Goal: Task Accomplishment & Management: Use online tool/utility

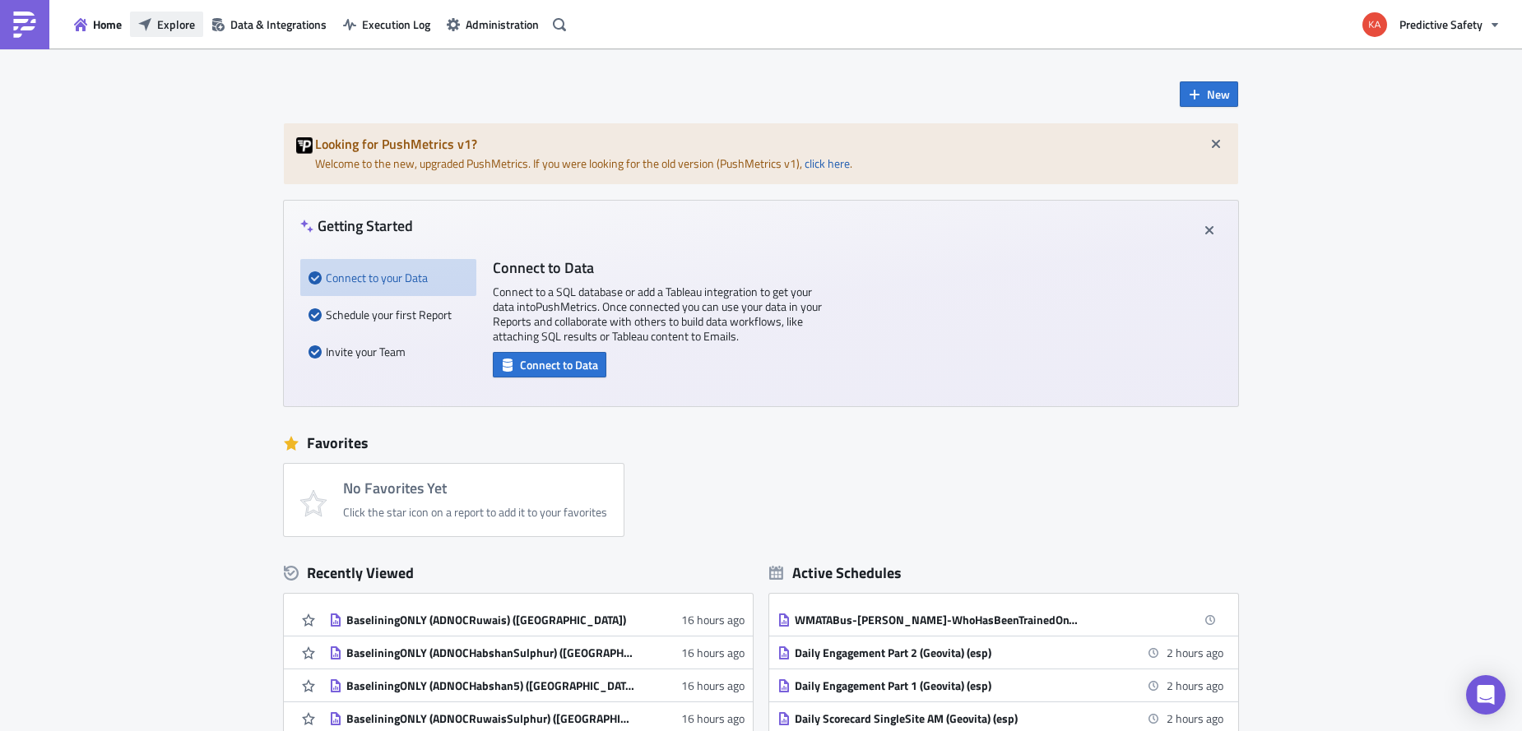
click at [165, 30] on span "Explore" at bounding box center [176, 24] width 38 height 17
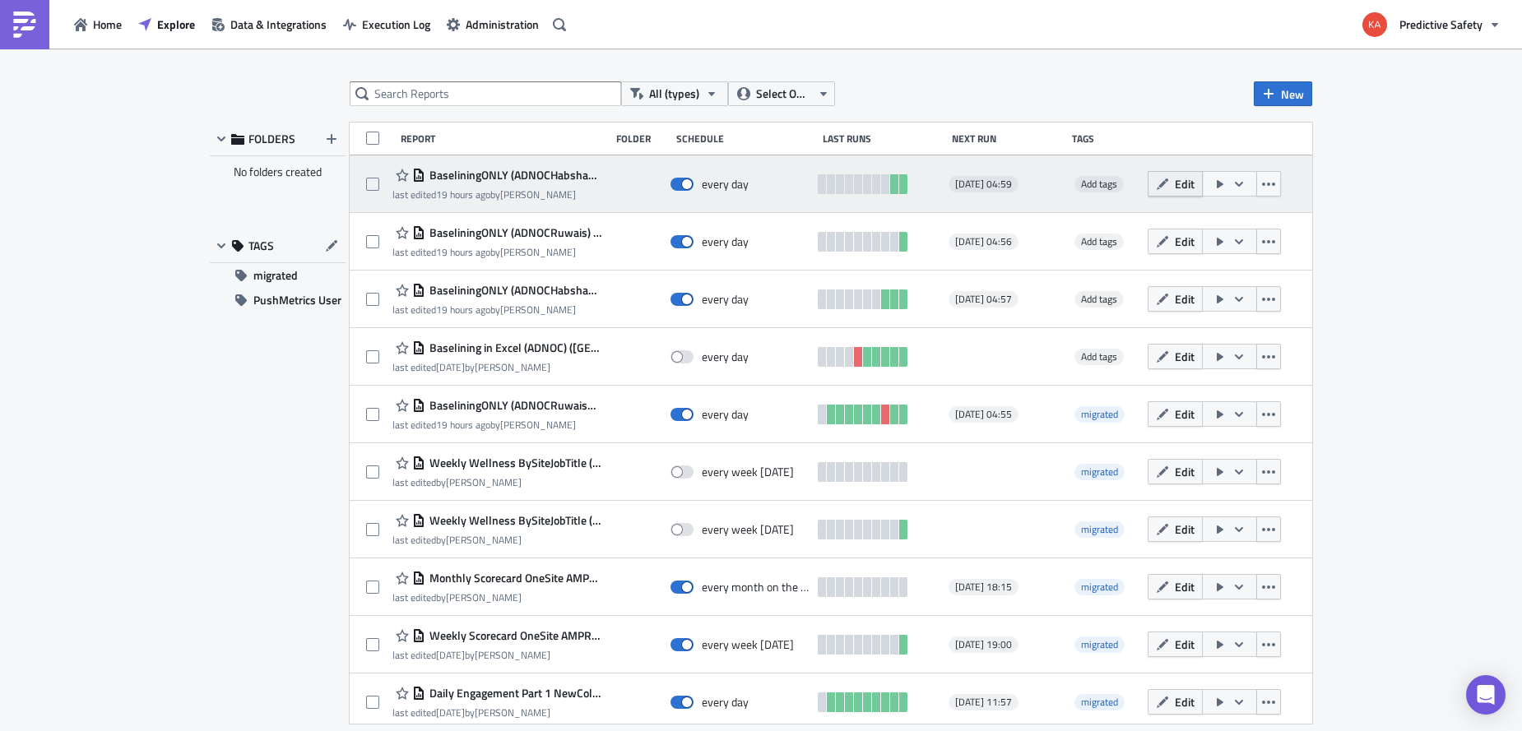
click at [1187, 184] on span "Edit" at bounding box center [1185, 183] width 20 height 17
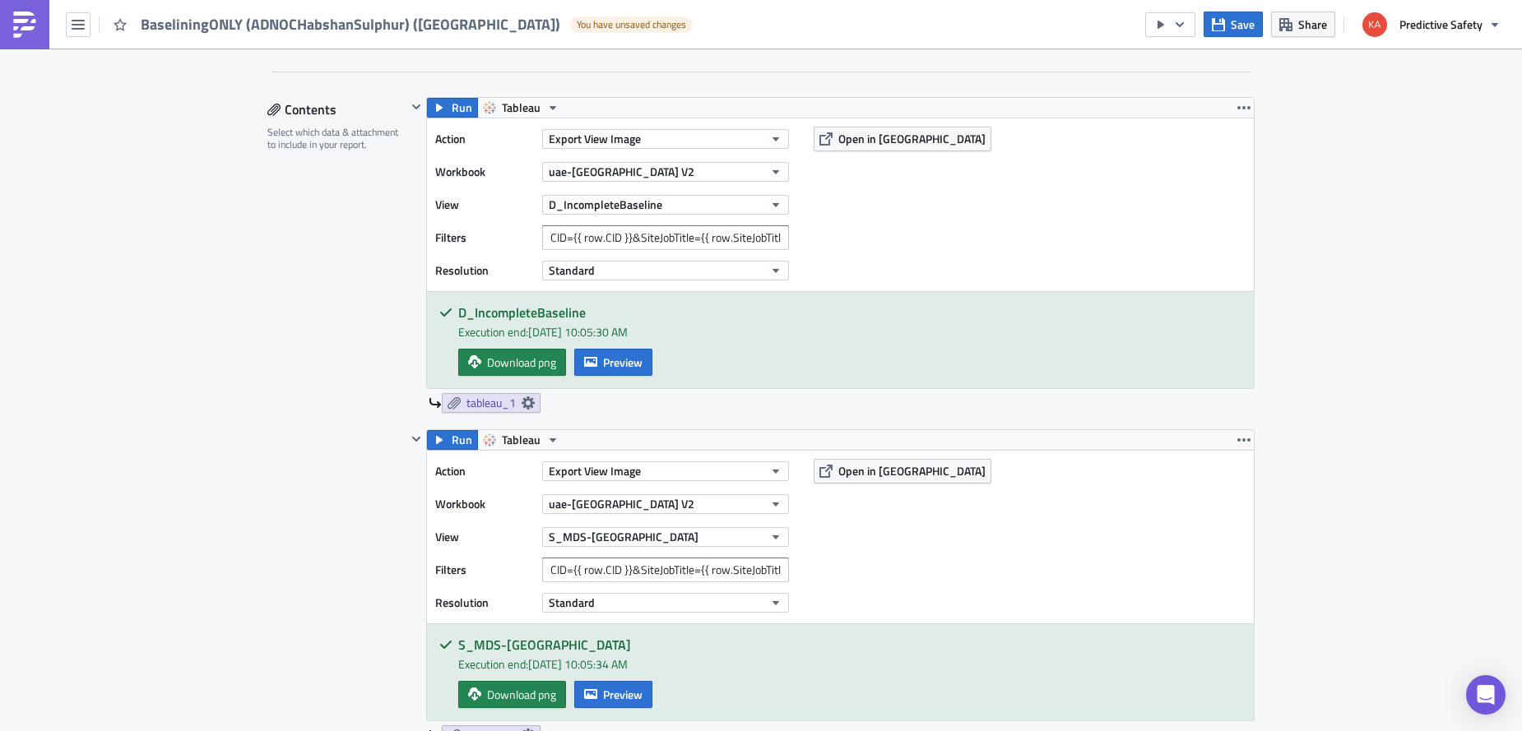
scroll to position [829, 0]
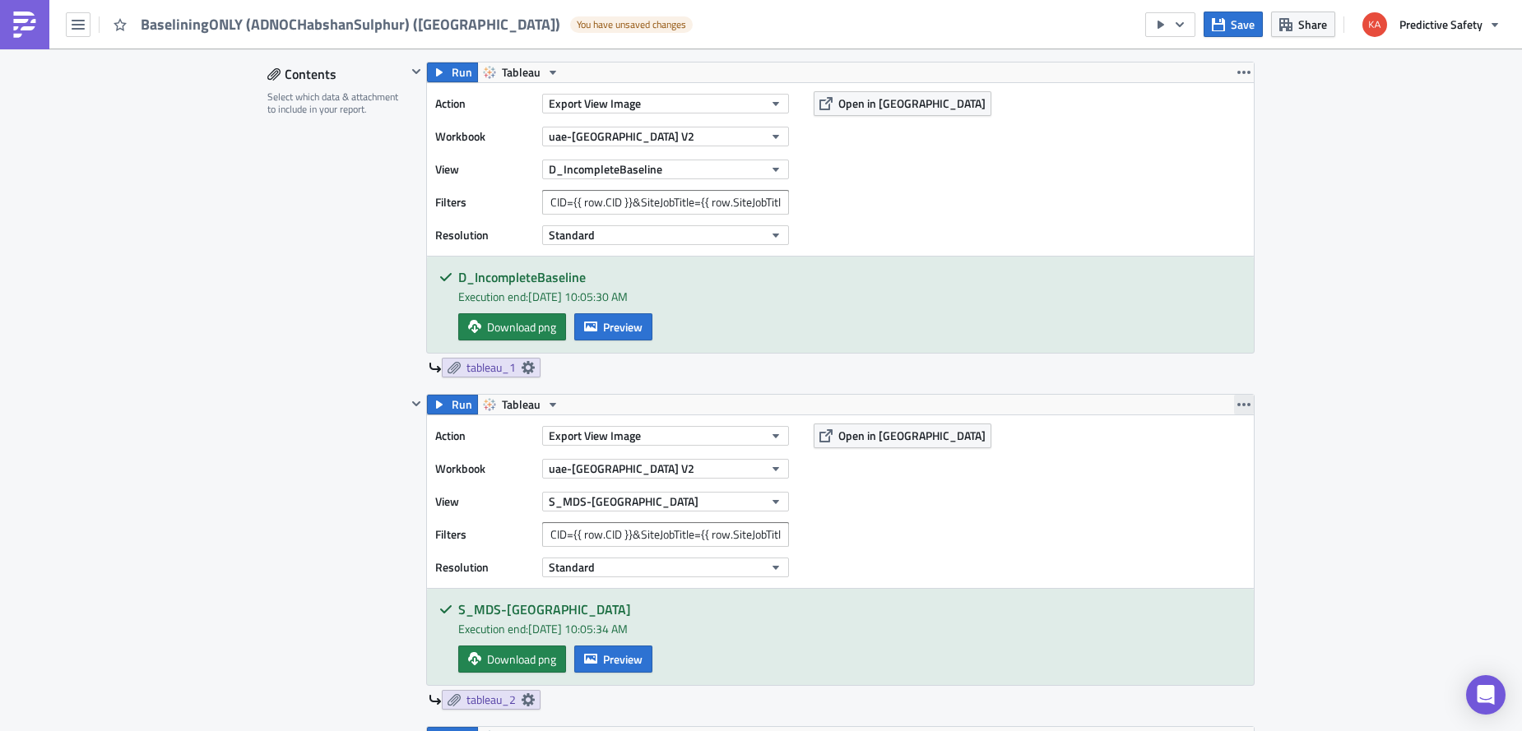
click at [1243, 404] on icon "button" at bounding box center [1243, 404] width 13 height 3
click at [1228, 504] on div "Remove" at bounding box center [1253, 502] width 109 height 16
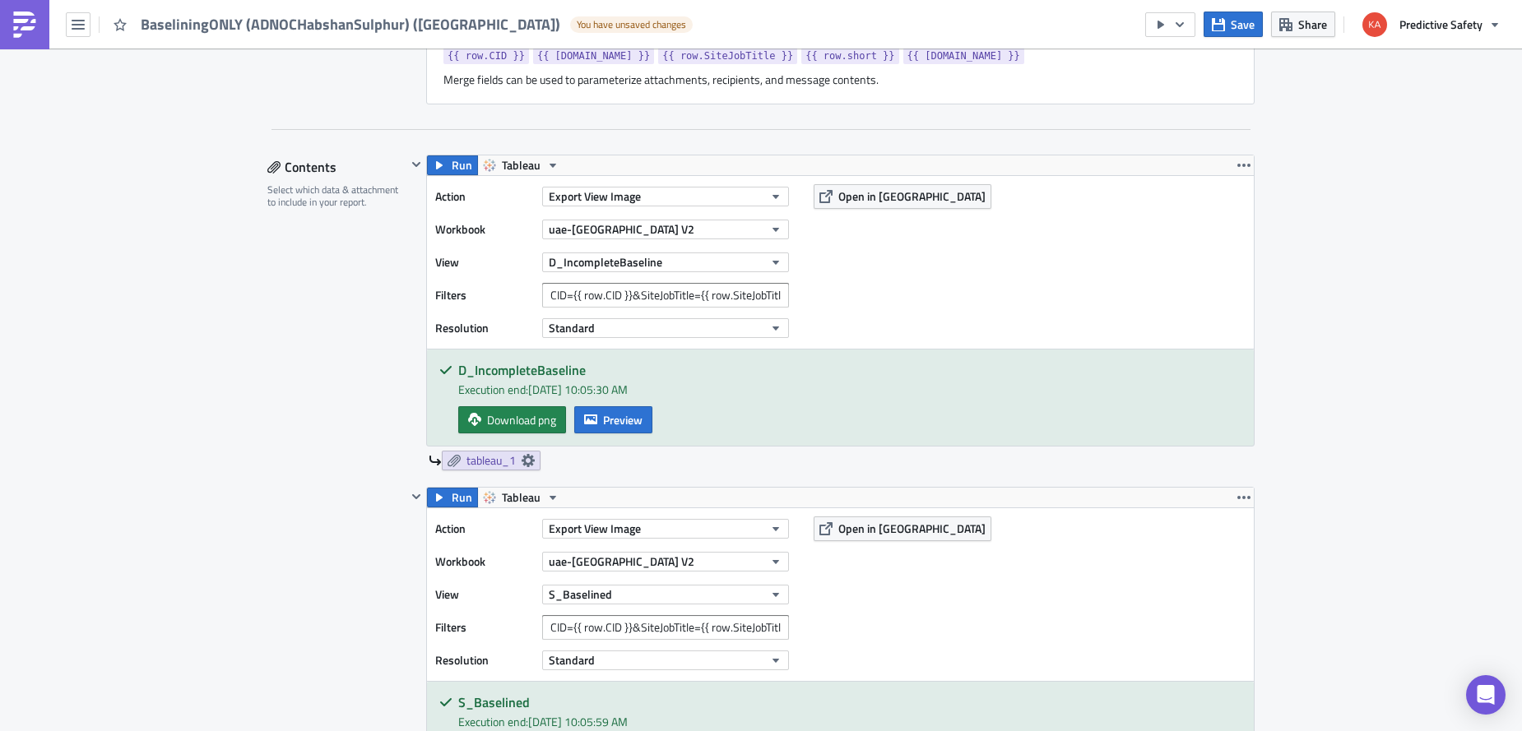
scroll to position [726, 0]
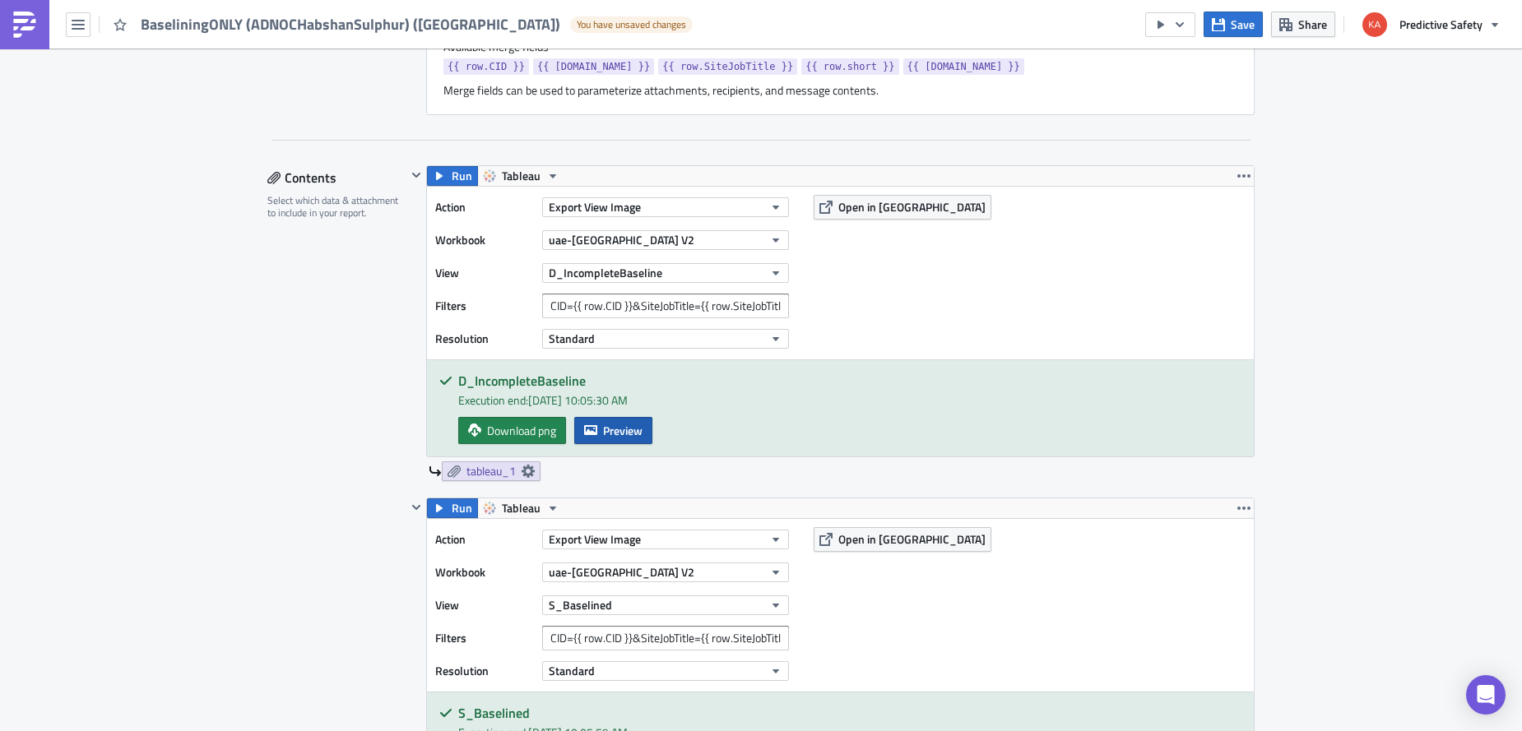
click at [629, 427] on span "Preview" at bounding box center [622, 430] width 39 height 17
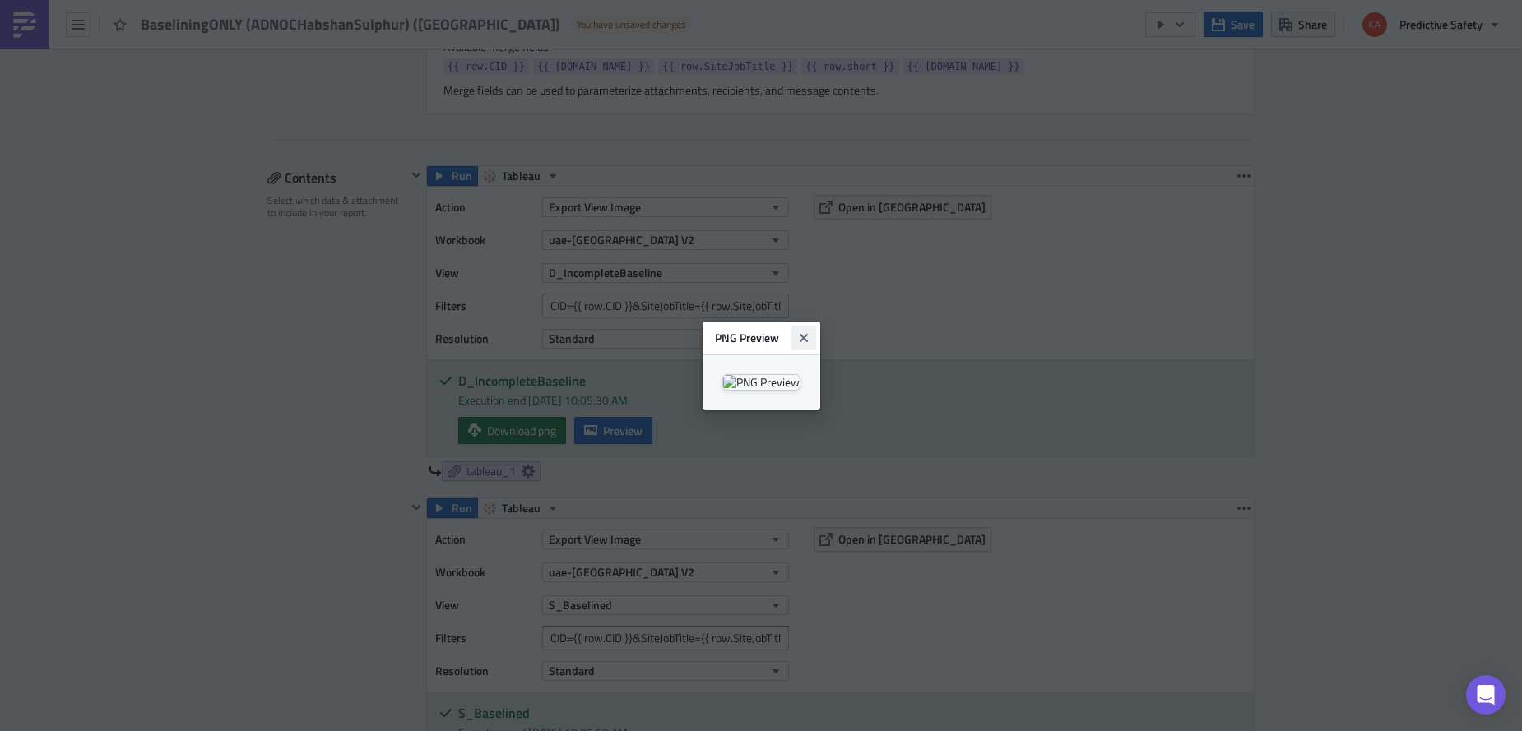
click at [810, 332] on icon "Close" at bounding box center [803, 338] width 13 height 13
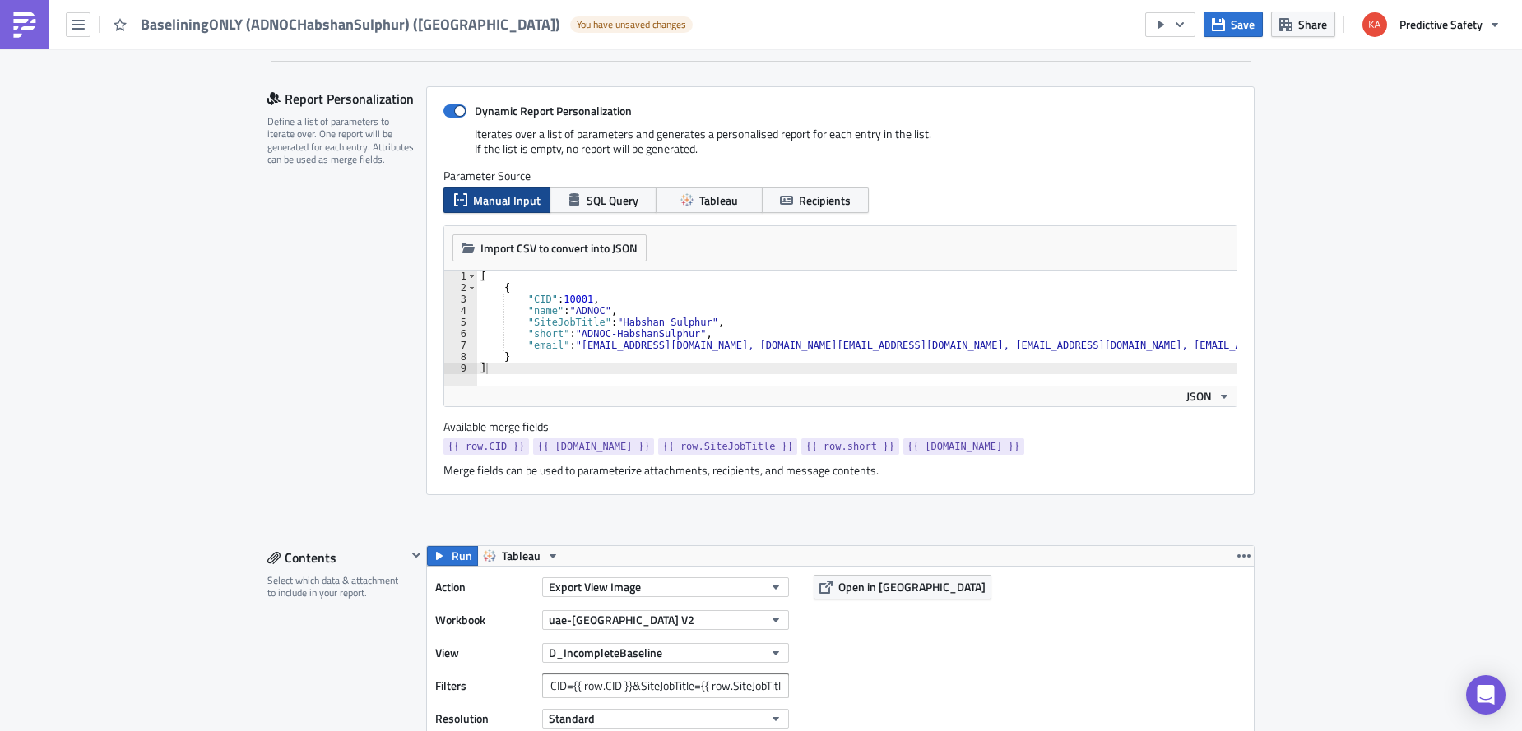
scroll to position [0, 0]
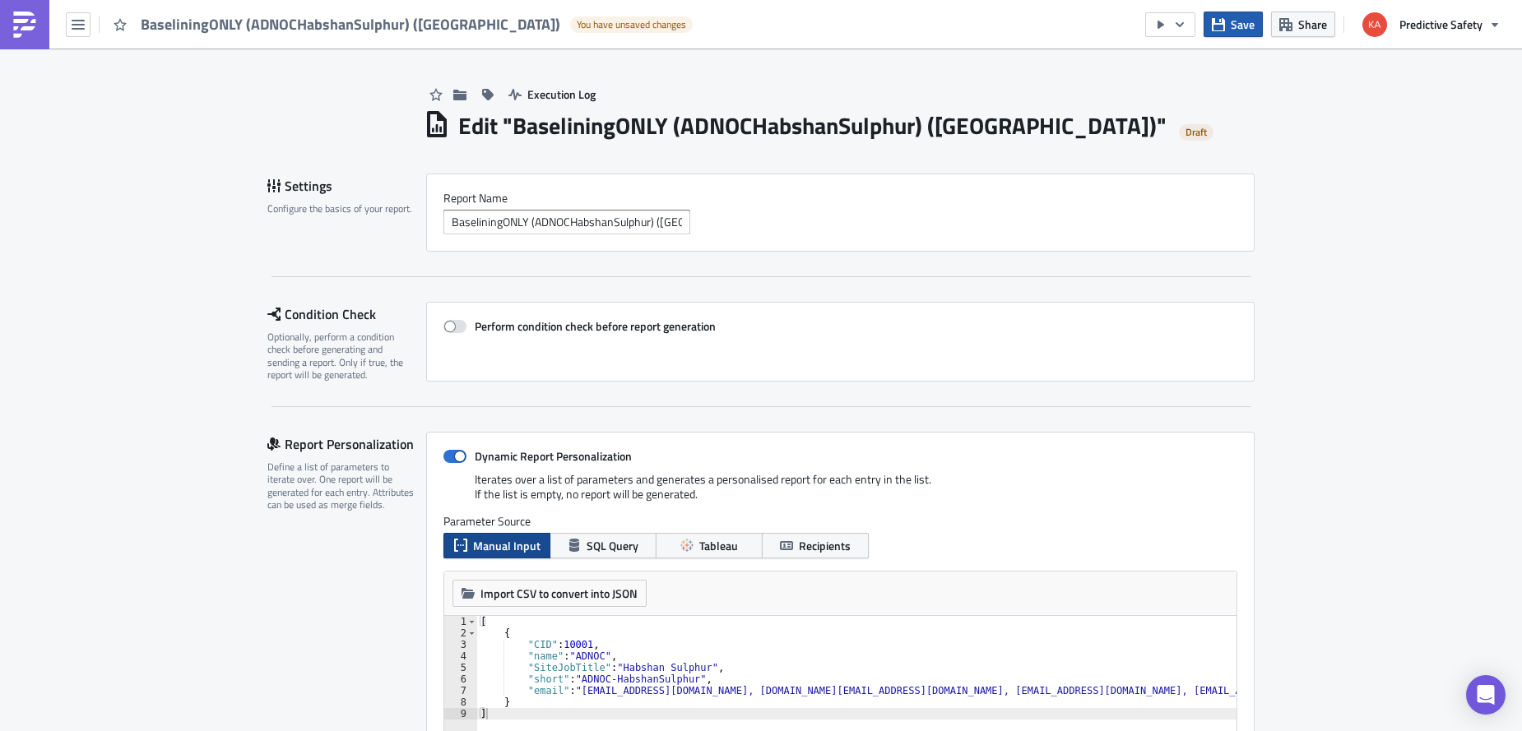
click at [1231, 25] on button "Save" at bounding box center [1233, 25] width 59 height 26
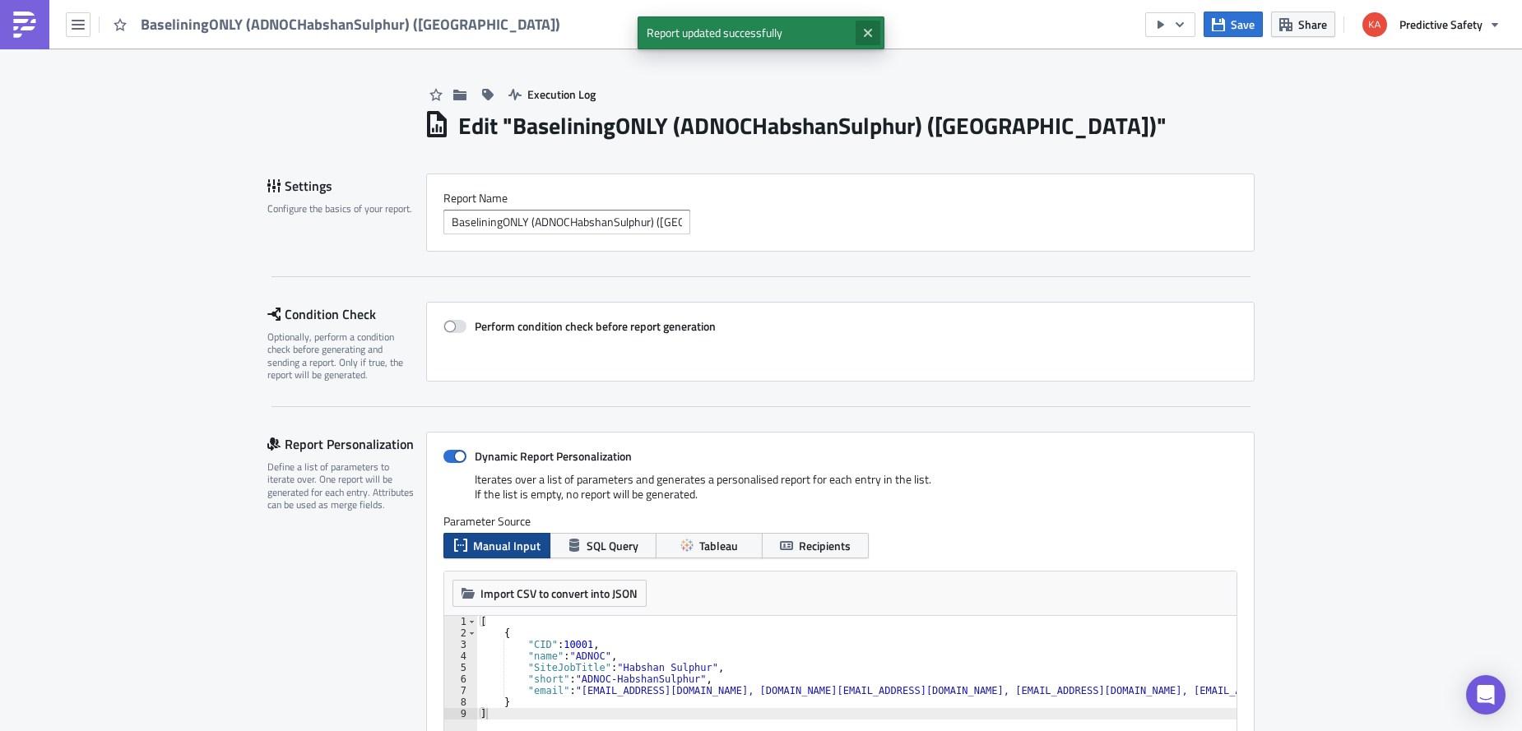
click at [864, 34] on icon "Close" at bounding box center [867, 32] width 13 height 13
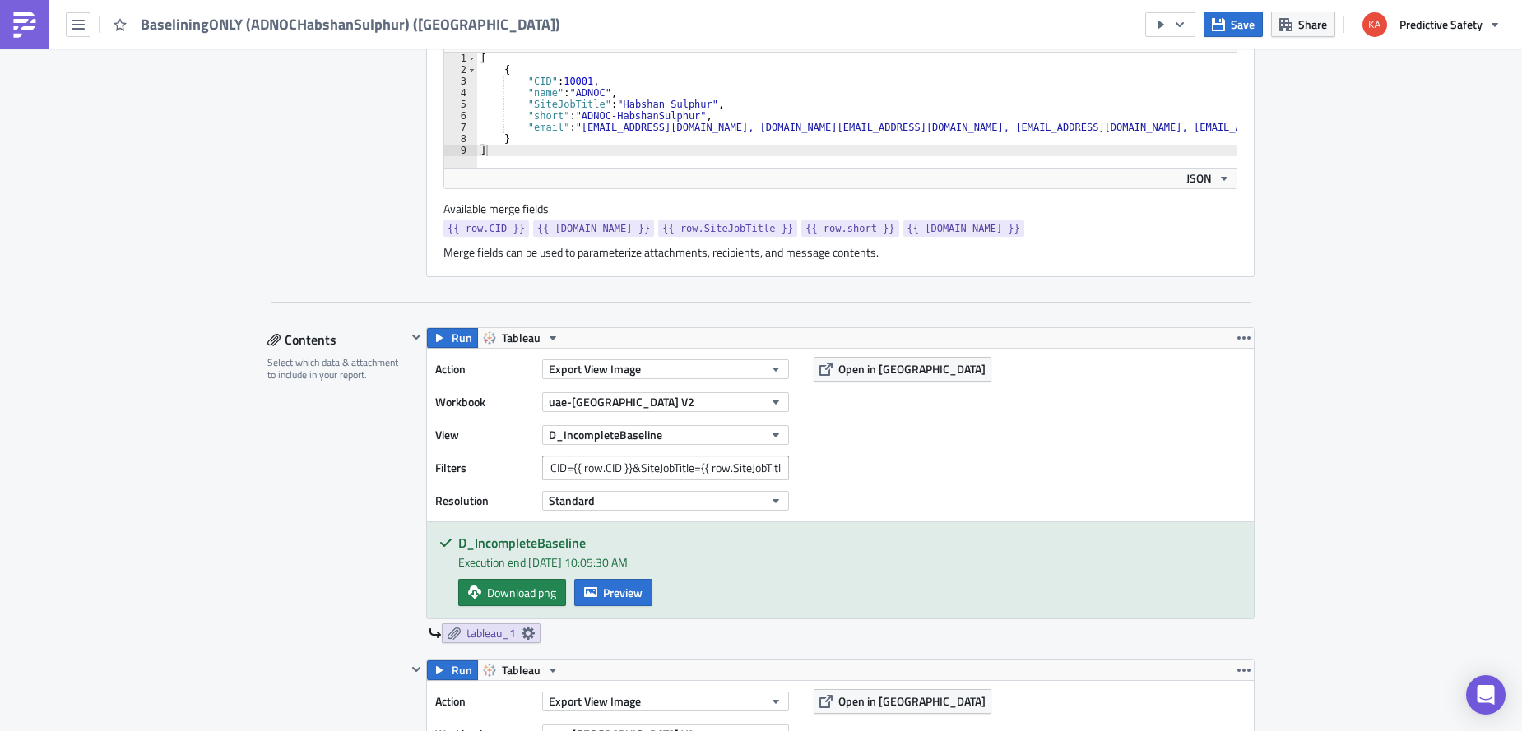
scroll to position [622, 0]
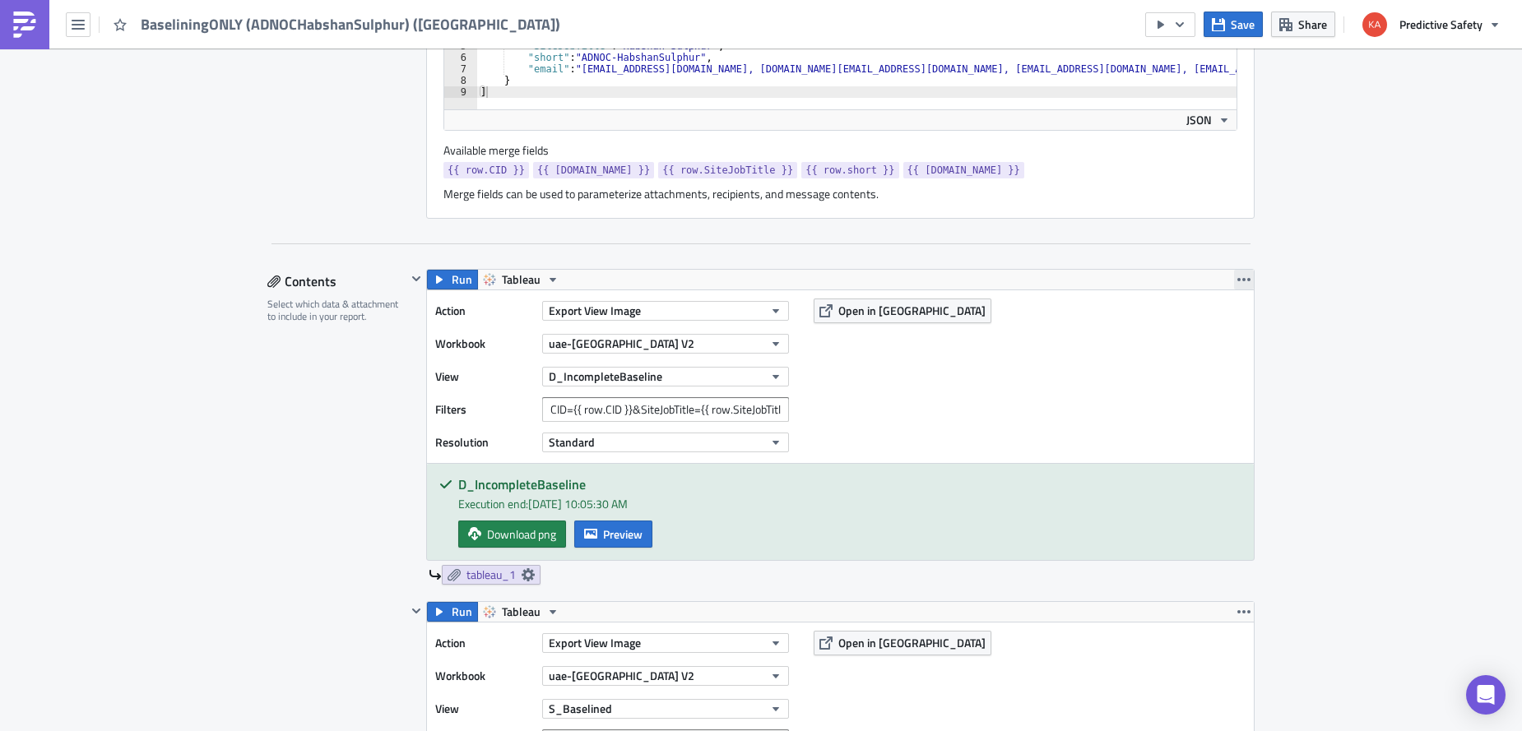
click at [1245, 280] on icon "button" at bounding box center [1243, 279] width 13 height 3
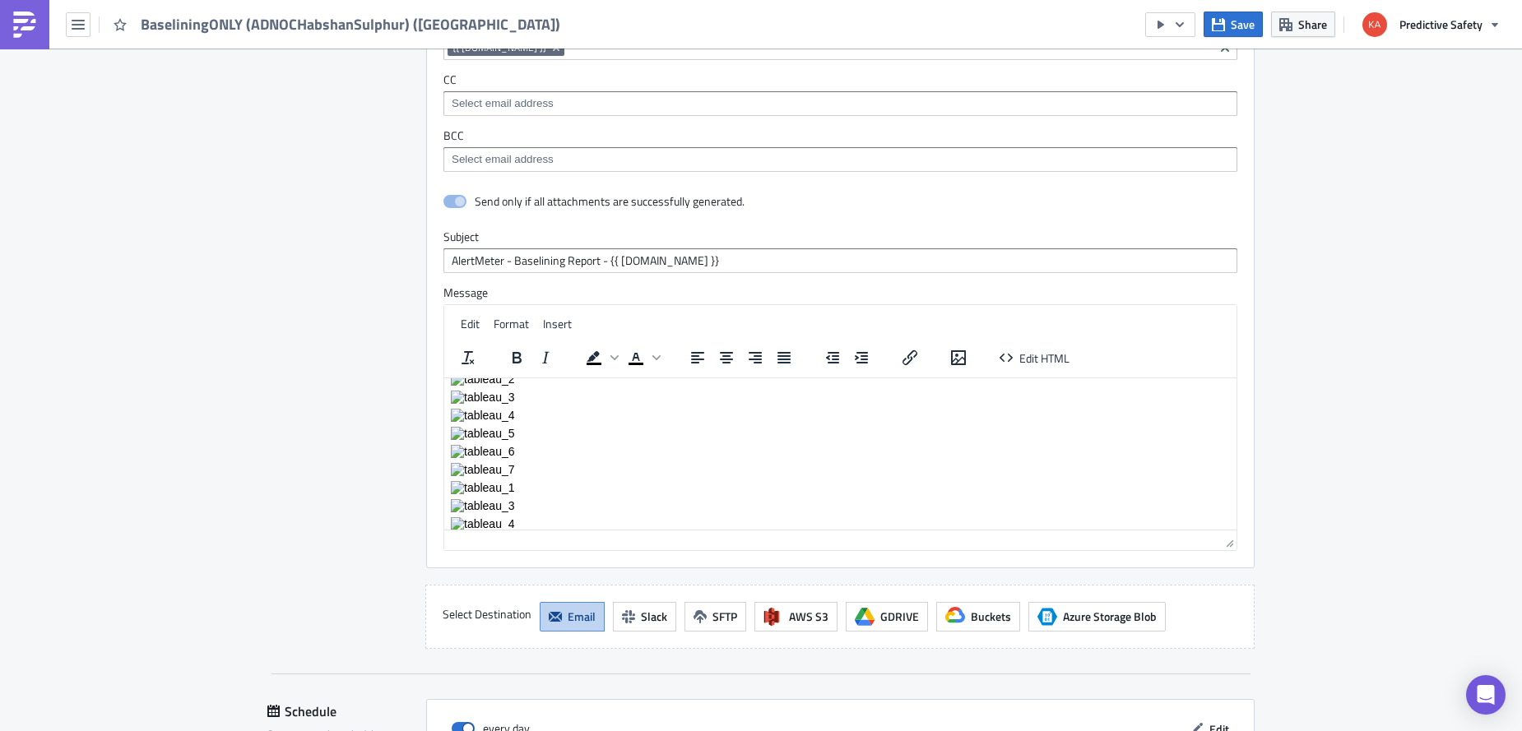
scroll to position [19, 0]
drag, startPoint x: 515, startPoint y: 481, endPoint x: 465, endPoint y: 461, distance: 54.2
click at [465, 461] on body "Rich Text Area. Press ALT-0 for help." at bounding box center [840, 480] width 779 height 230
click at [1033, 360] on span "Edit HTML" at bounding box center [1044, 357] width 50 height 17
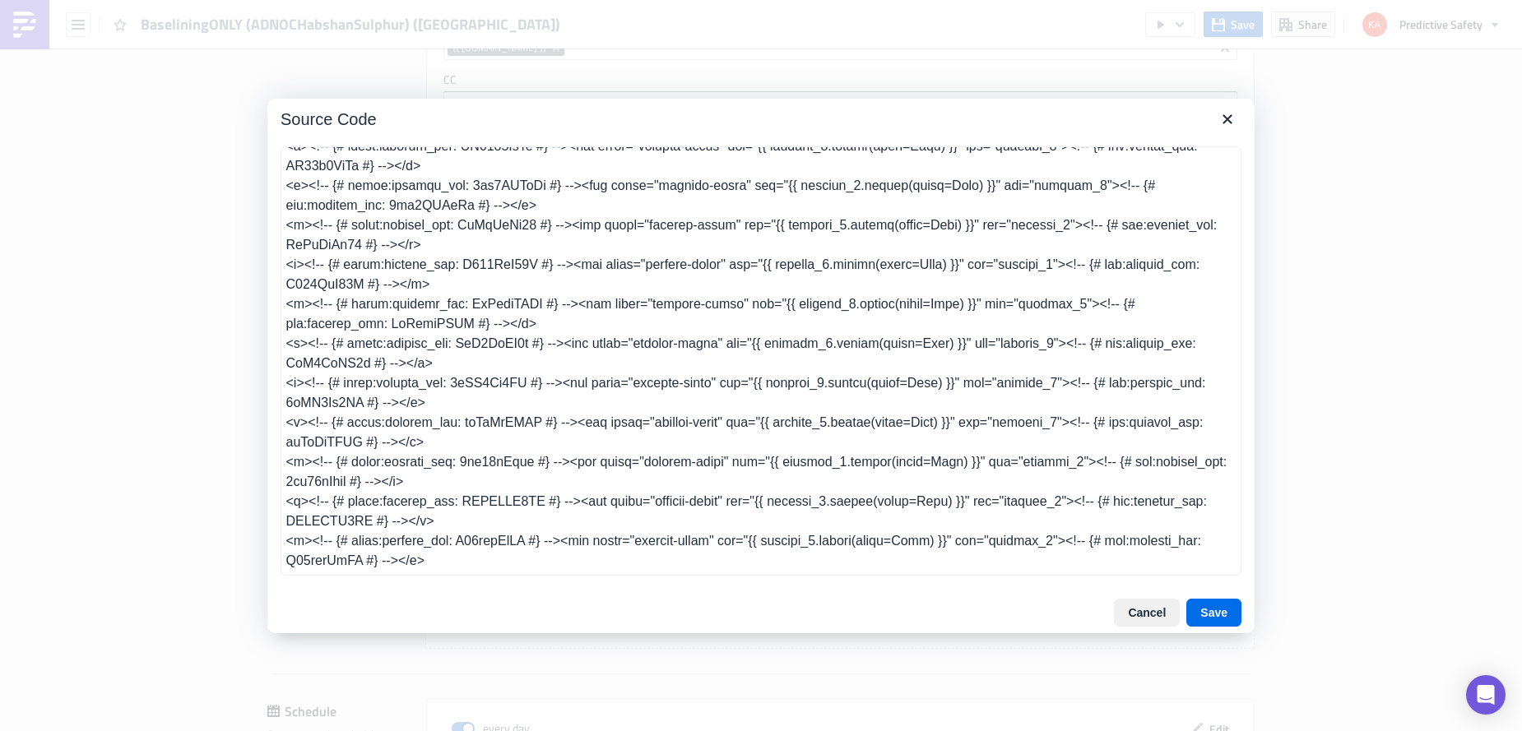
scroll to position [0, 0]
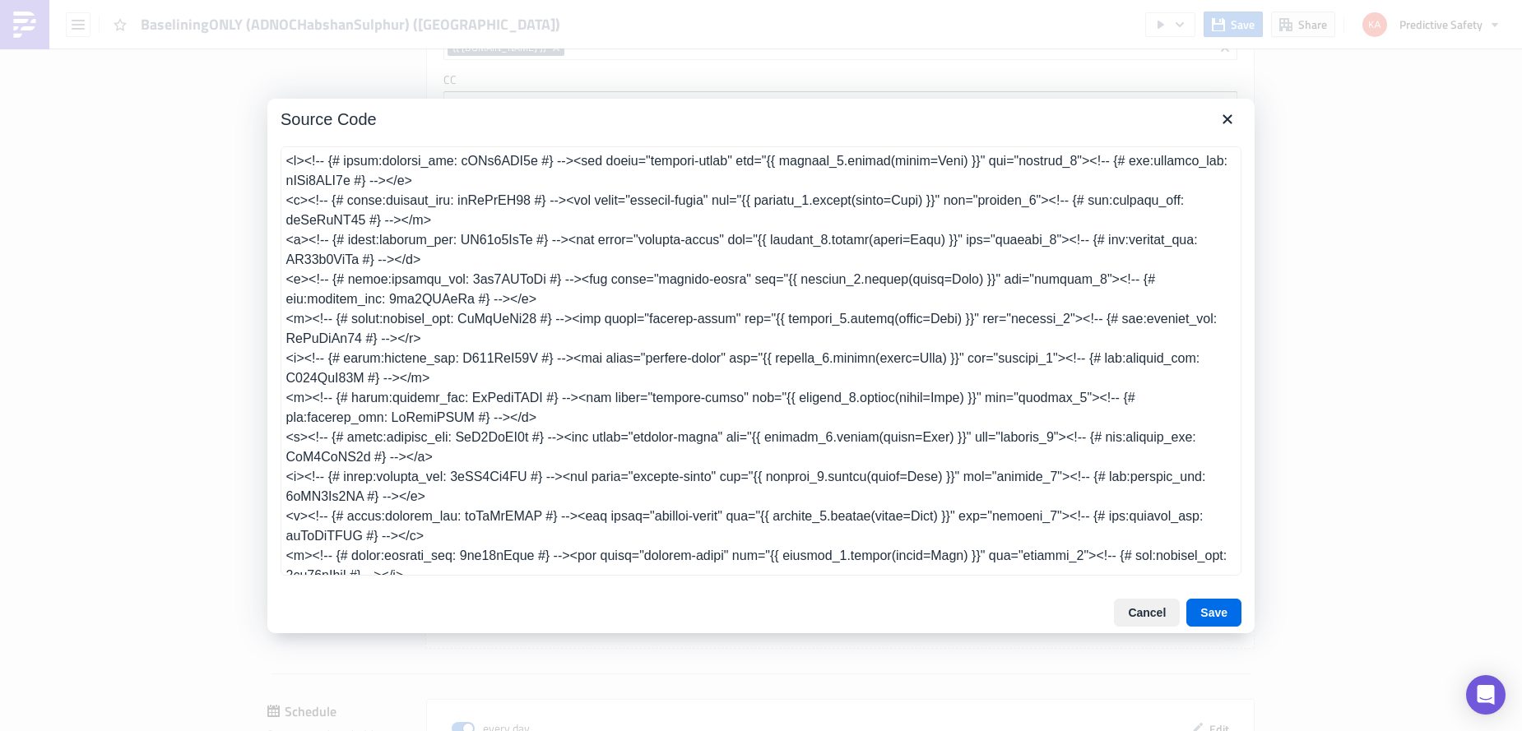
drag, startPoint x: 438, startPoint y: 418, endPoint x: 289, endPoint y: 161, distance: 296.8
click at [289, 161] on textarea at bounding box center [761, 360] width 961 height 429
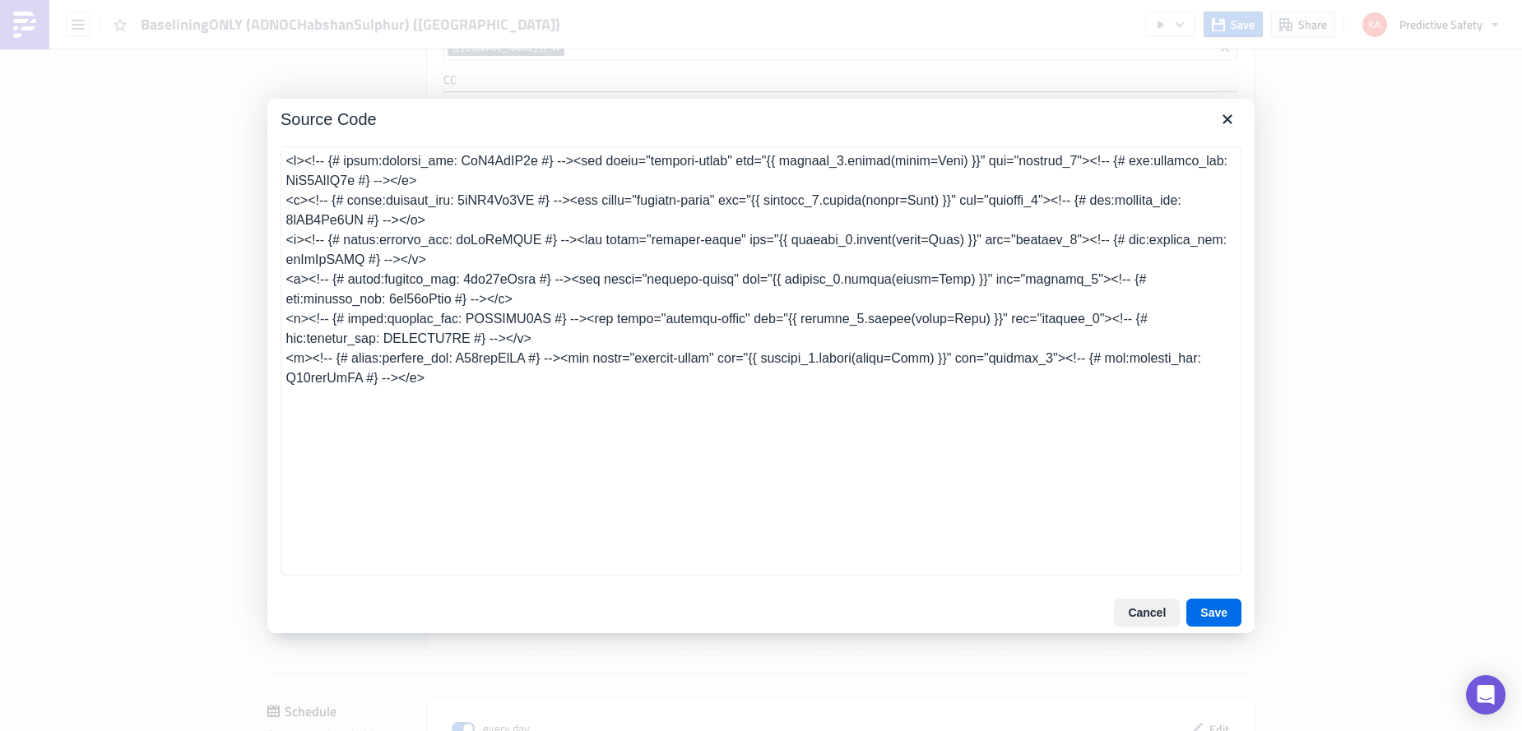
type textarea "<p><!-- {# start:content_uid: LxX2YmOZ7g #} --><img class="content-image" src="…"
click at [1219, 614] on button "Save" at bounding box center [1213, 613] width 55 height 28
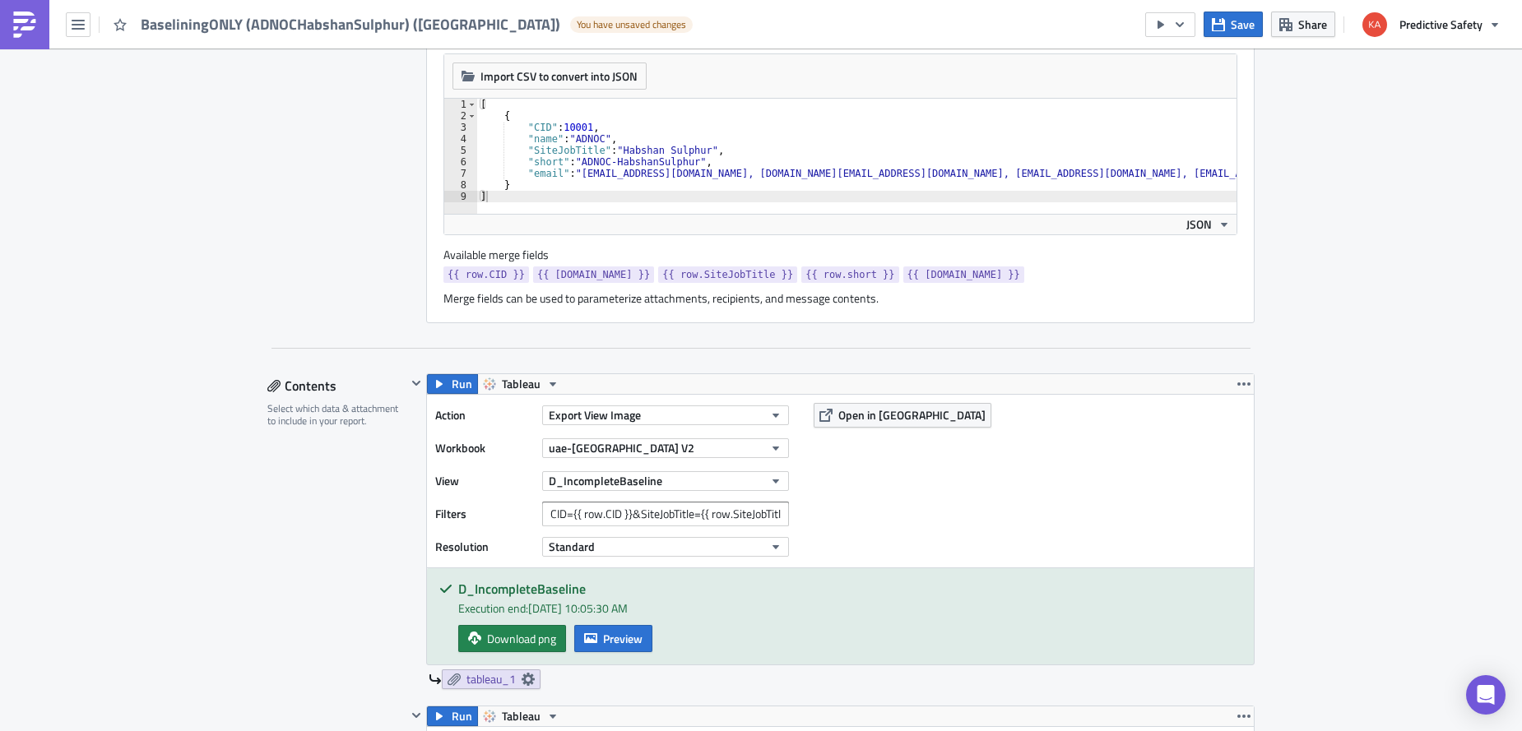
scroll to position [622, 0]
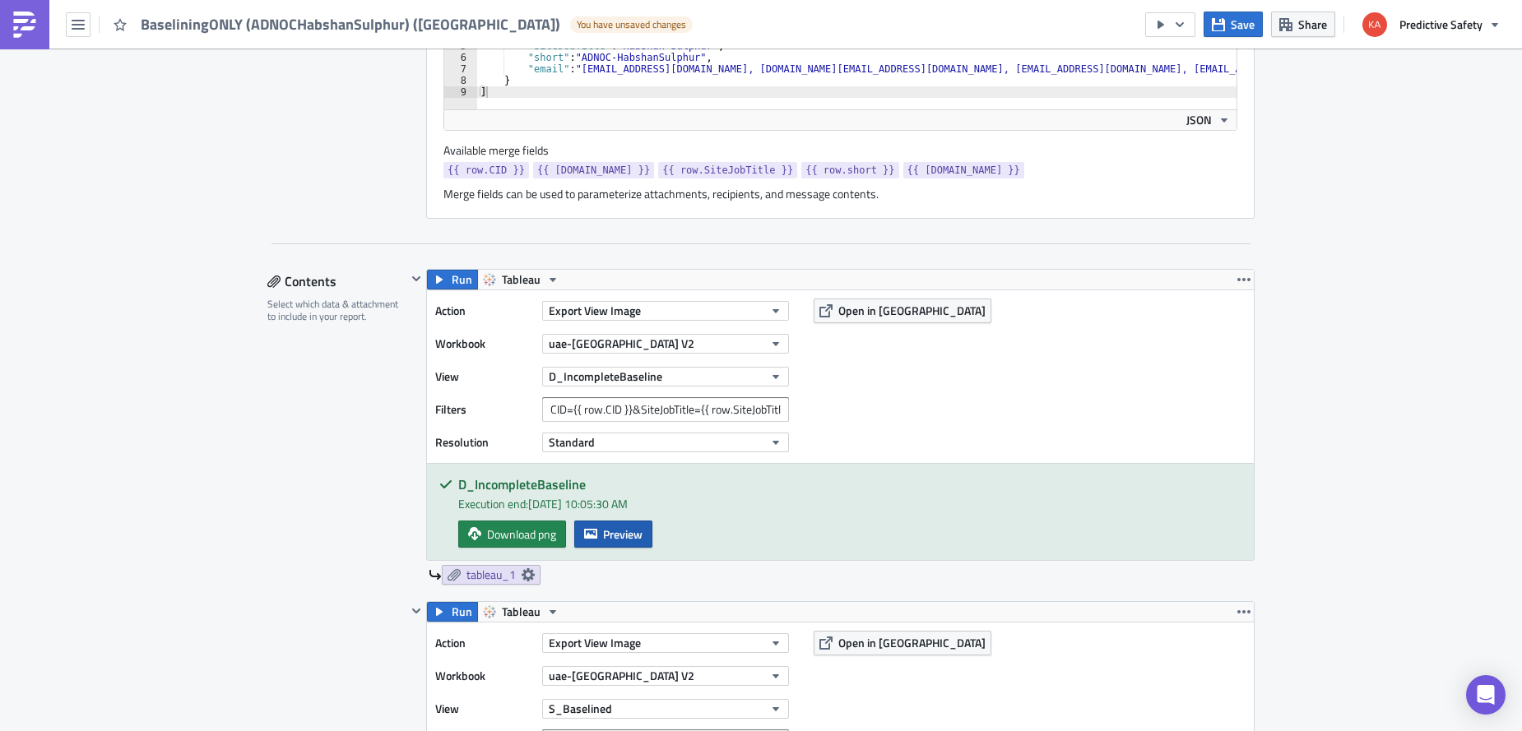
click at [606, 529] on span "Preview" at bounding box center [622, 534] width 39 height 17
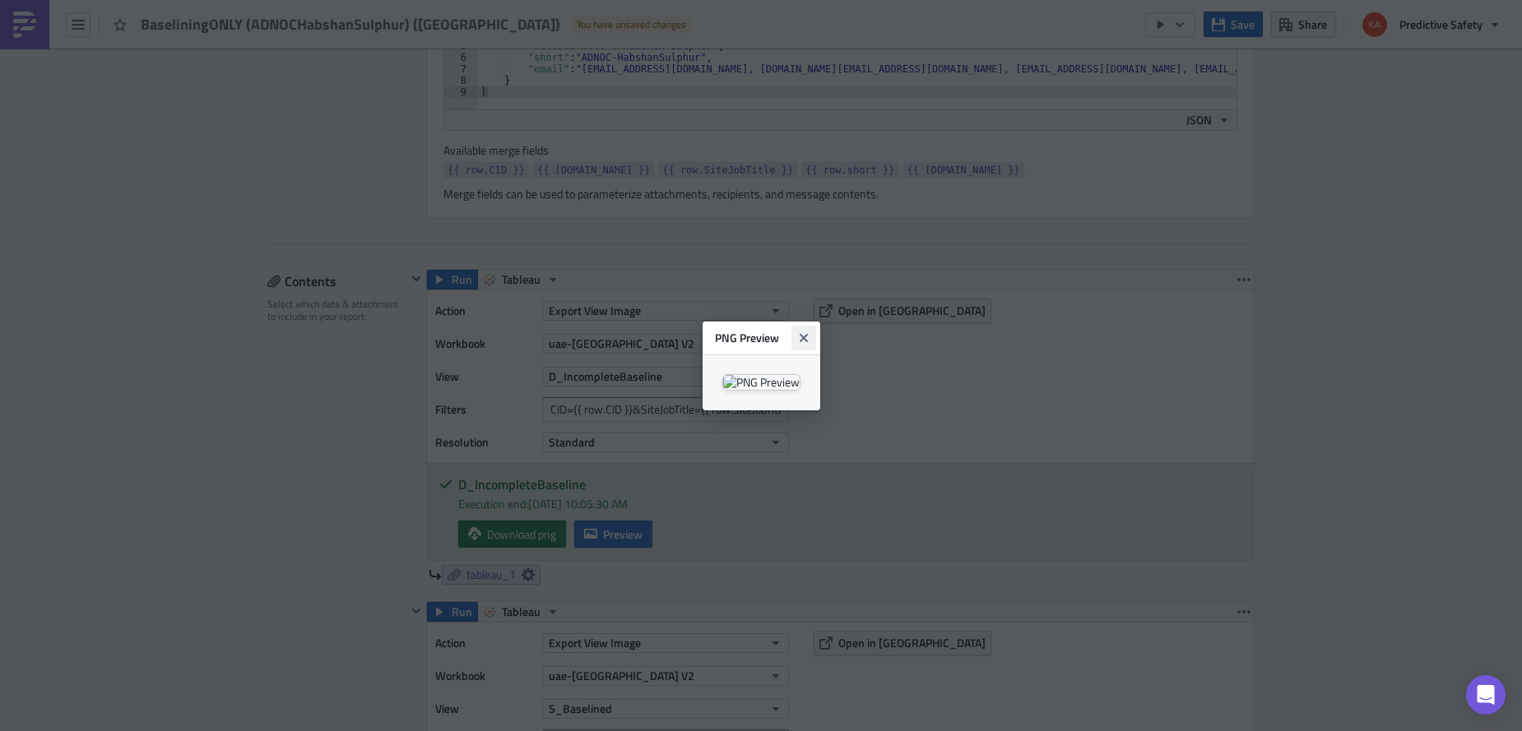
click at [807, 333] on icon "Close" at bounding box center [803, 337] width 8 height 8
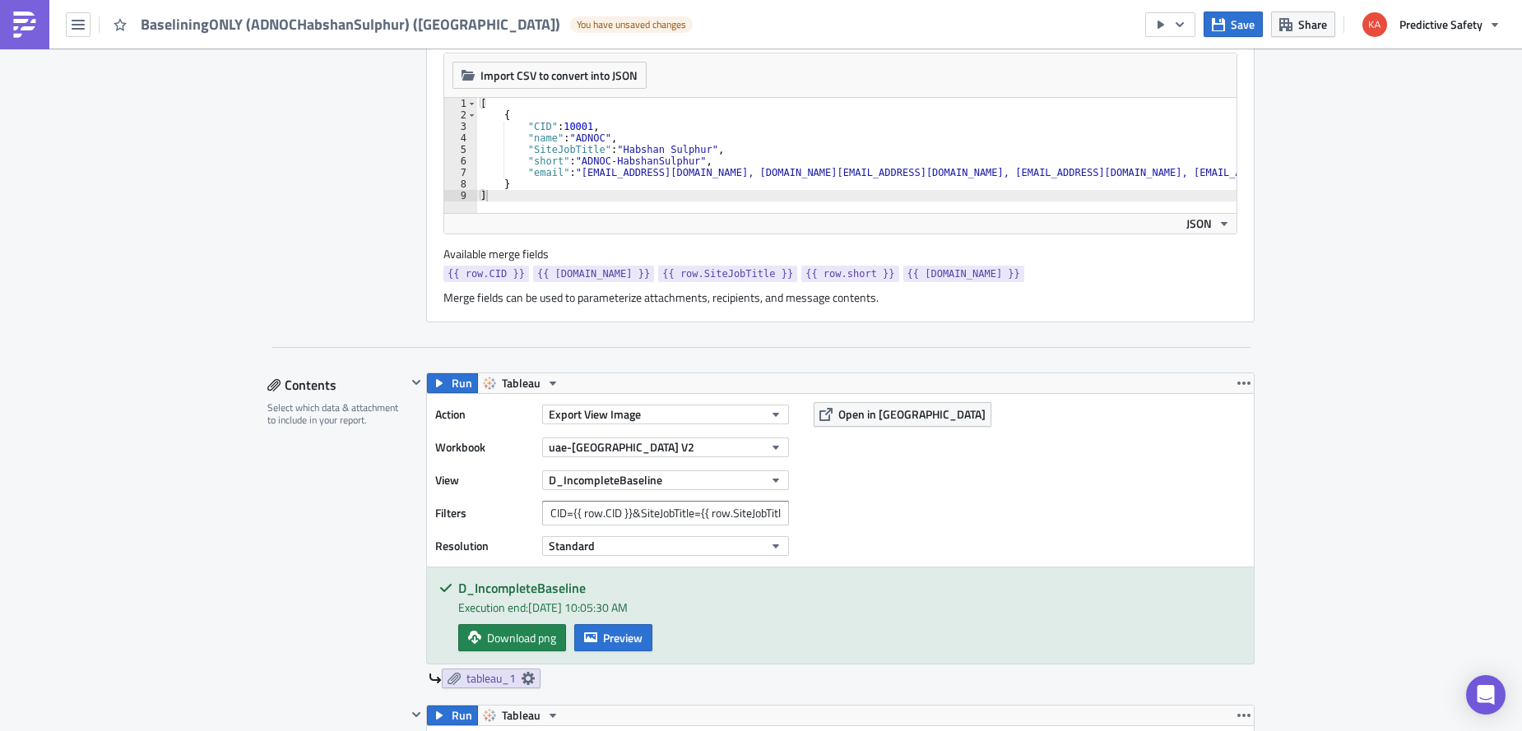
scroll to position [0, 0]
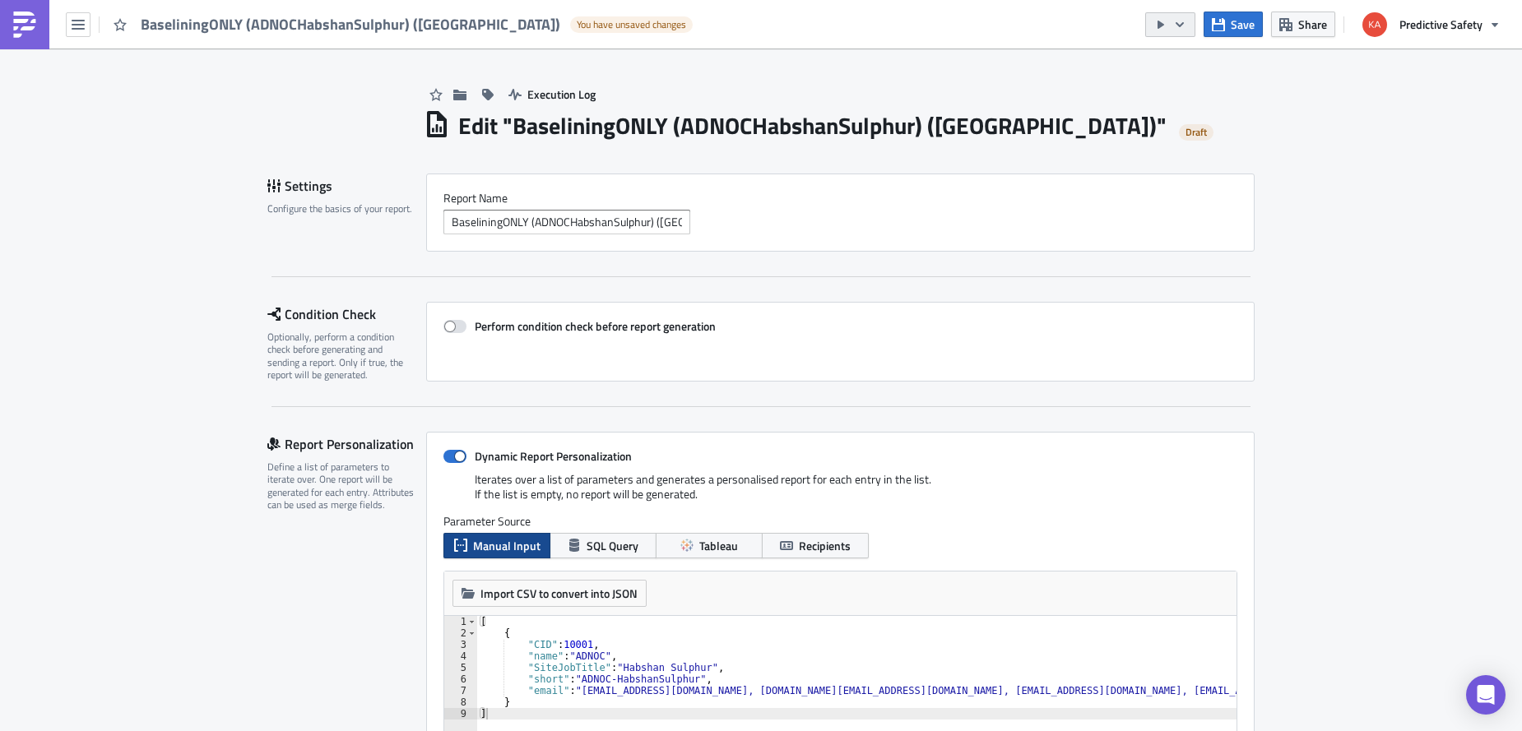
click at [1183, 22] on icon "button" at bounding box center [1179, 24] width 13 height 13
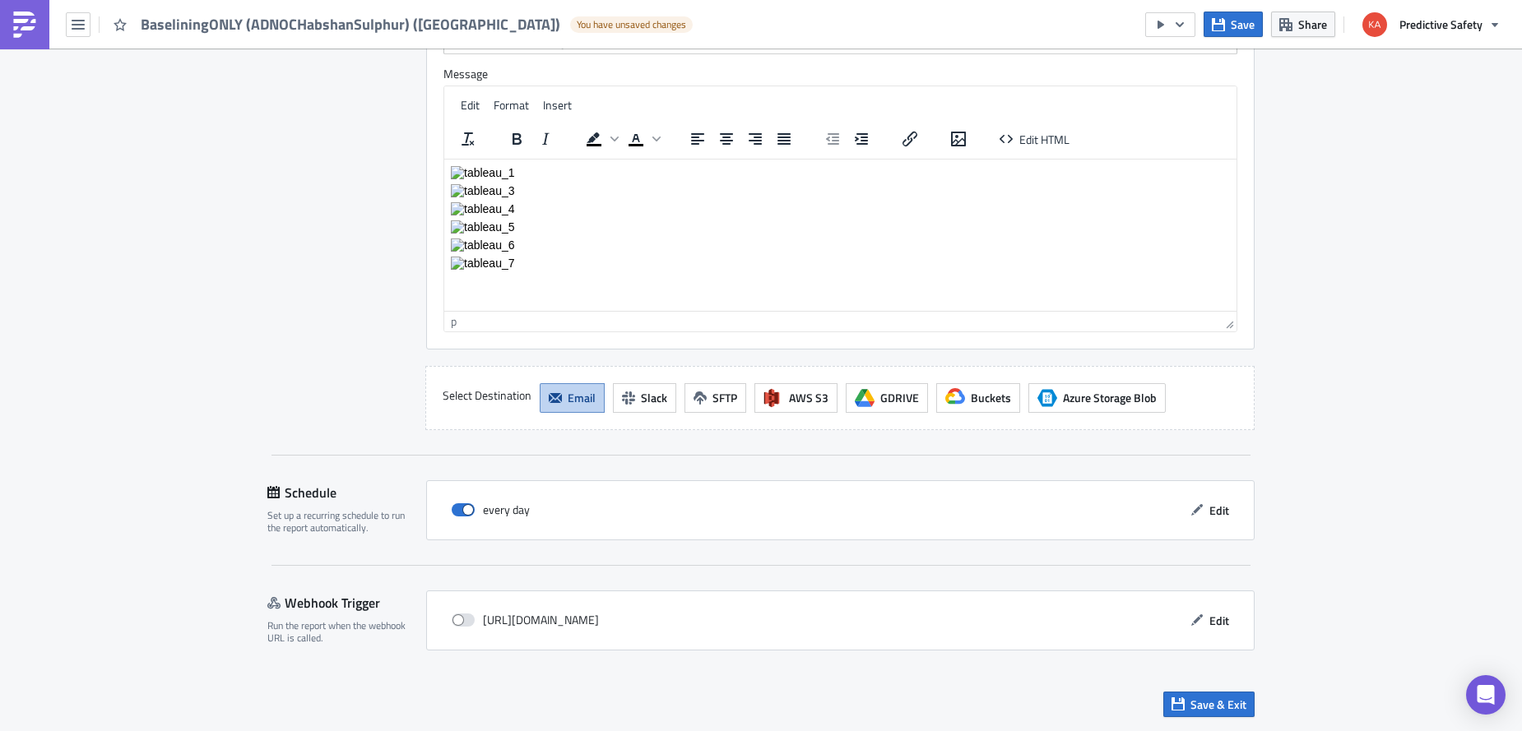
scroll to position [3432, 0]
click at [1214, 705] on span "Save & Exit" at bounding box center [1218, 704] width 56 height 17
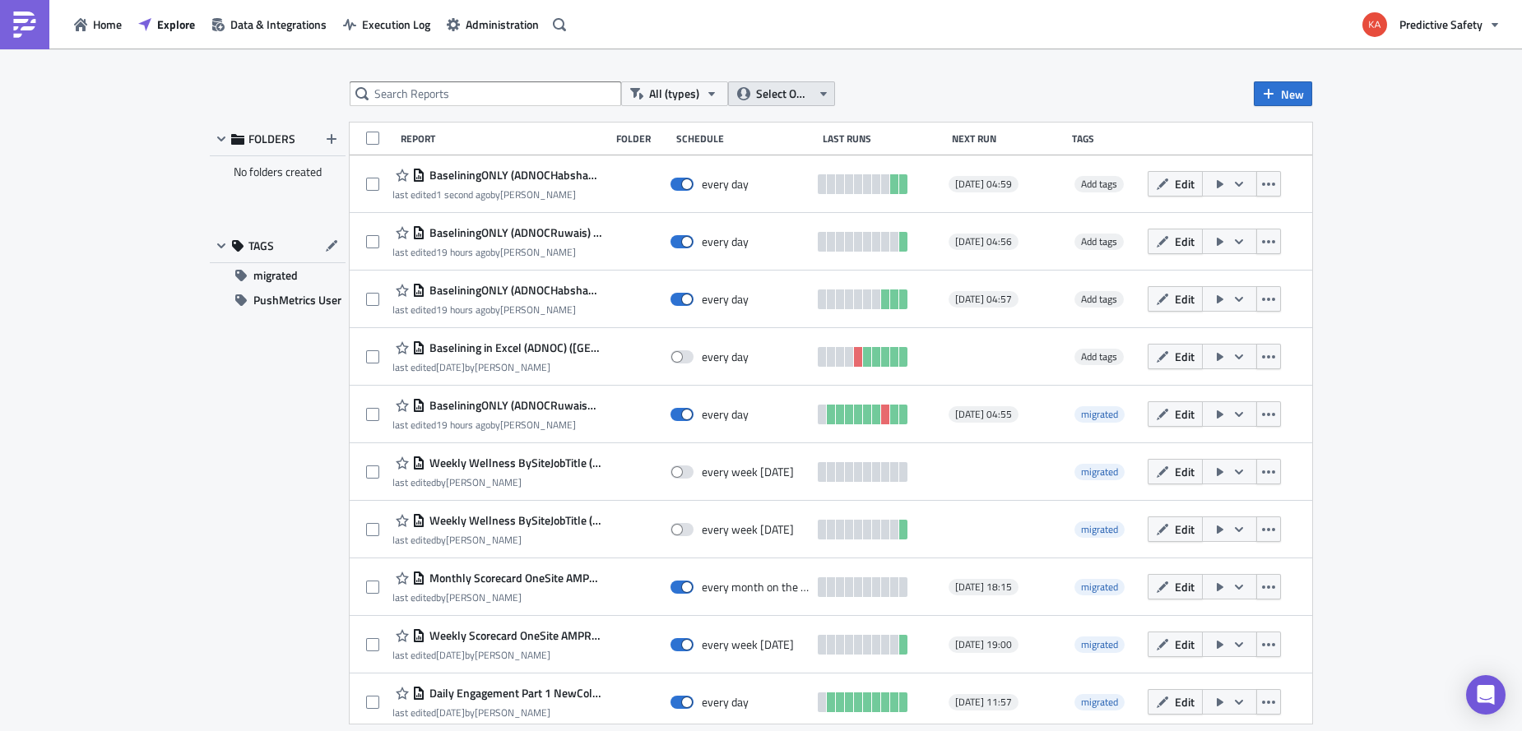
click at [822, 91] on icon "button" at bounding box center [823, 93] width 13 height 13
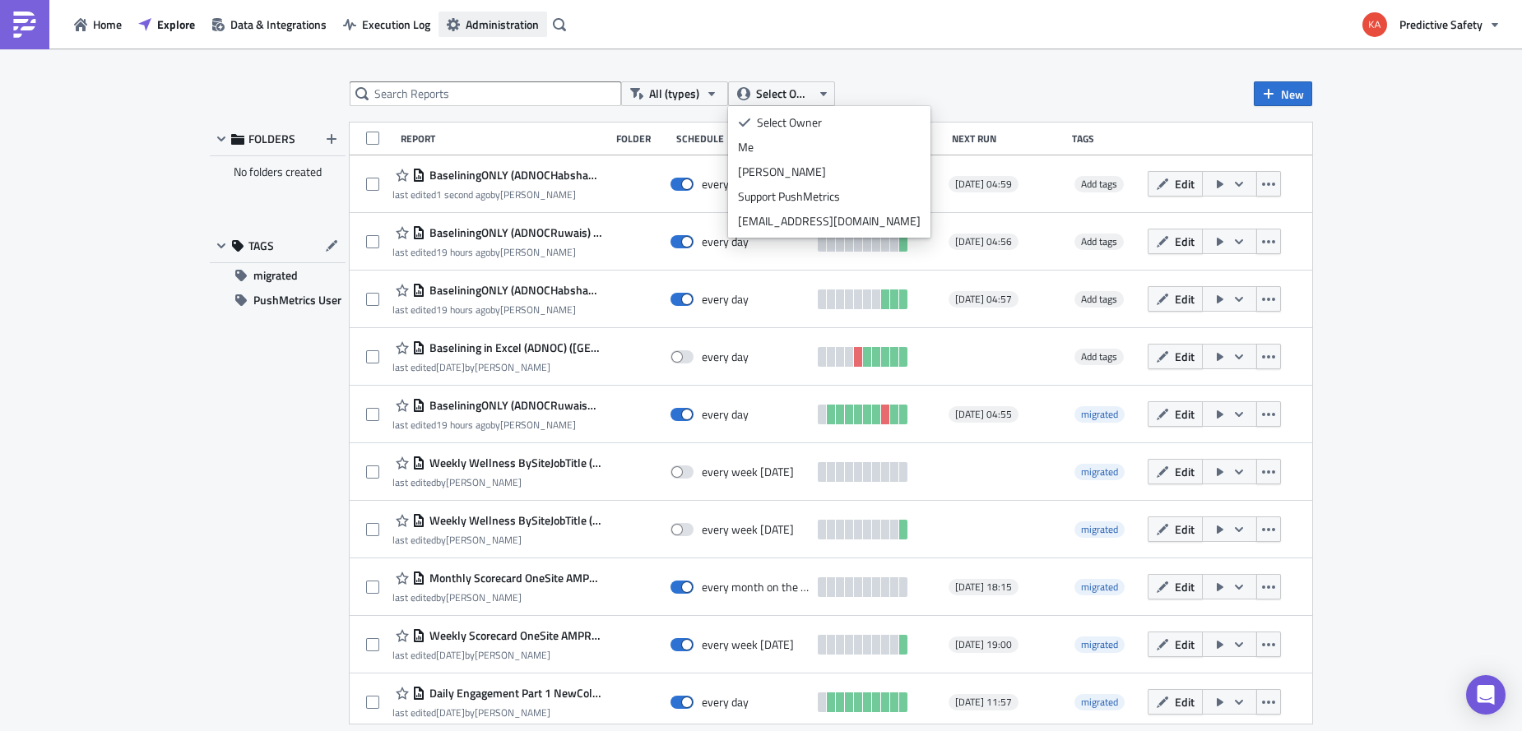
click at [481, 21] on span "Administration" at bounding box center [502, 24] width 73 height 17
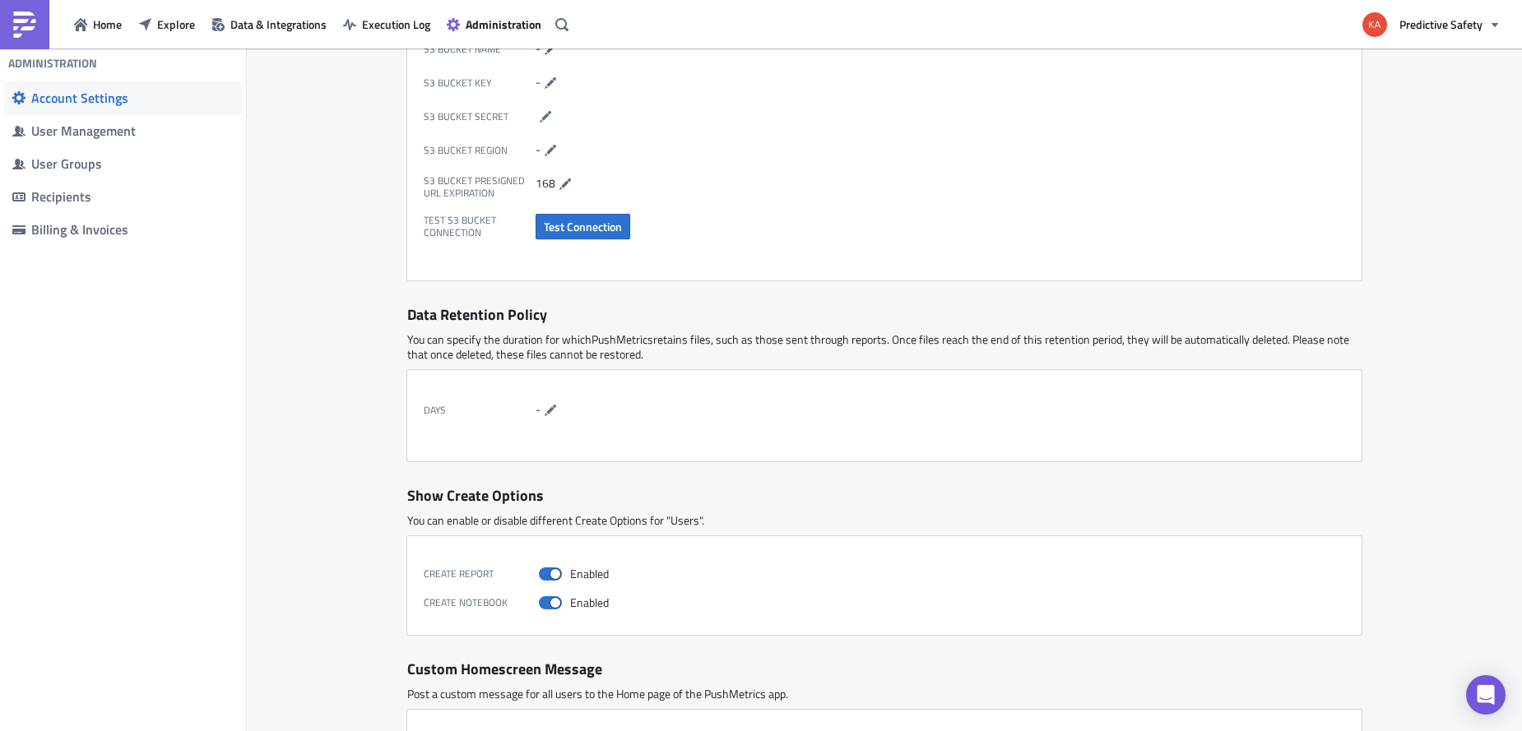
scroll to position [555, 0]
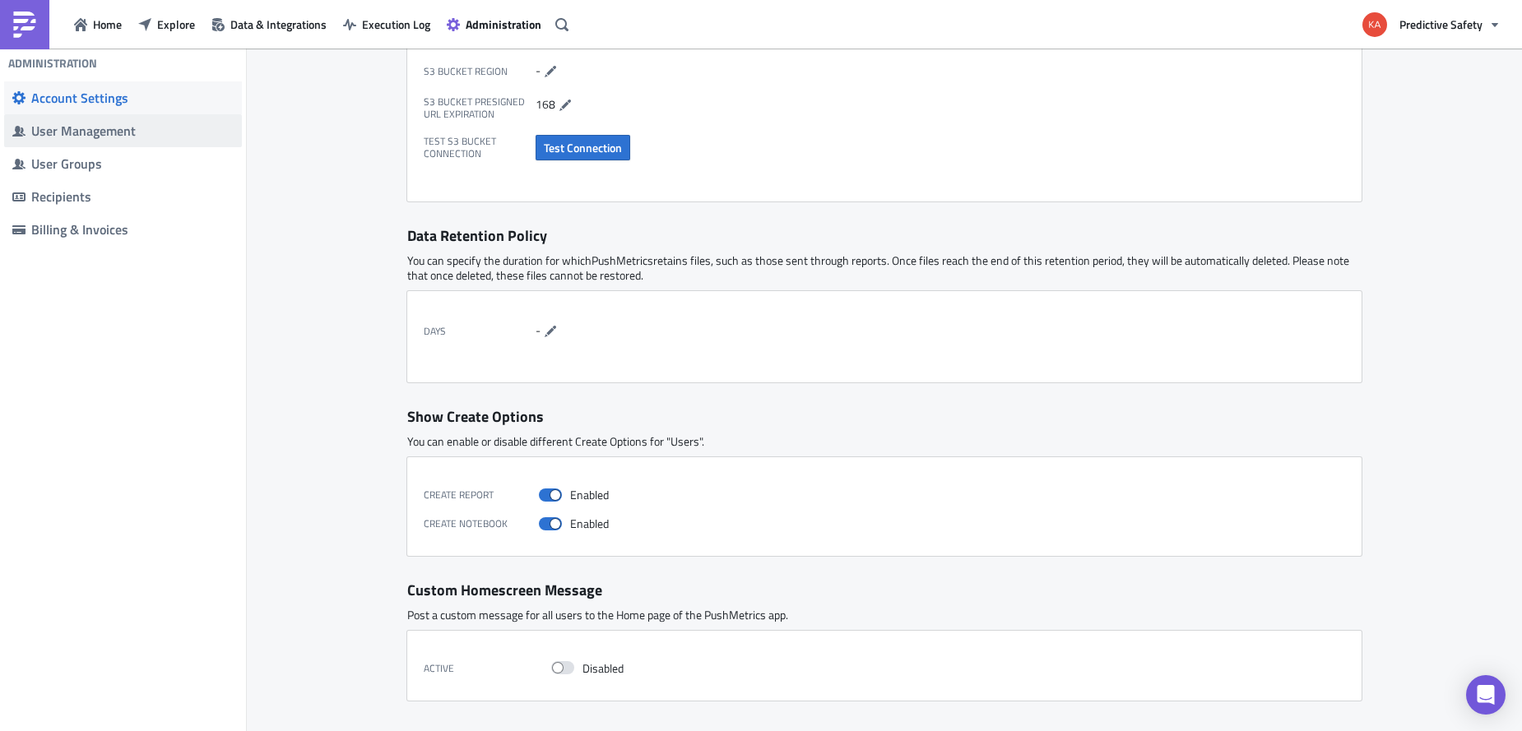
click at [86, 132] on div "User Management" at bounding box center [132, 131] width 202 height 16
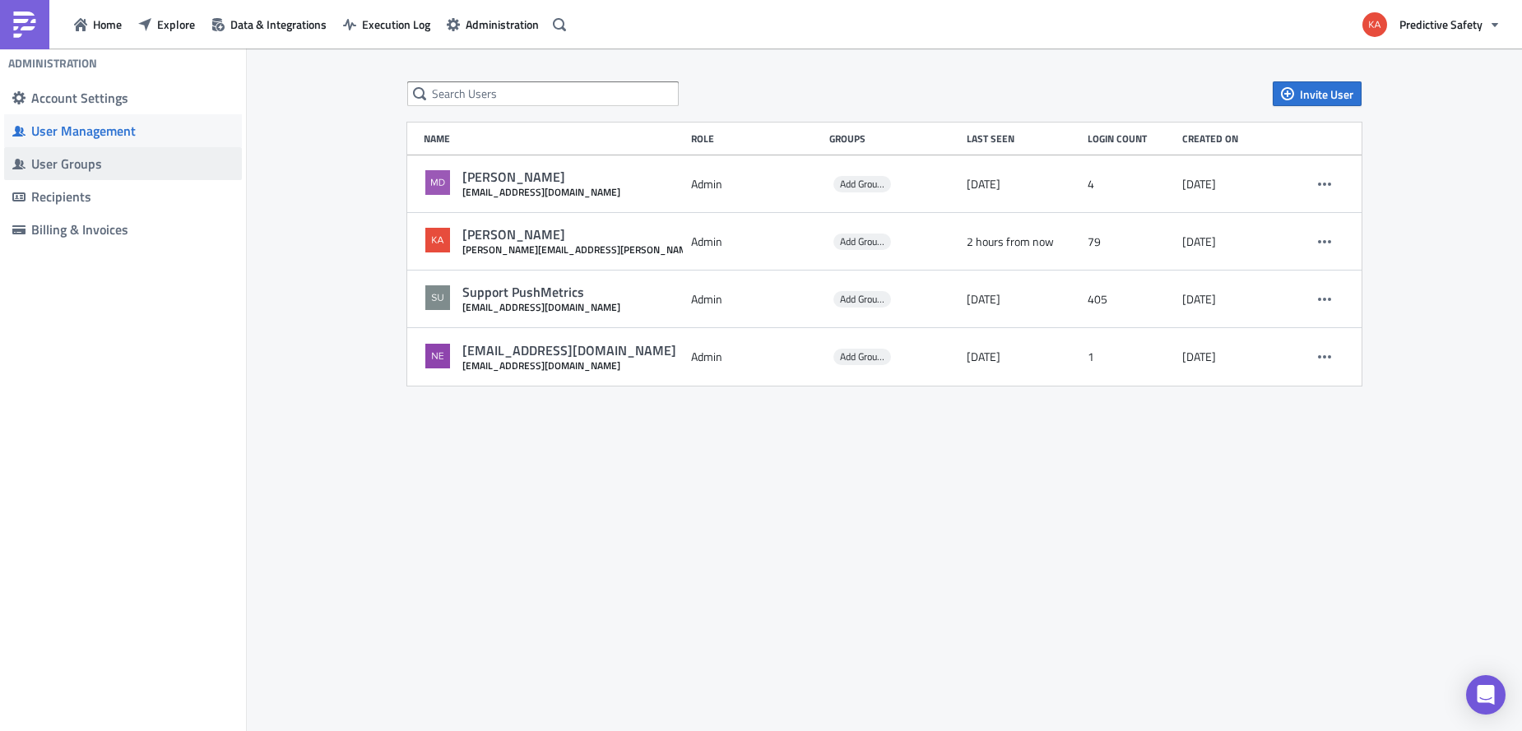
click at [67, 165] on div "User Groups" at bounding box center [132, 163] width 202 height 16
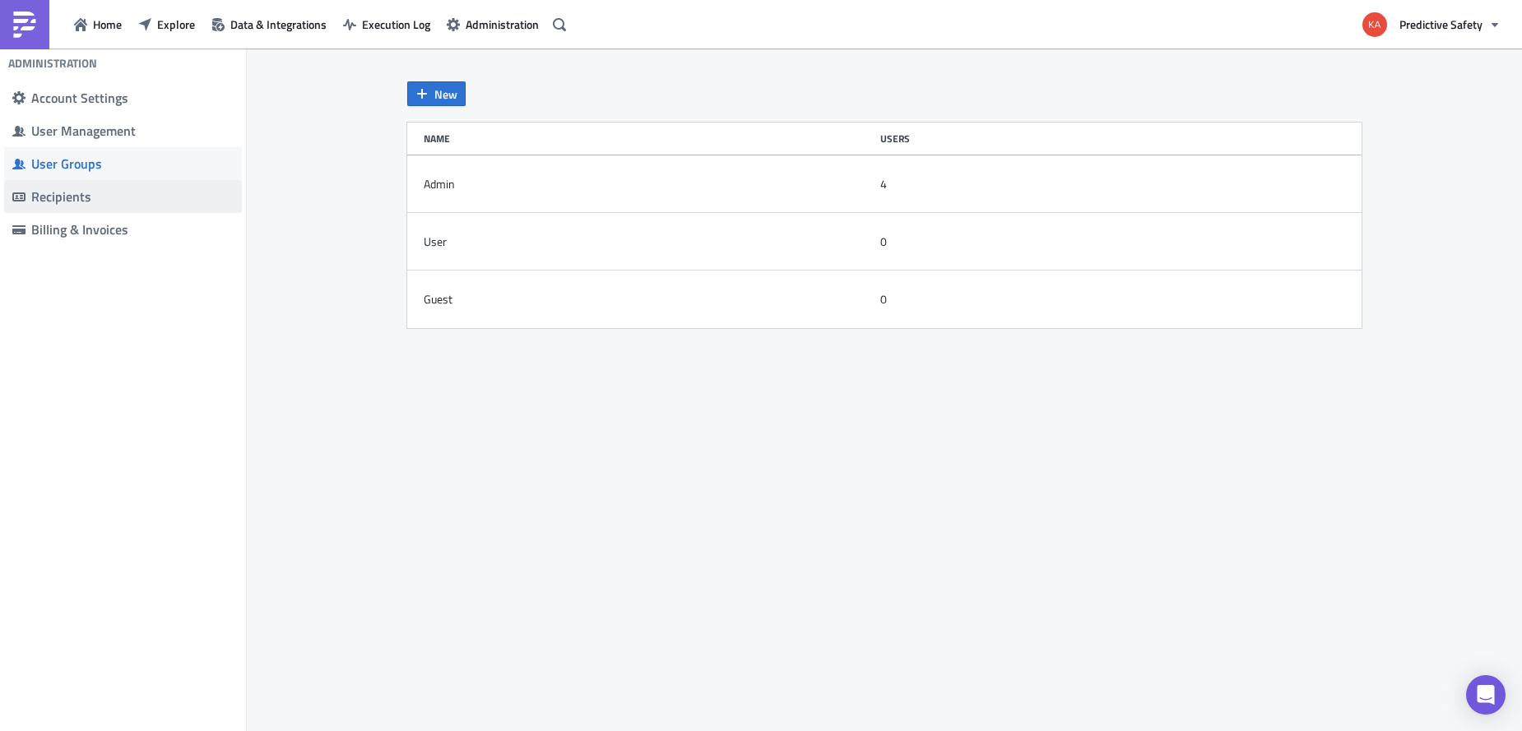
click at [73, 195] on div "Recipients" at bounding box center [132, 196] width 202 height 16
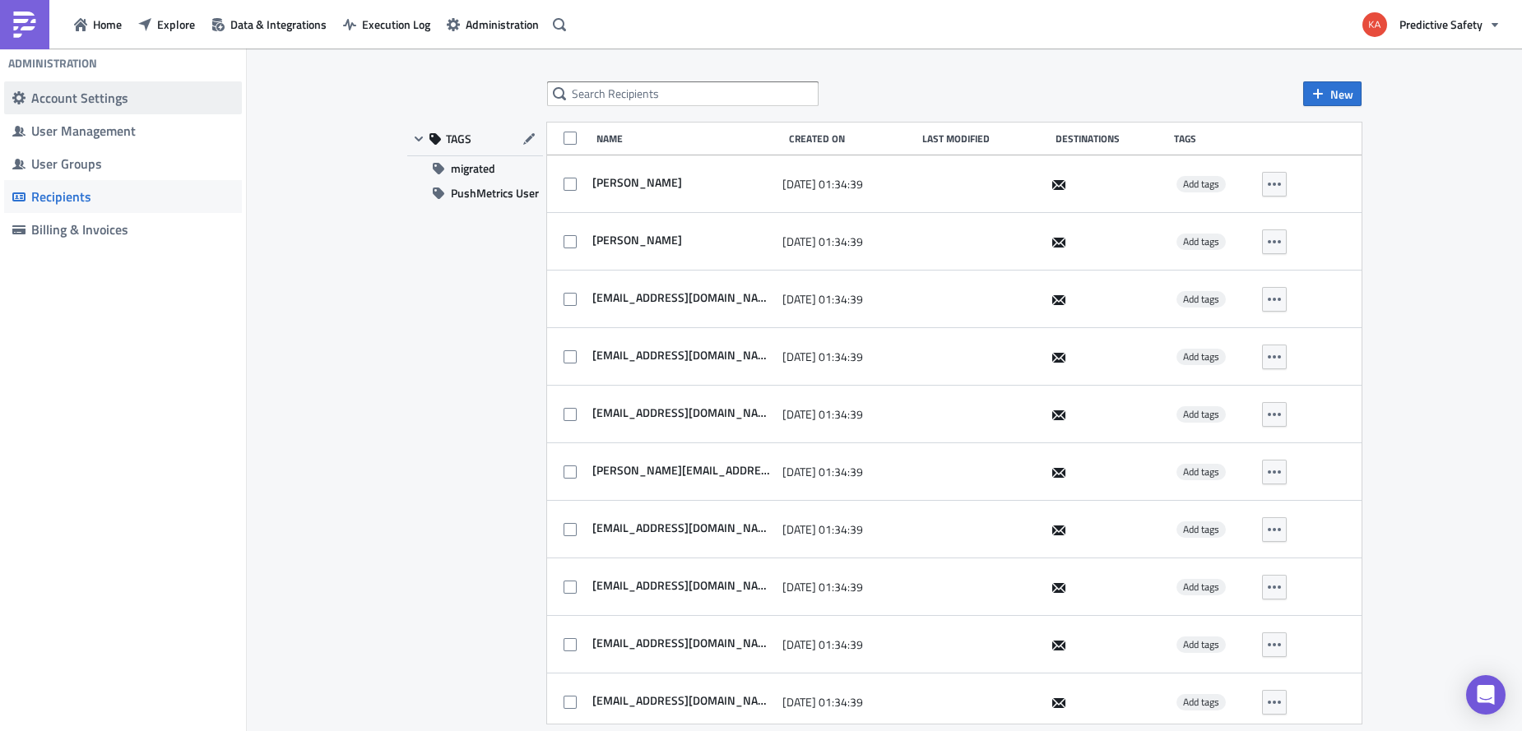
click at [80, 95] on div "Account Settings" at bounding box center [132, 98] width 202 height 16
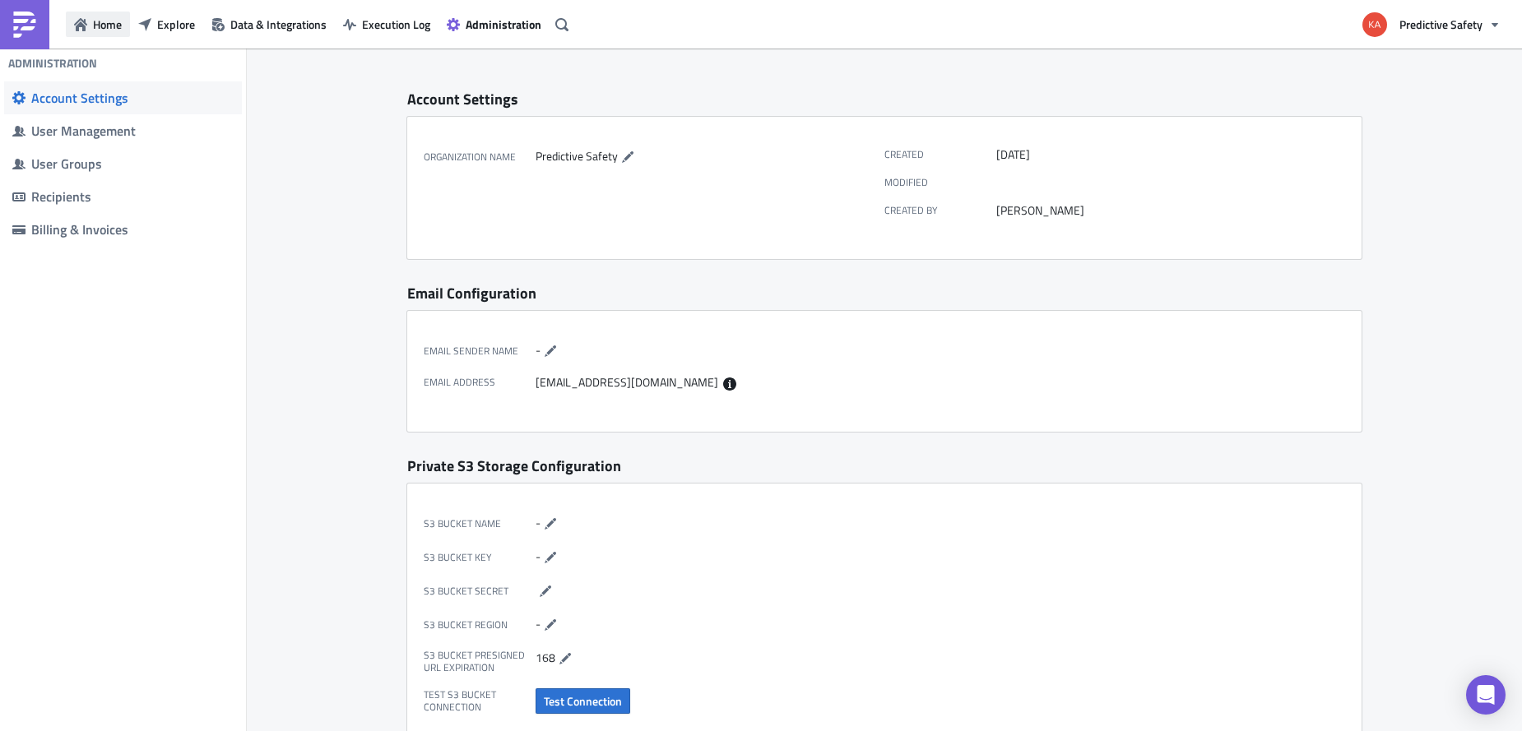
click at [98, 26] on span "Home" at bounding box center [107, 24] width 29 height 17
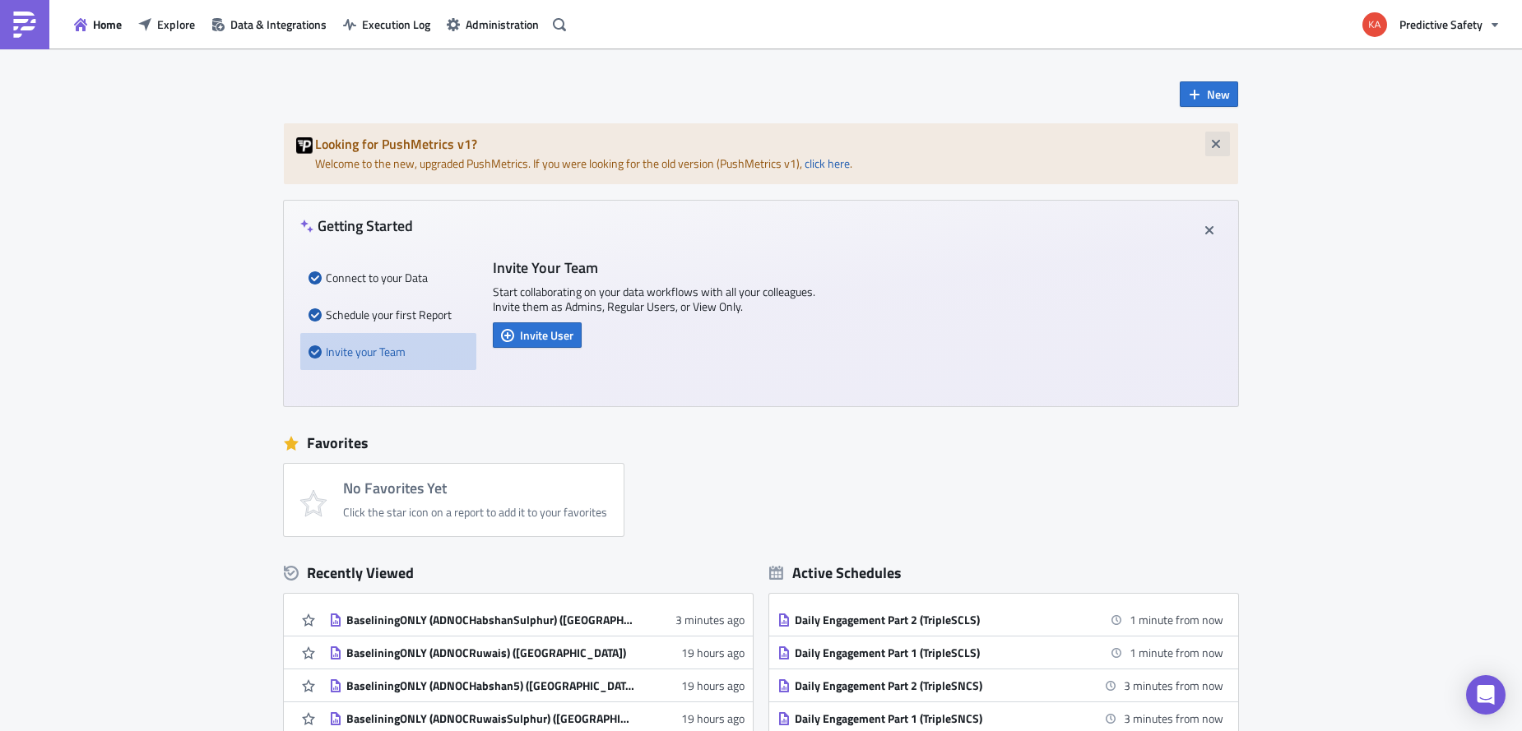
click at [1218, 143] on icon "button" at bounding box center [1216, 144] width 8 height 8
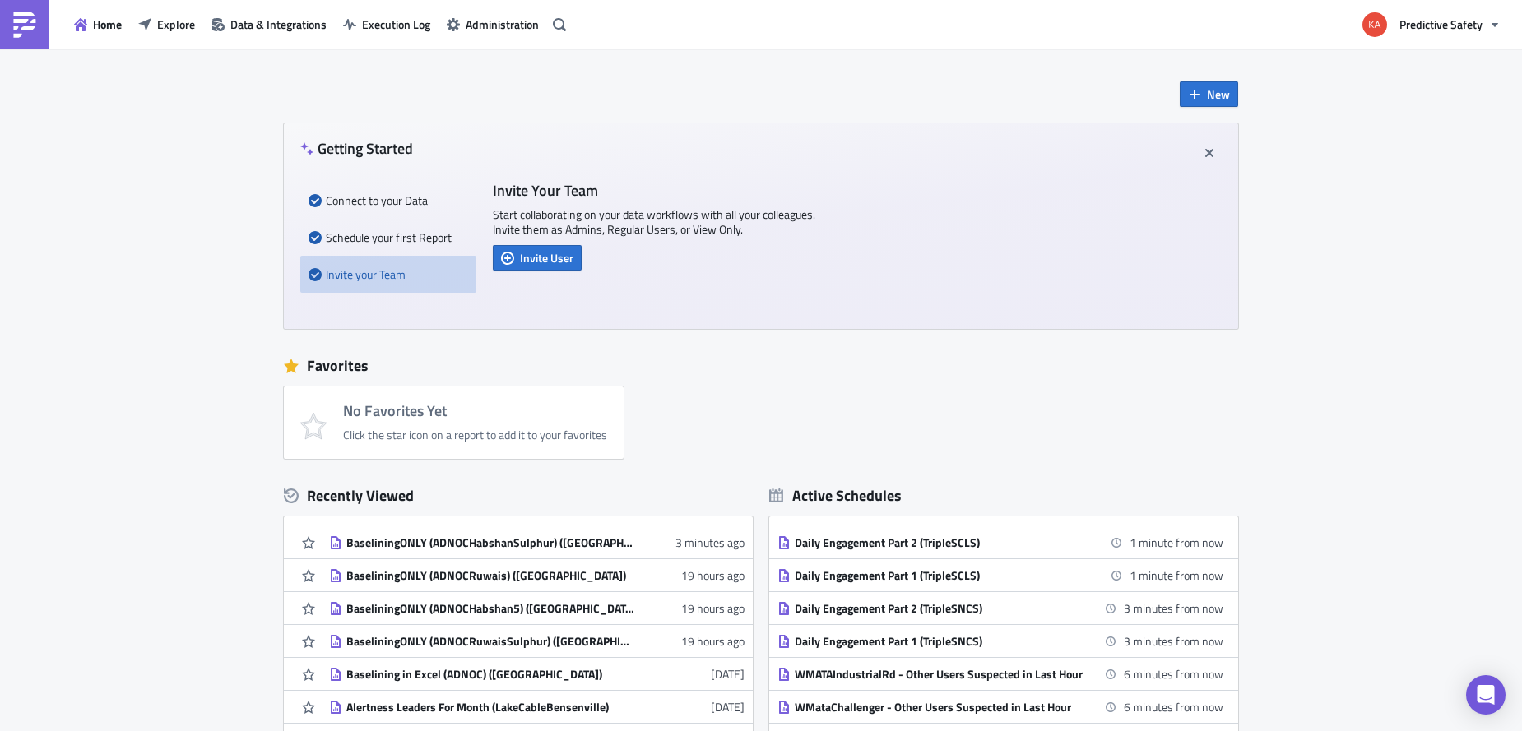
click at [1390, 327] on div "New Getting Started Connect to your Data Schedule your first Report Invite your…" at bounding box center [761, 490] width 1522 height 882
click at [171, 27] on span "Explore" at bounding box center [176, 24] width 38 height 17
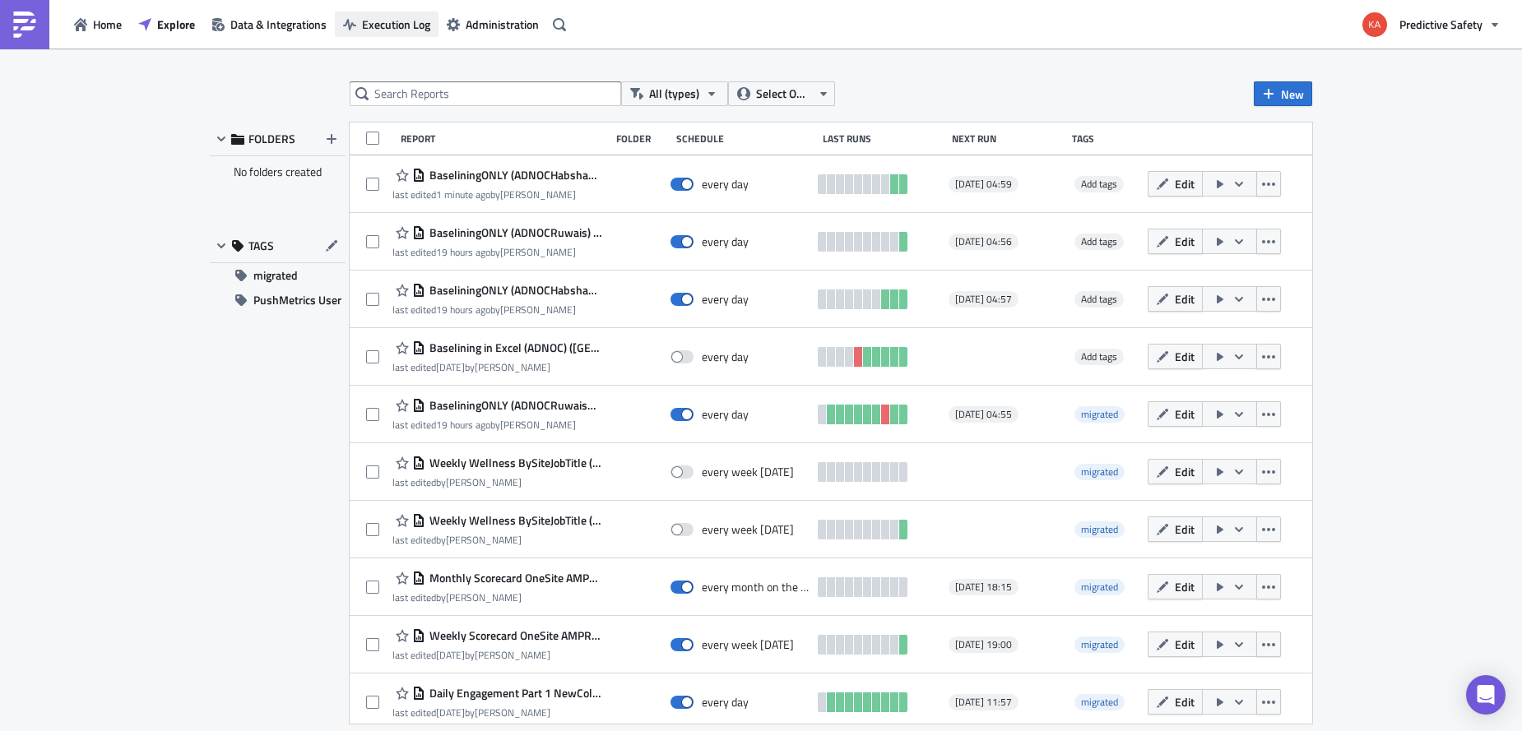
click at [396, 22] on span "Execution Log" at bounding box center [396, 24] width 68 height 17
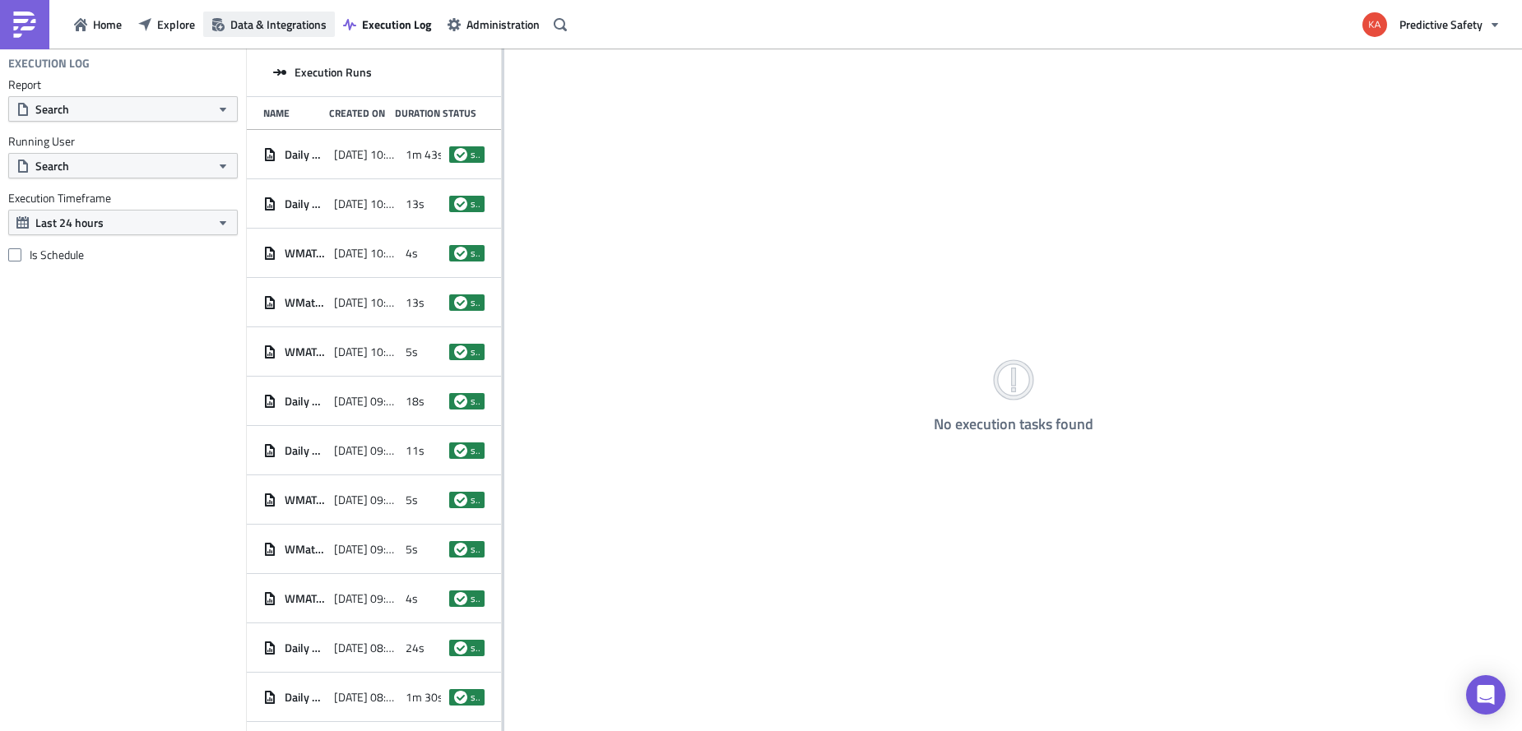
click at [266, 26] on span "Data & Integrations" at bounding box center [278, 24] width 96 height 17
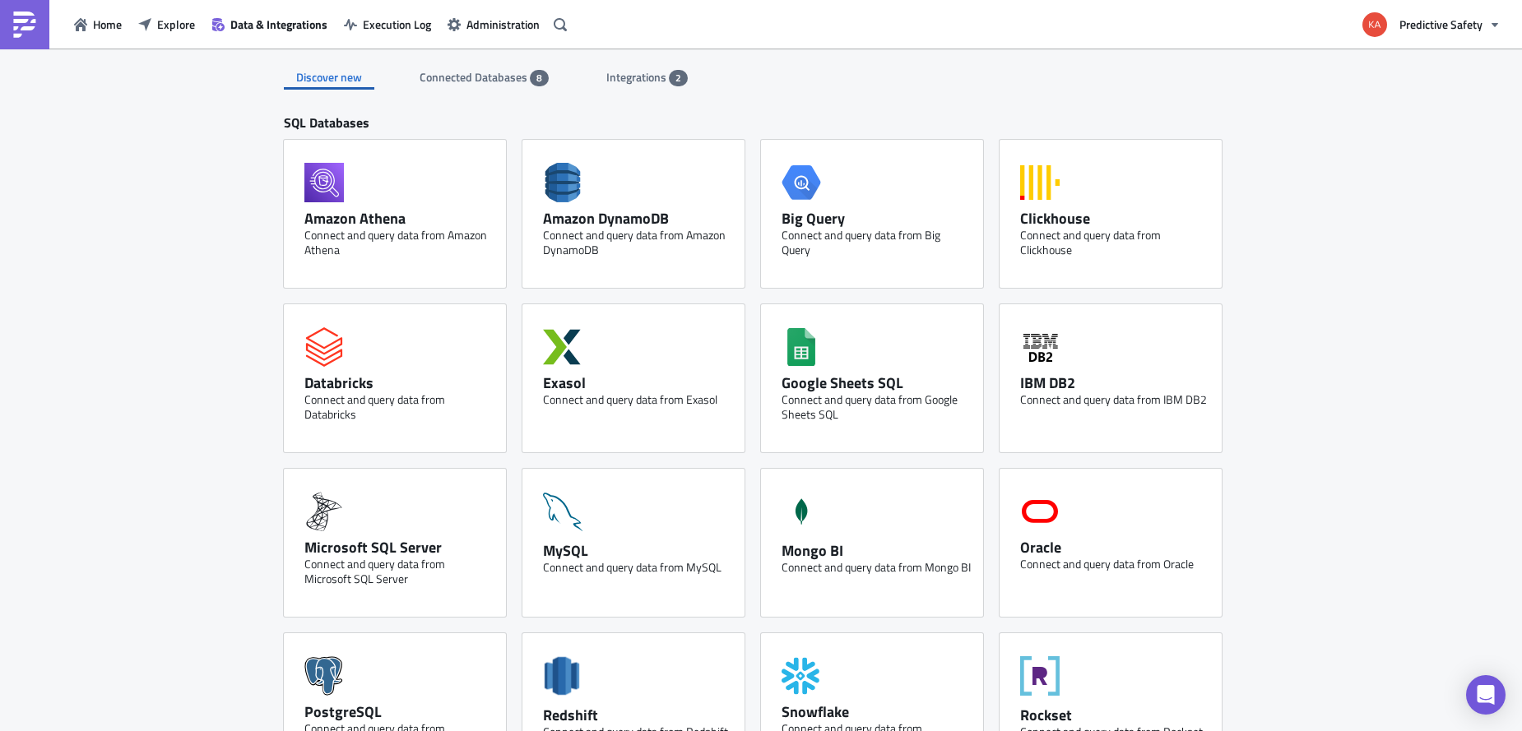
click at [634, 80] on span "Integrations" at bounding box center [637, 76] width 63 height 17
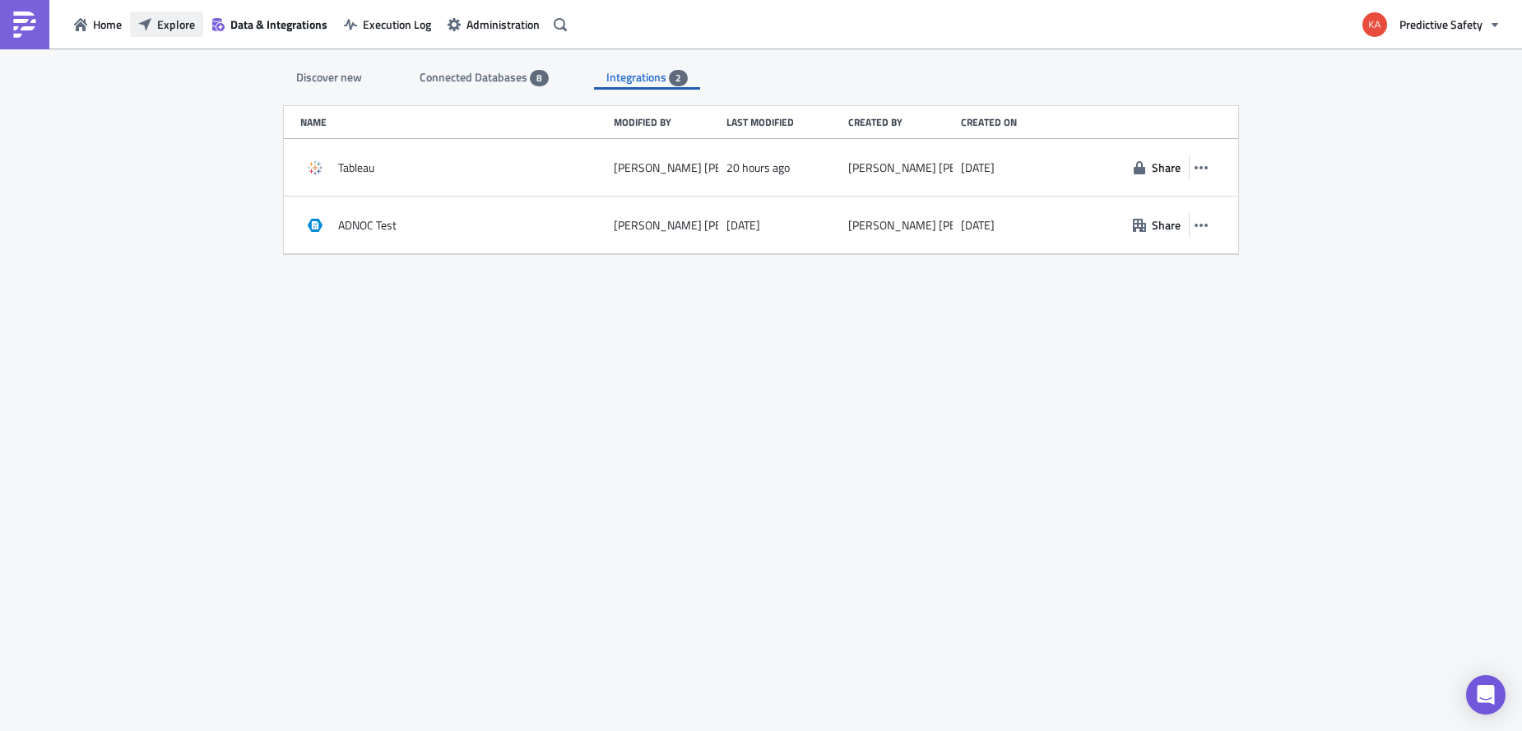
click at [170, 25] on span "Explore" at bounding box center [176, 24] width 38 height 17
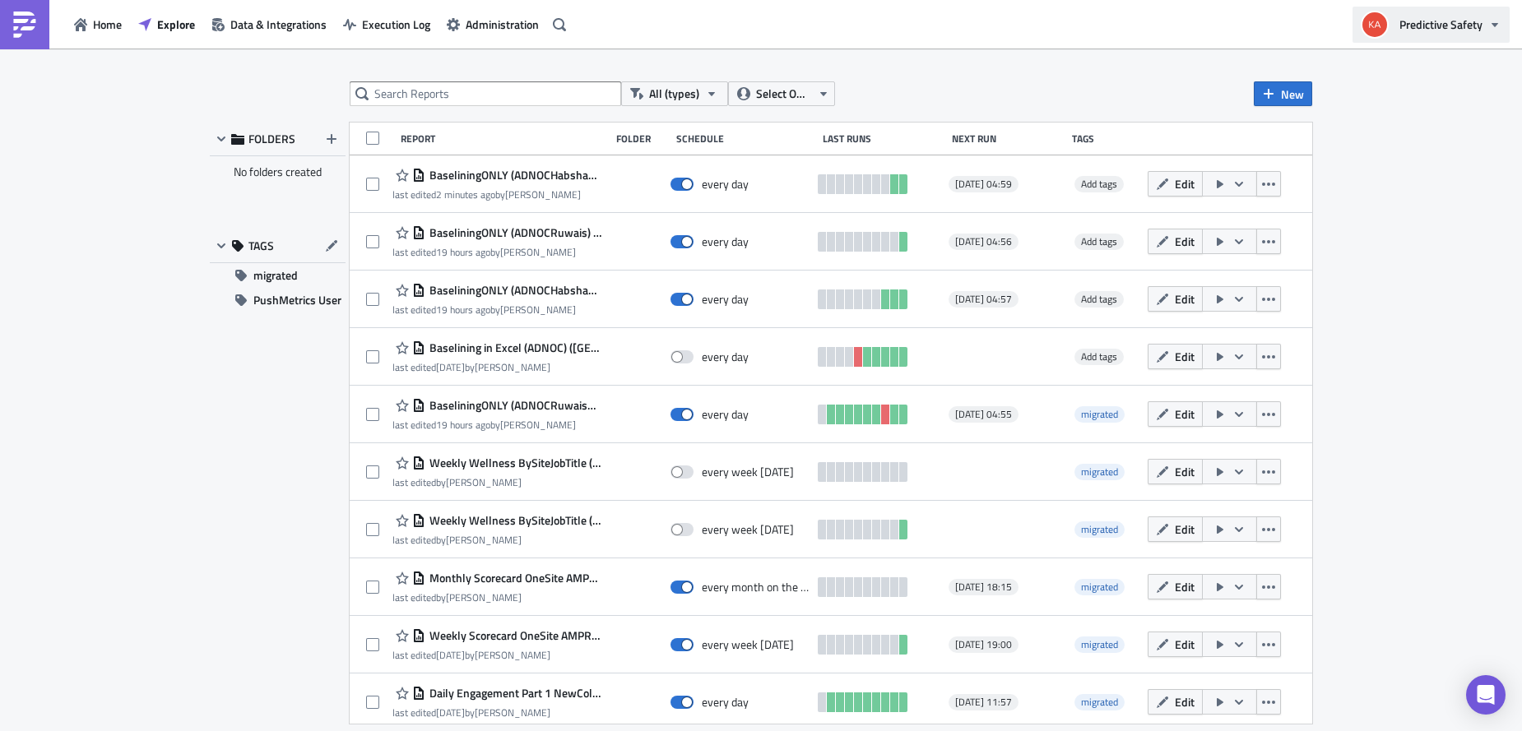
click at [1493, 22] on icon "button" at bounding box center [1494, 24] width 13 height 13
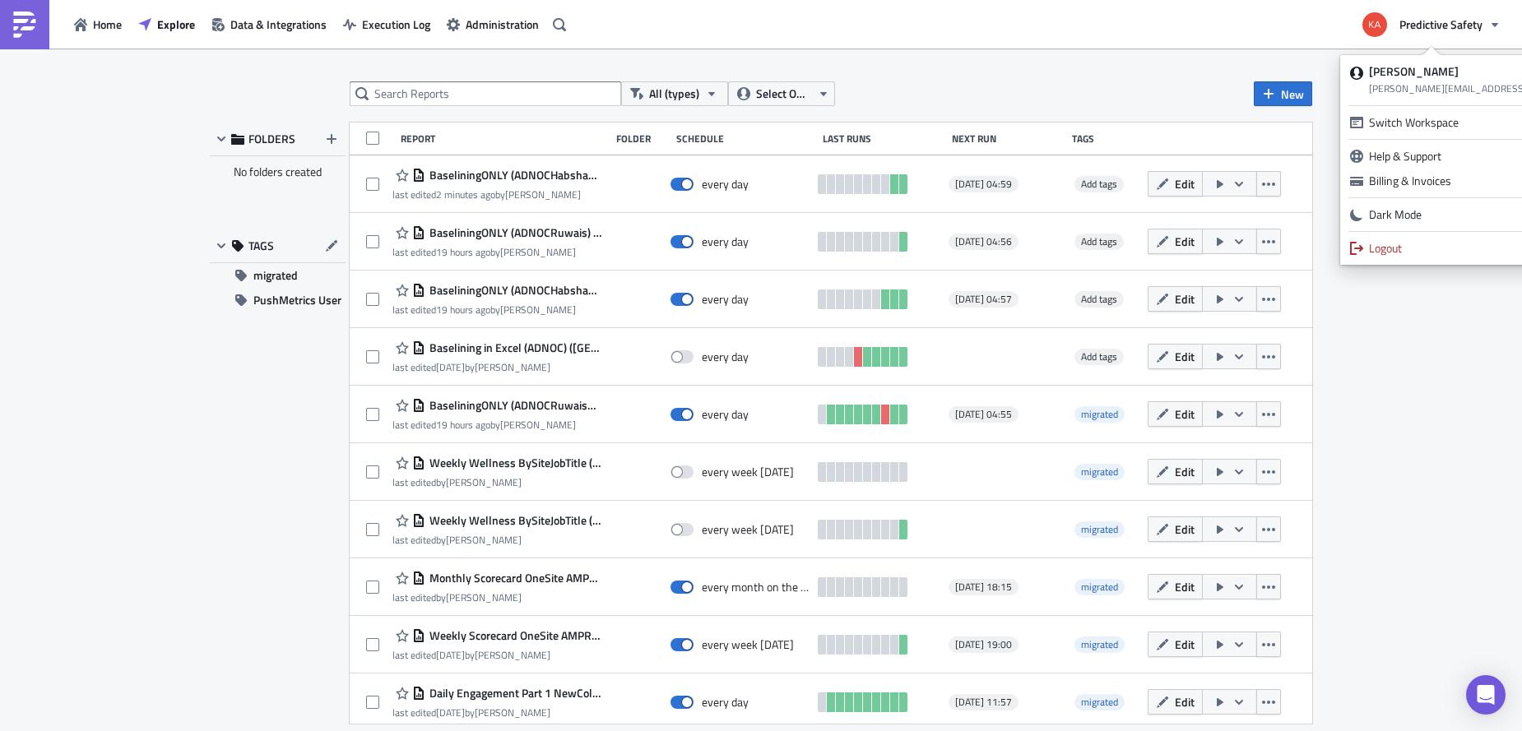
click at [1421, 345] on div "All (types) Select Owner New FOLDERS No folders created TAGS migrated PushMetri…" at bounding box center [761, 391] width 1522 height 685
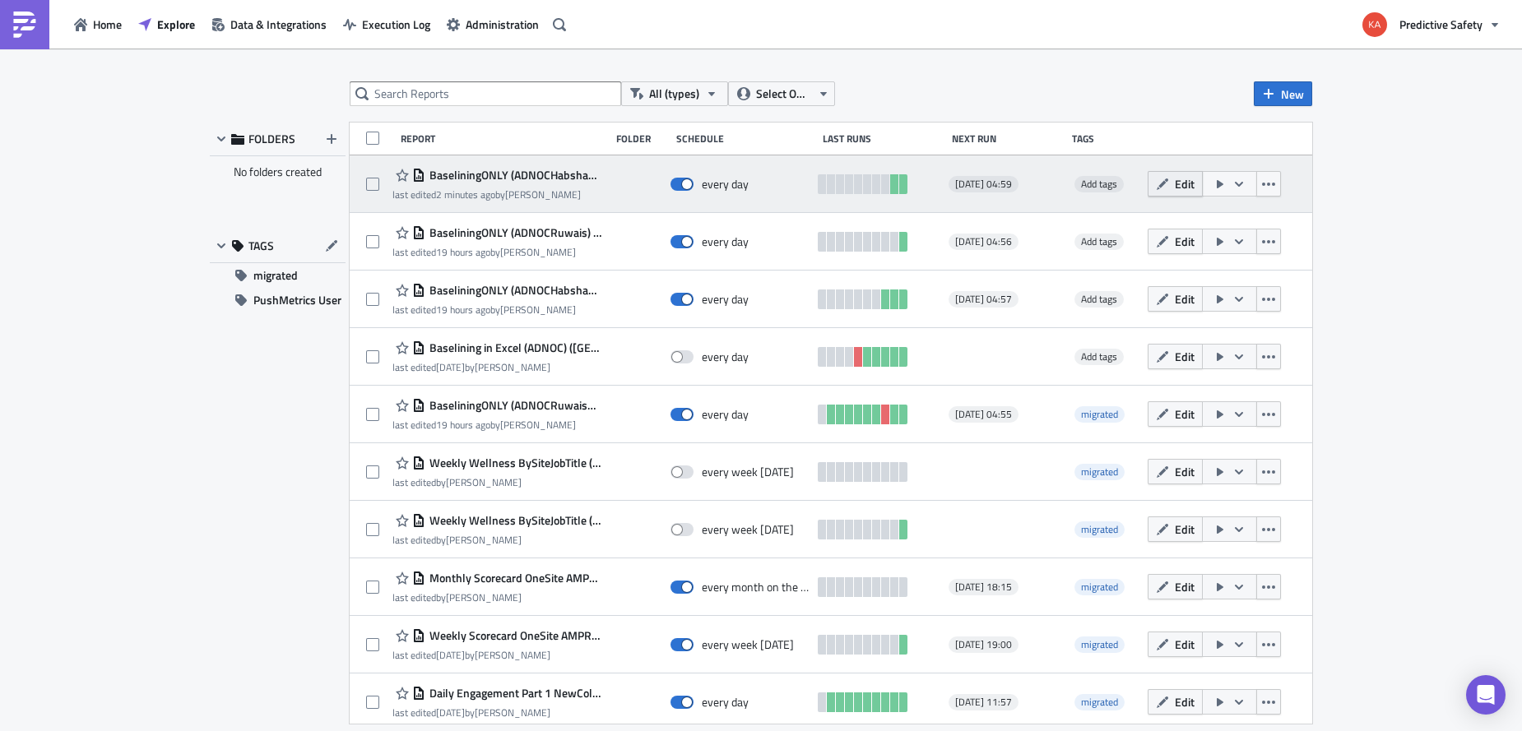
click at [1181, 183] on button "Edit" at bounding box center [1175, 184] width 55 height 26
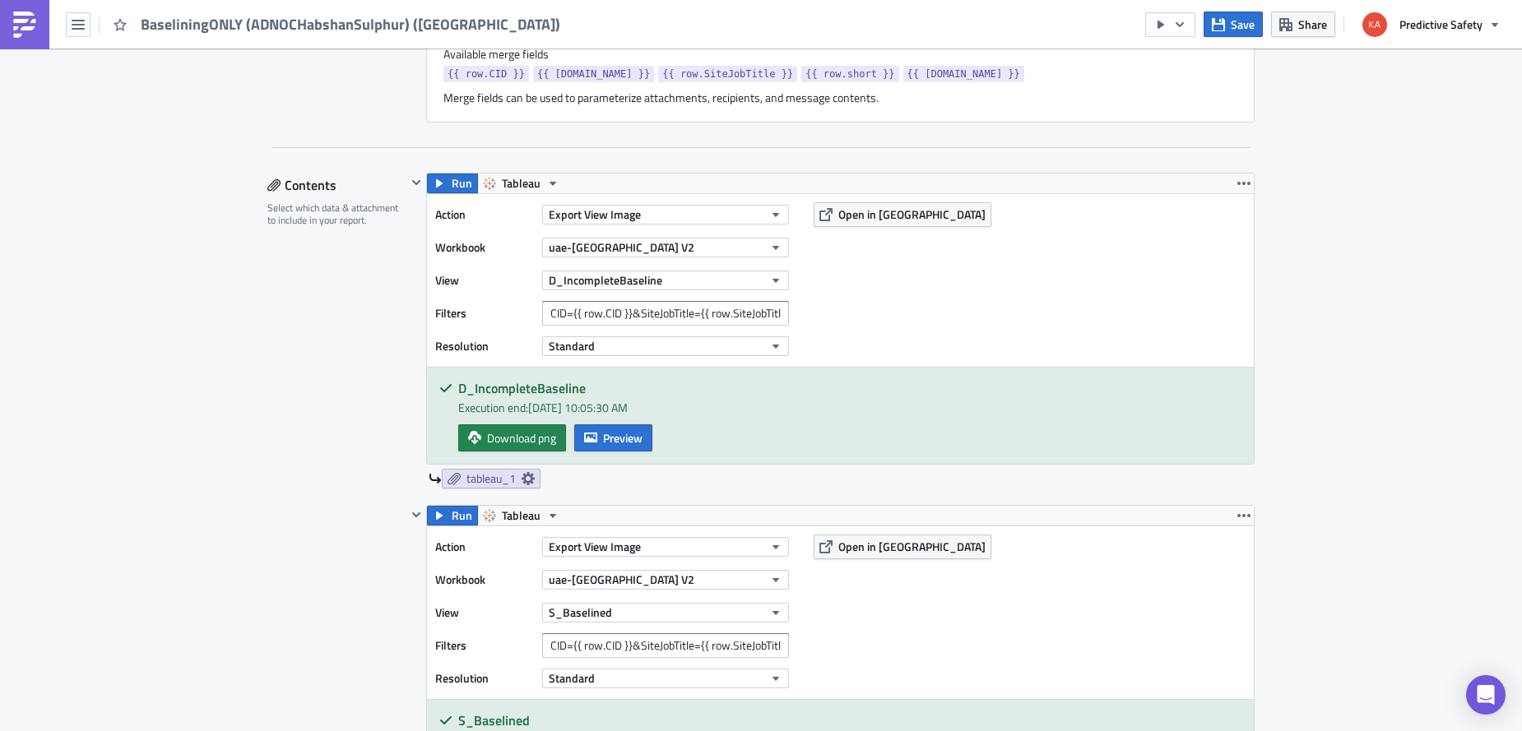
scroll to position [726, 0]
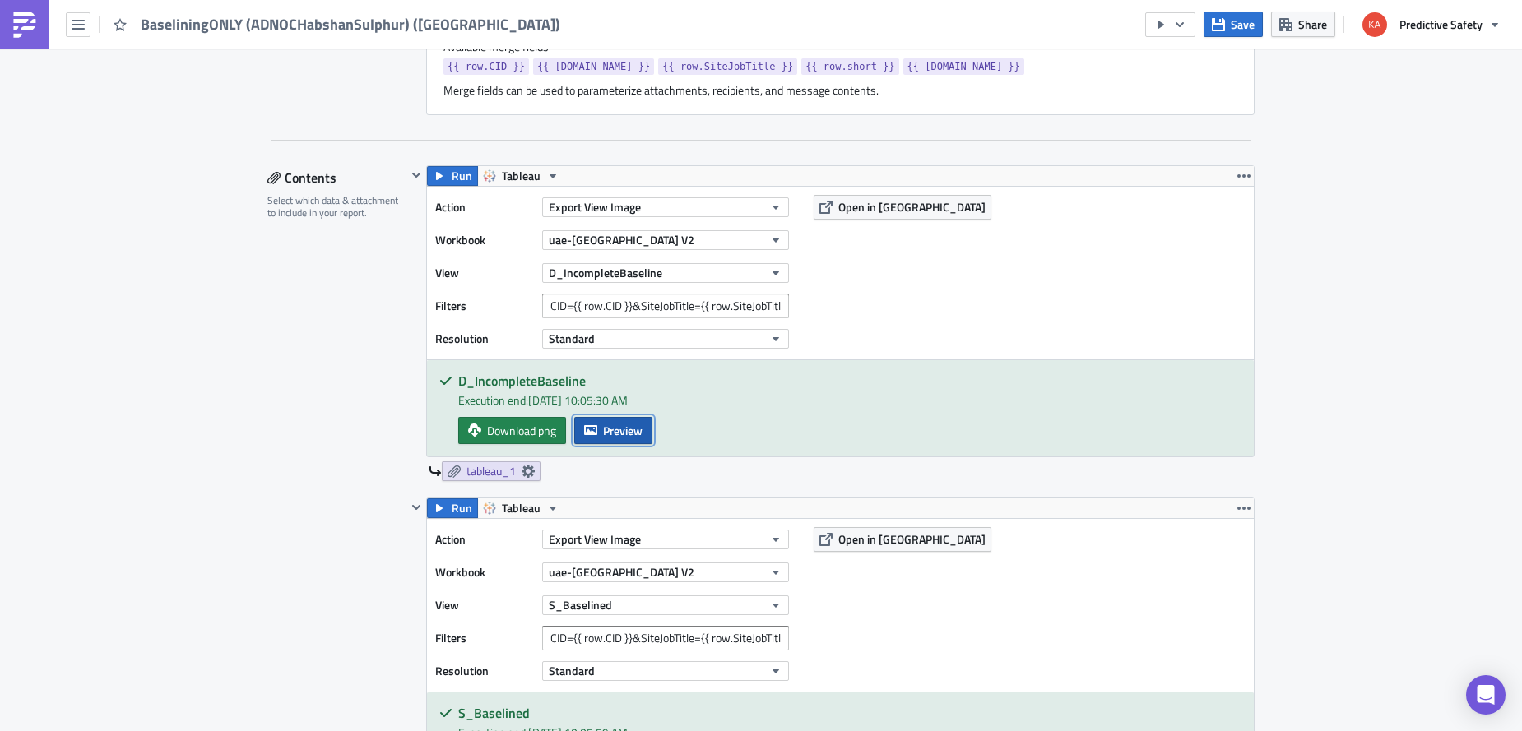
click at [628, 433] on span "Preview" at bounding box center [622, 430] width 39 height 17
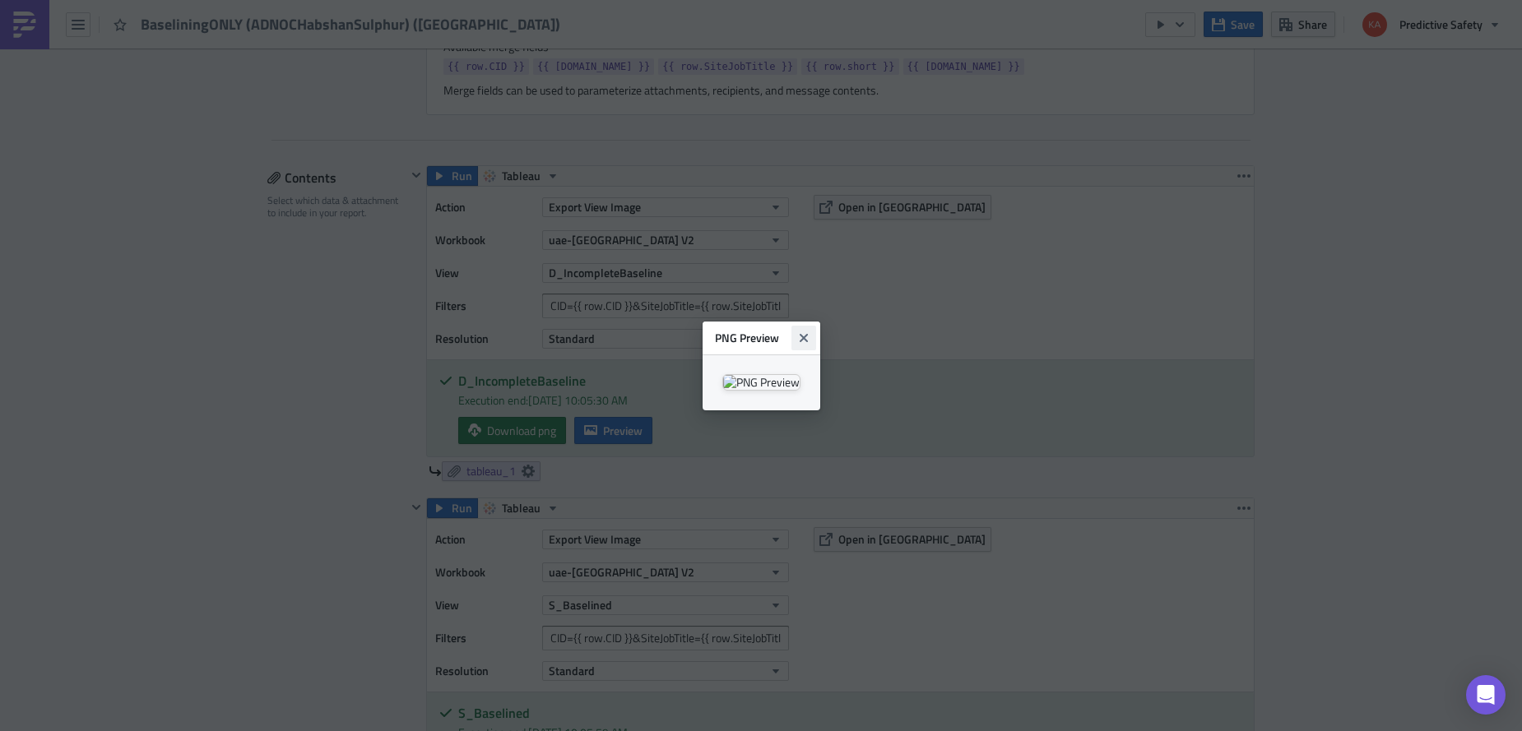
click at [810, 332] on icon "Close" at bounding box center [803, 338] width 13 height 13
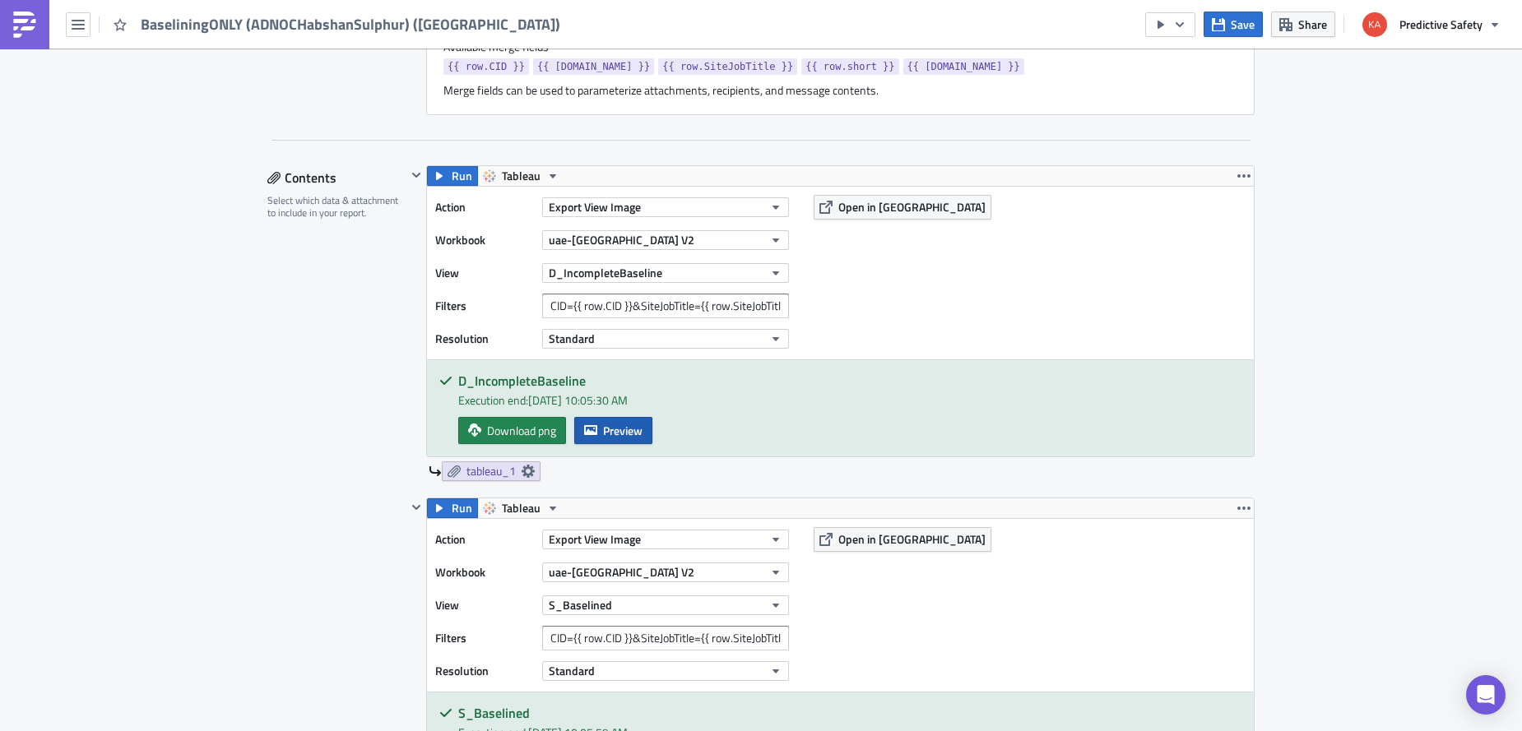
click at [615, 430] on span "Preview" at bounding box center [622, 430] width 39 height 17
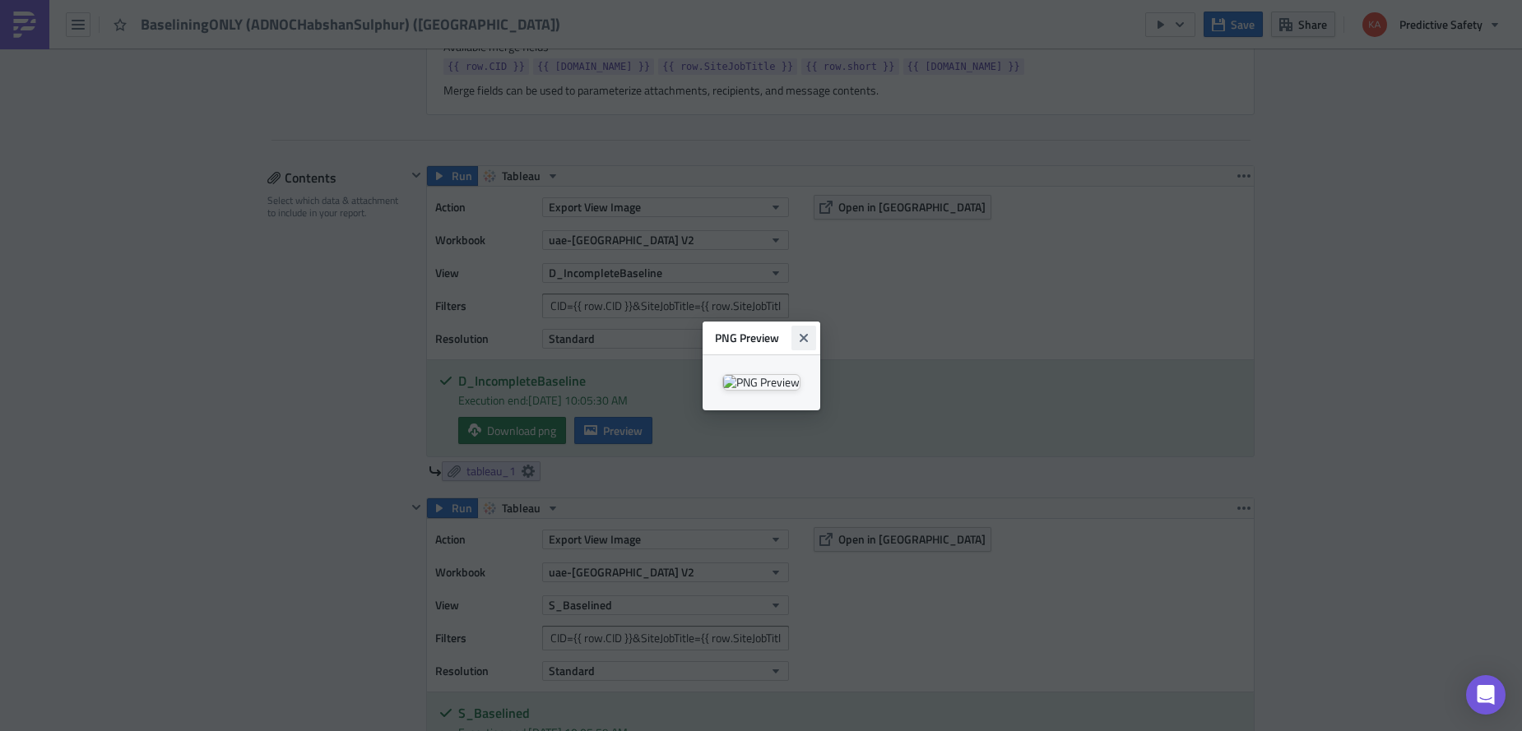
click at [810, 332] on icon "Close" at bounding box center [803, 338] width 13 height 13
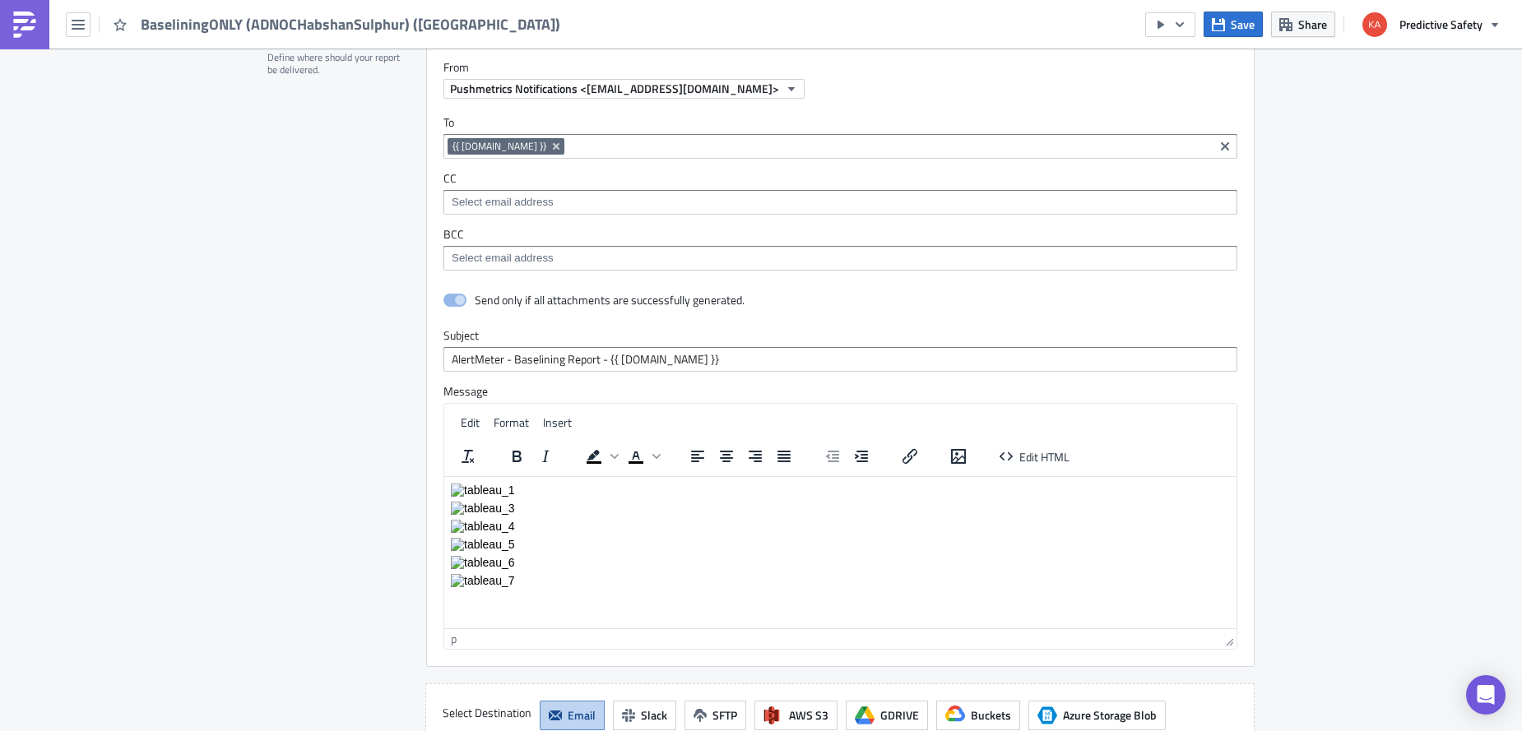
scroll to position [3432, 0]
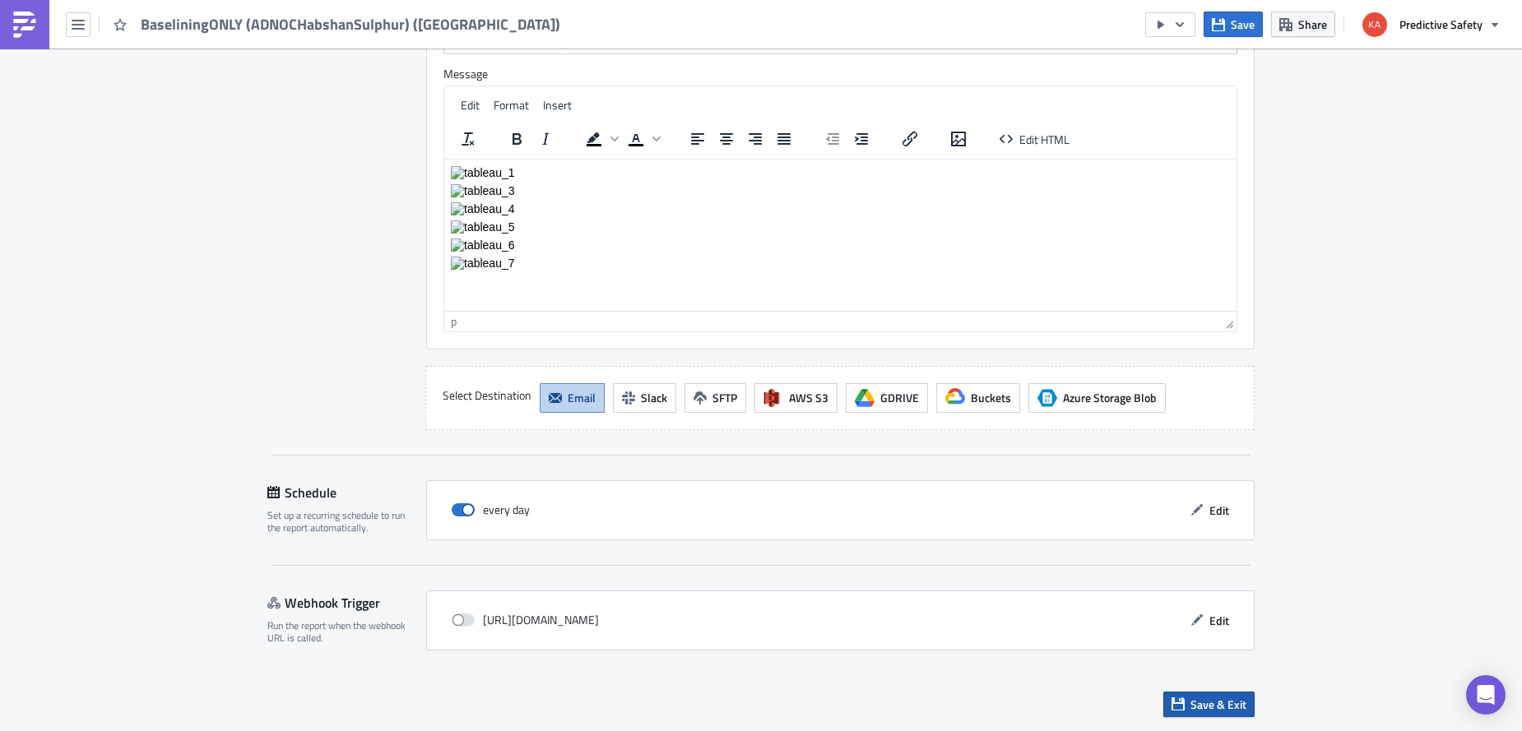
click at [1219, 707] on span "Save & Exit" at bounding box center [1218, 704] width 56 height 17
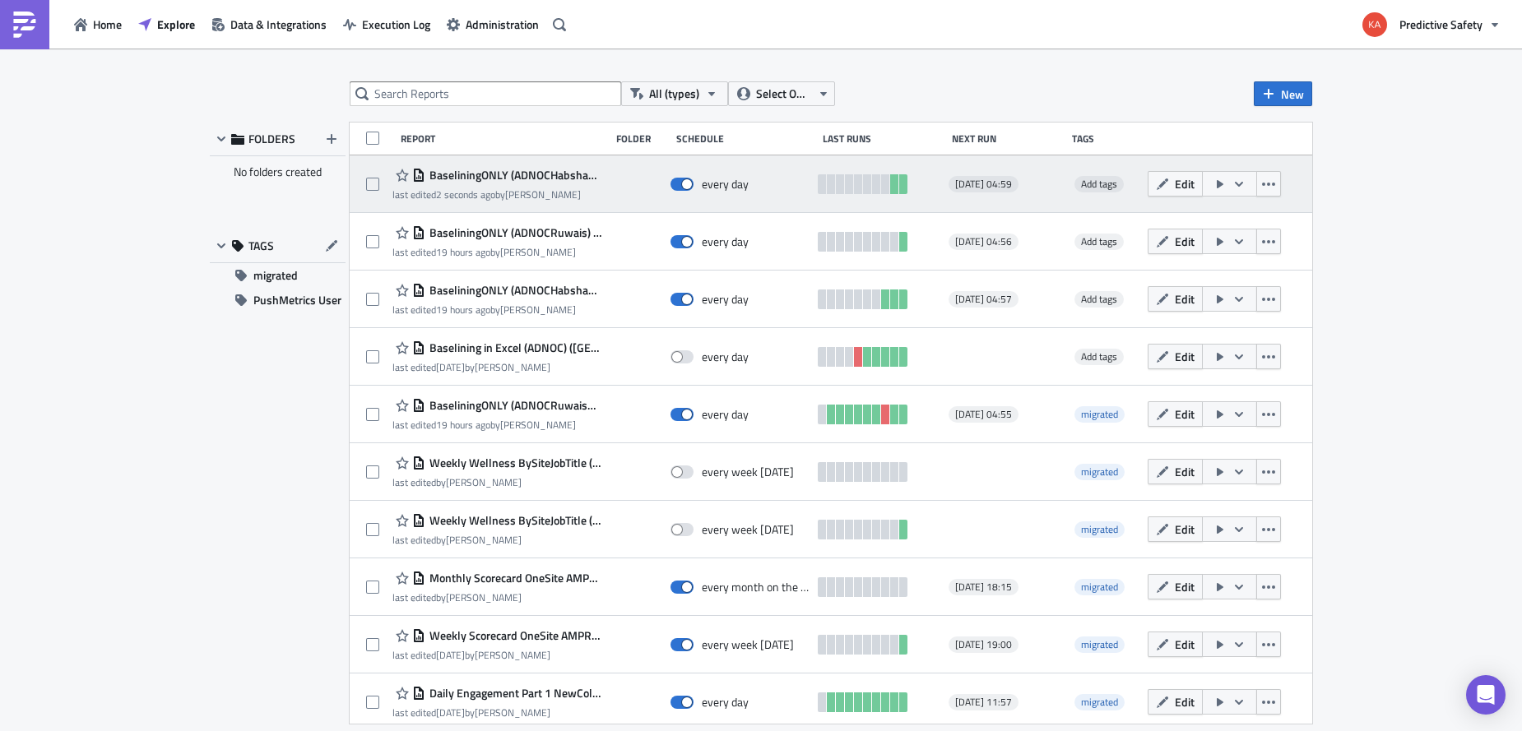
click at [1246, 181] on icon "button" at bounding box center [1238, 184] width 13 height 13
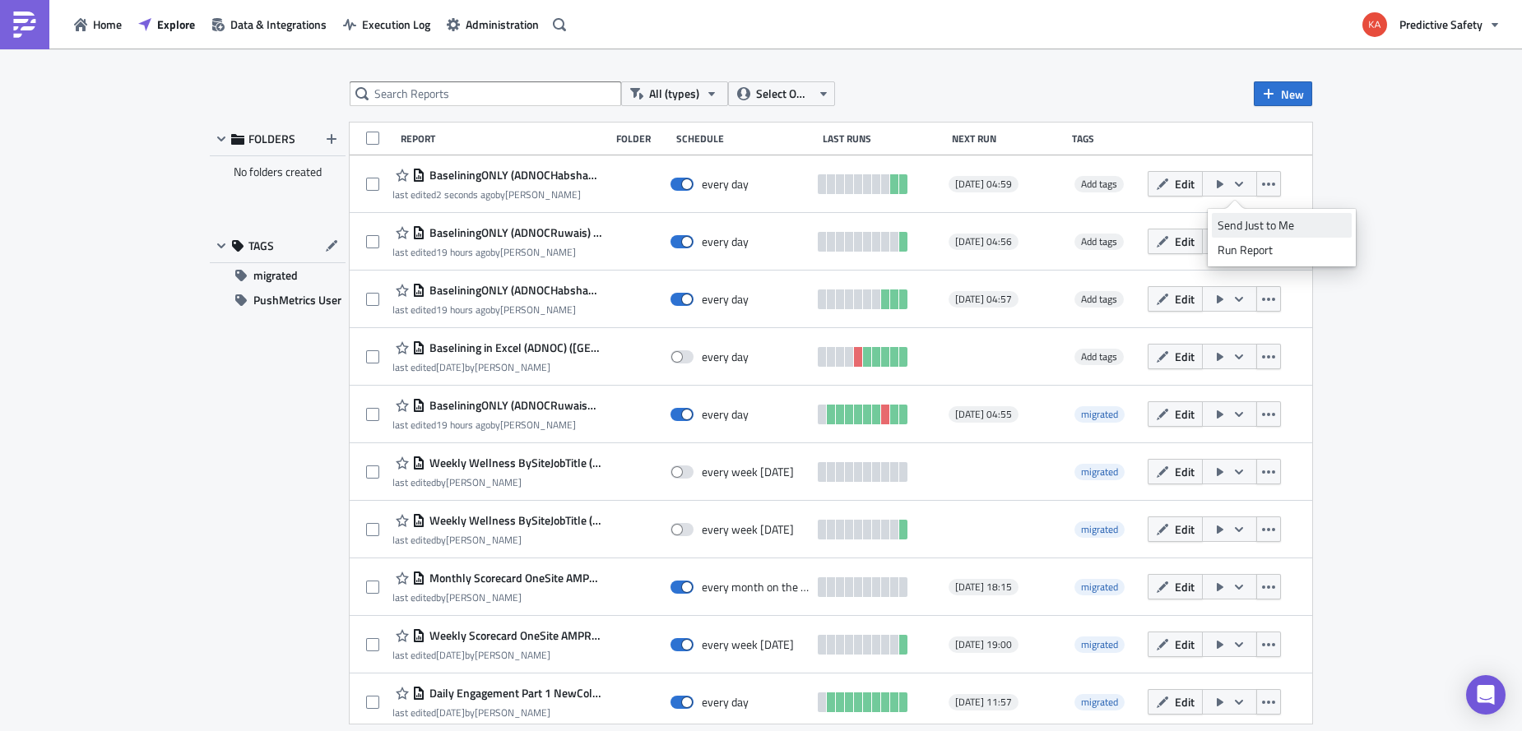
click at [1251, 229] on div "Send Just to Me" at bounding box center [1282, 225] width 128 height 16
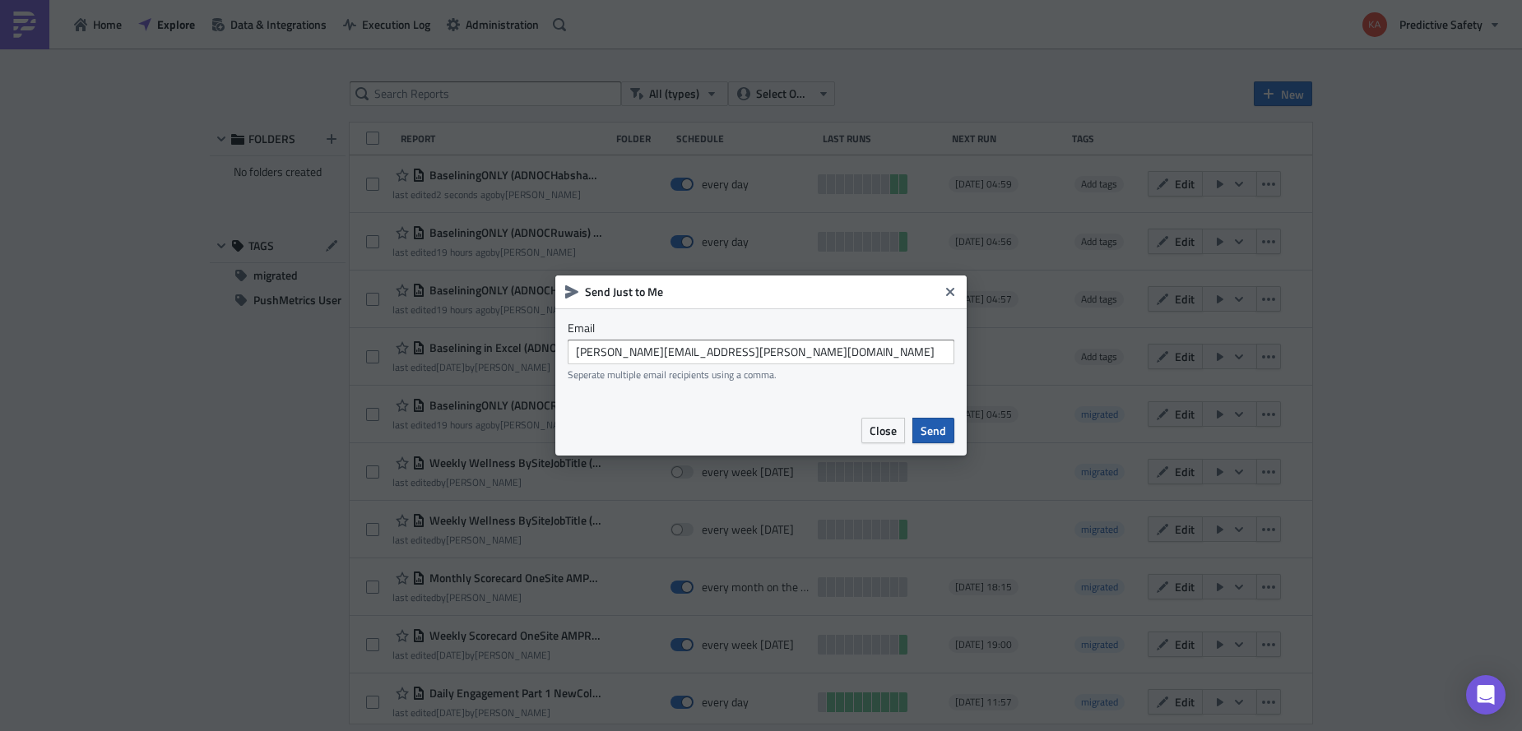
click at [935, 432] on span "Send" at bounding box center [934, 430] width 26 height 17
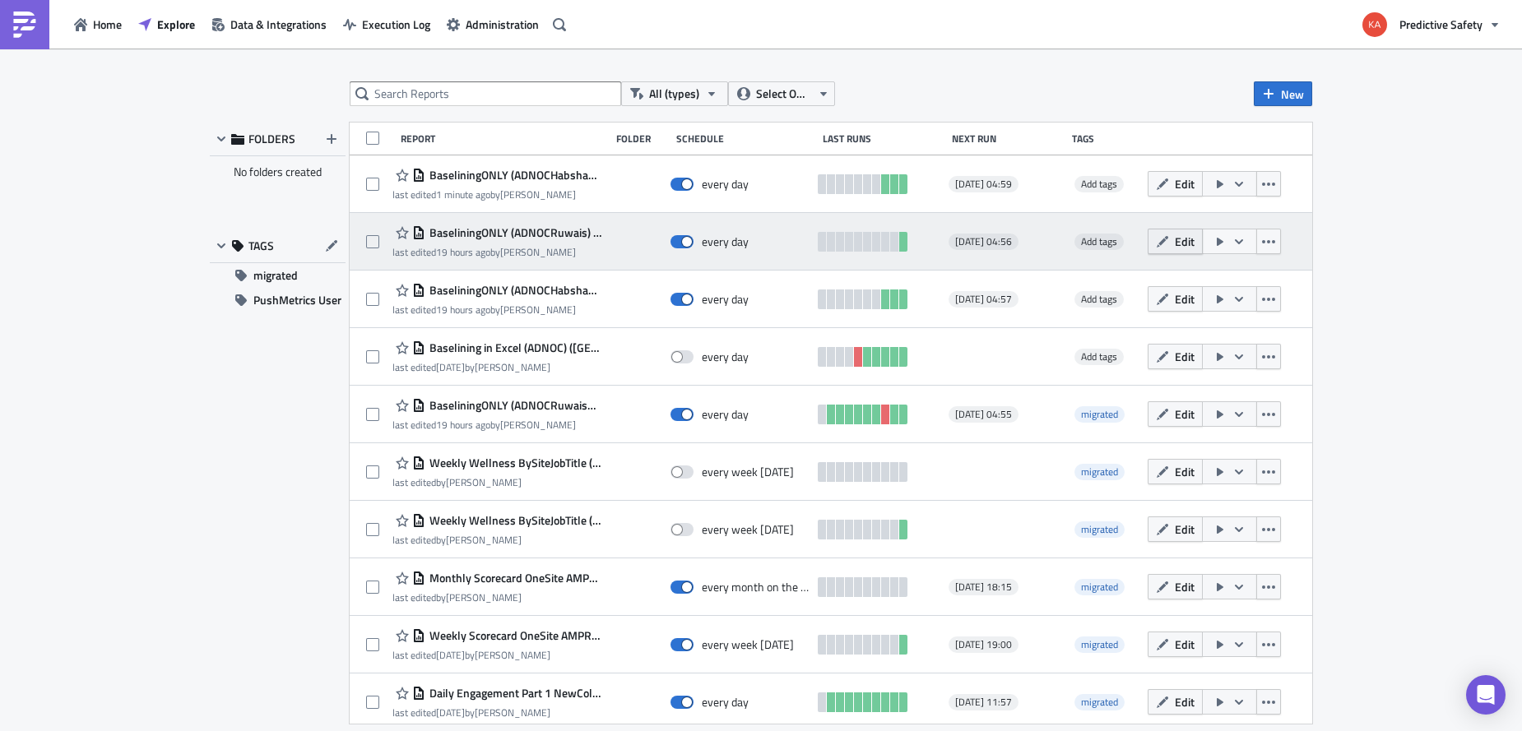
click at [1181, 241] on button "Edit" at bounding box center [1175, 242] width 55 height 26
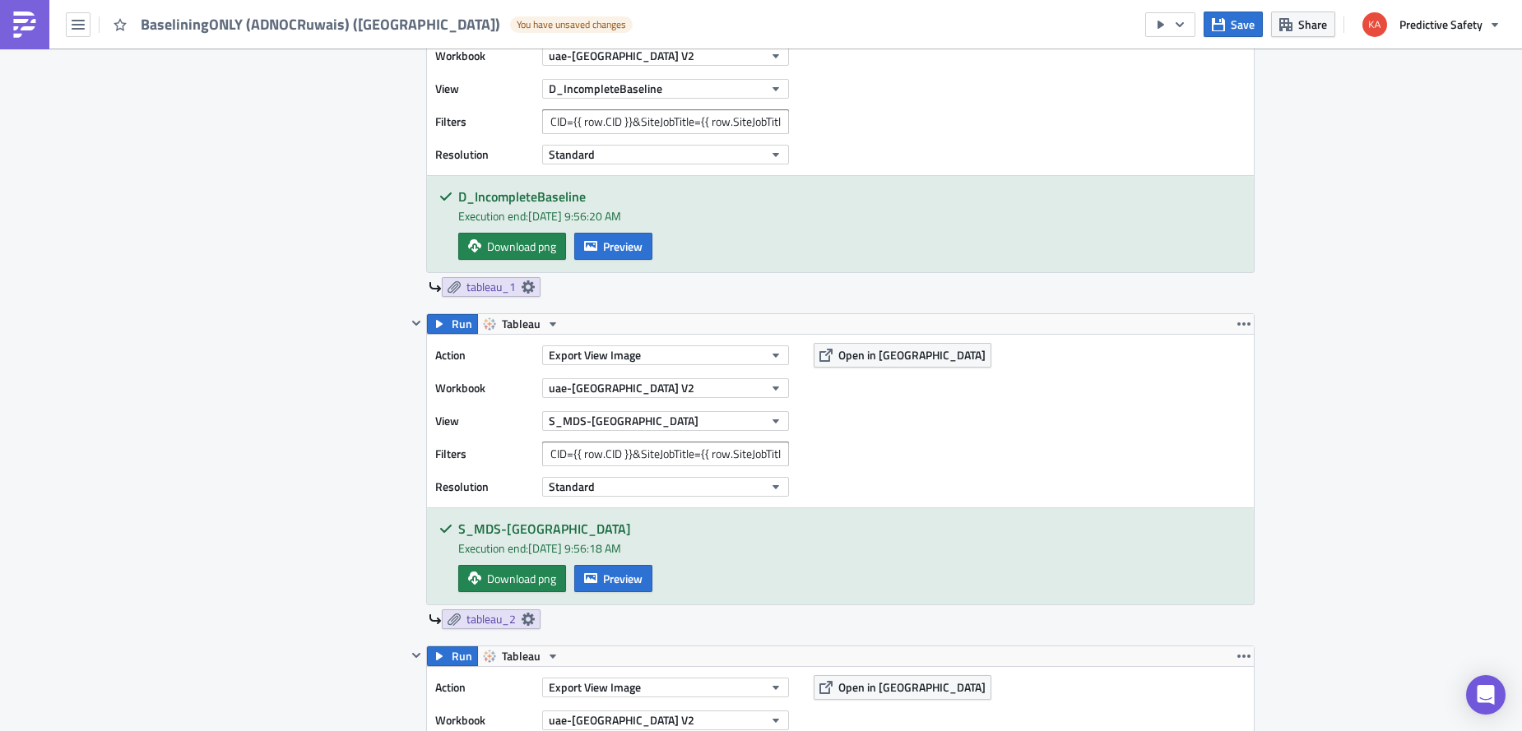
scroll to position [933, 0]
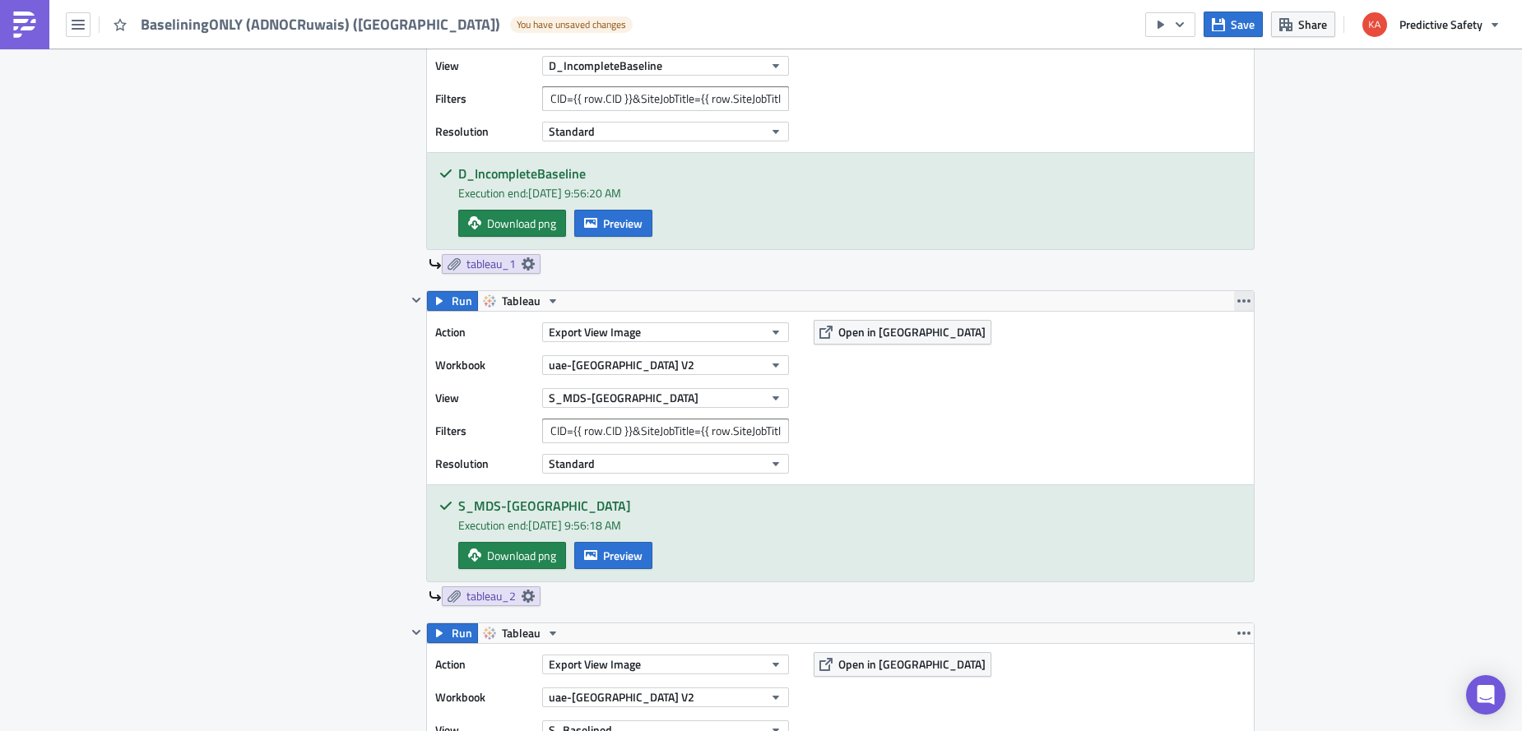
click at [1247, 299] on icon "button" at bounding box center [1243, 301] width 13 height 13
click at [1212, 401] on div "Remove" at bounding box center [1253, 398] width 109 height 16
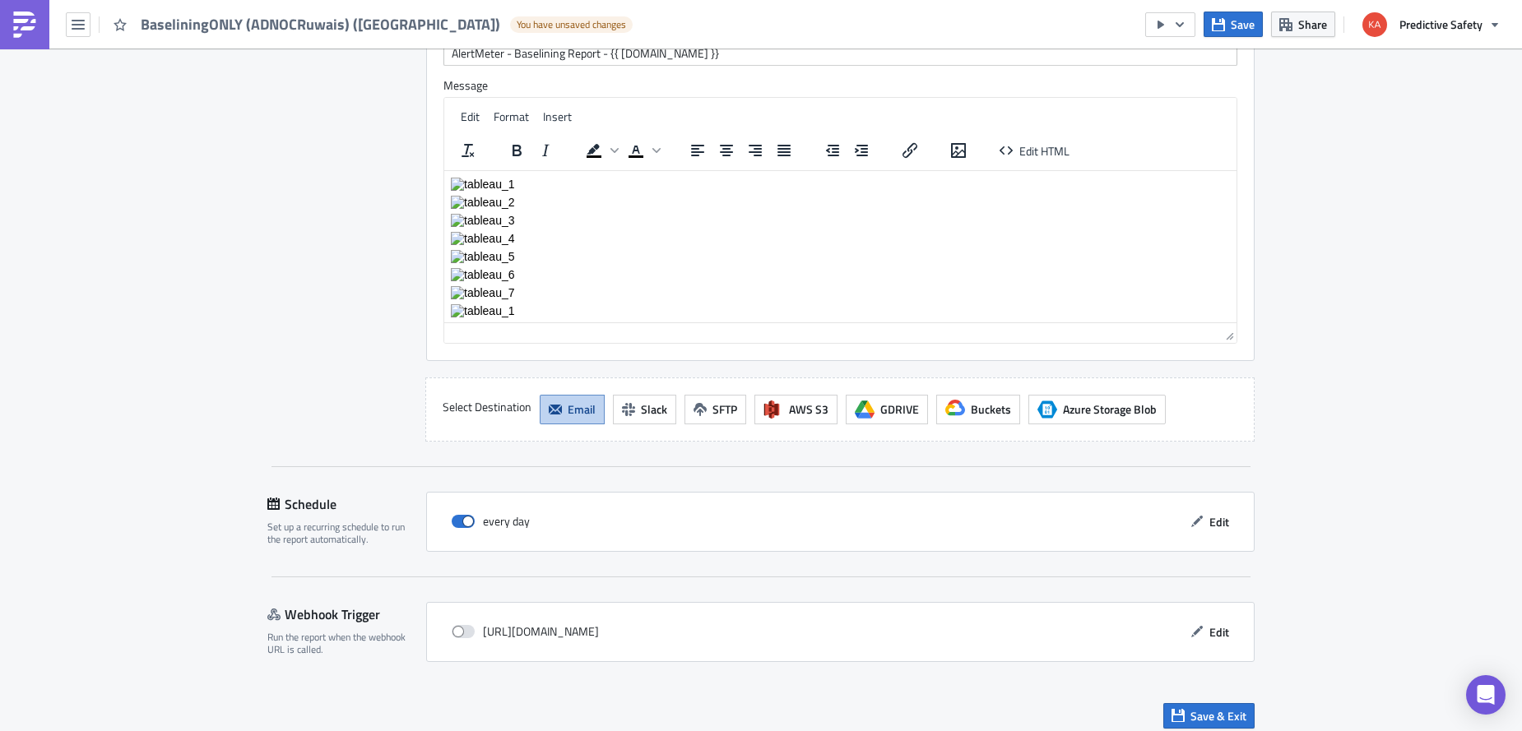
scroll to position [3432, 0]
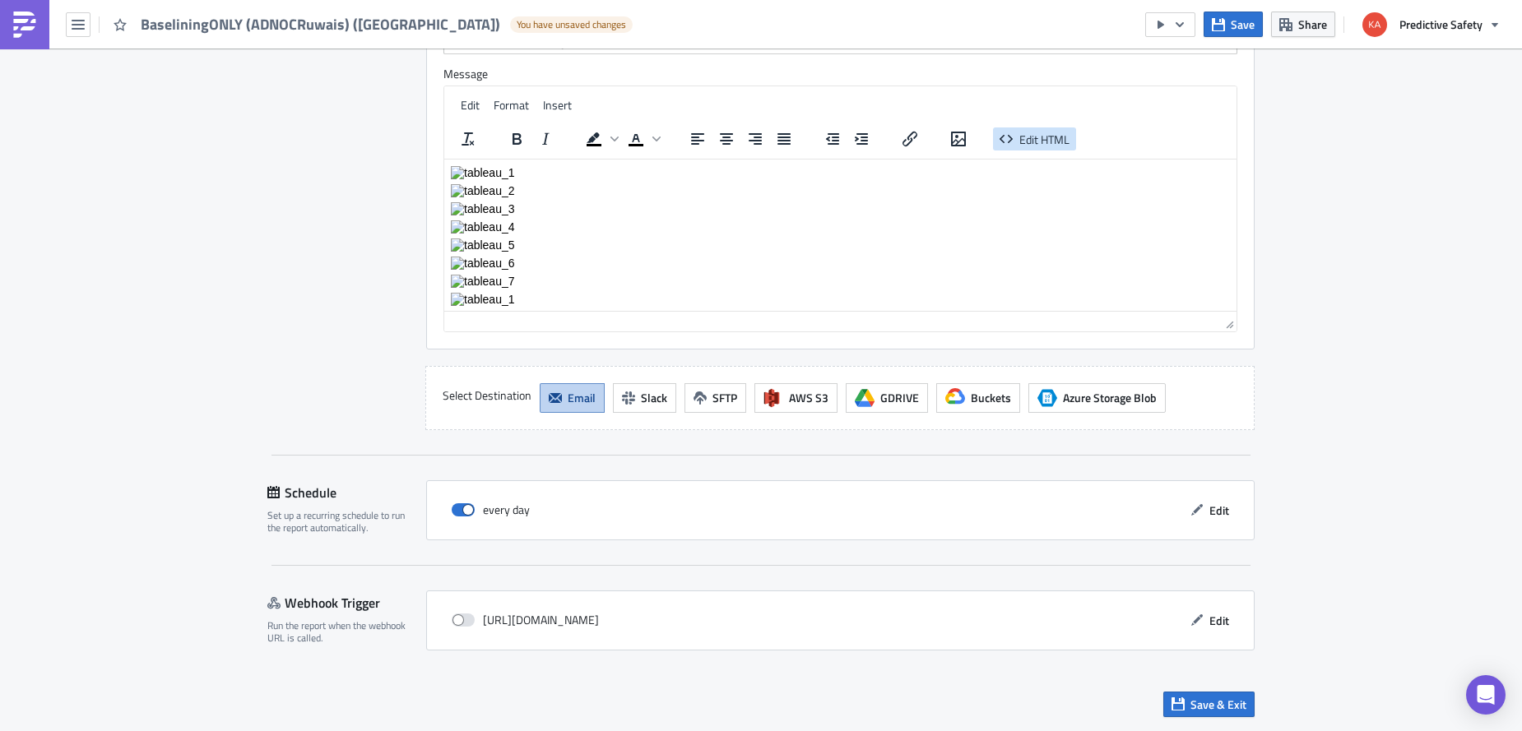
click at [1037, 137] on span "Edit HTML" at bounding box center [1044, 138] width 50 height 17
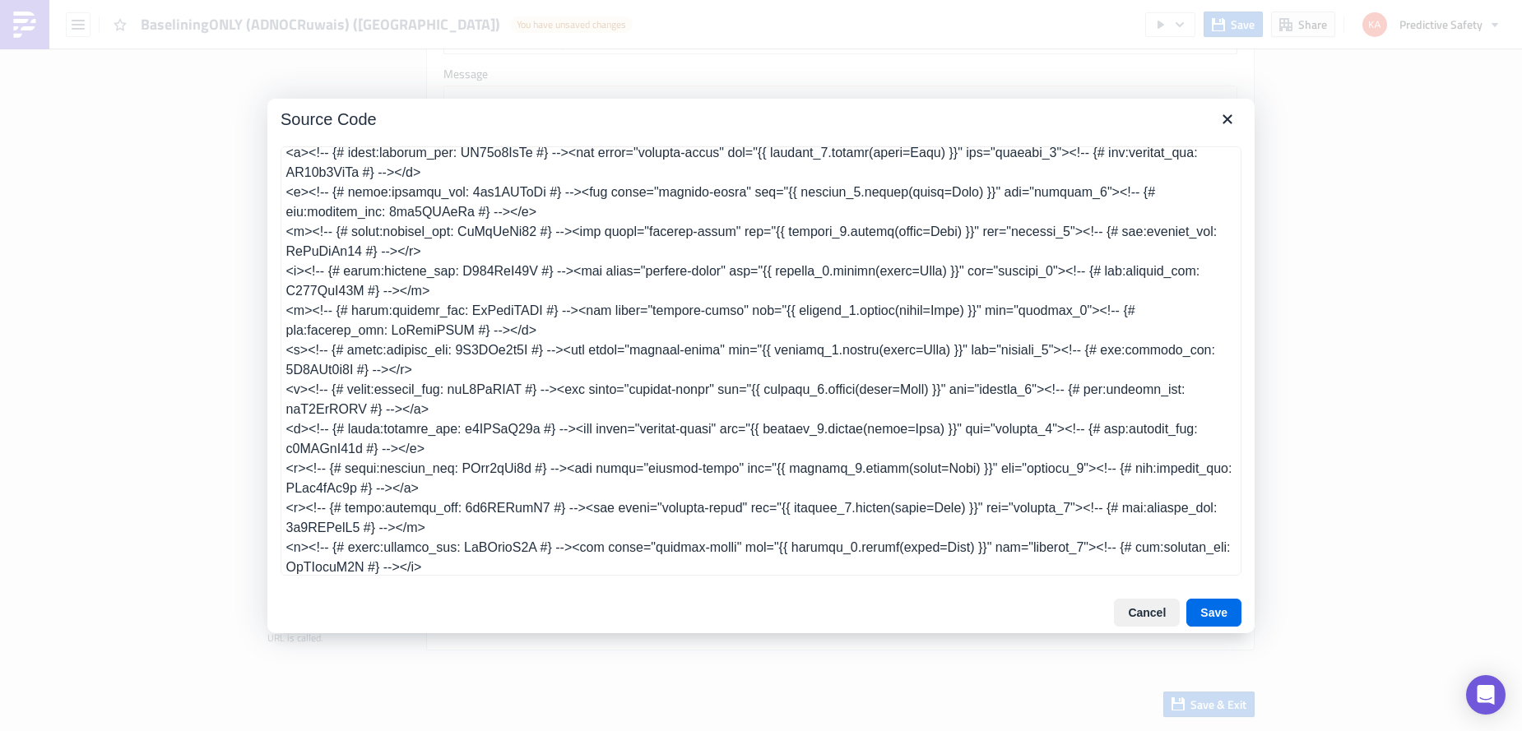
scroll to position [0, 0]
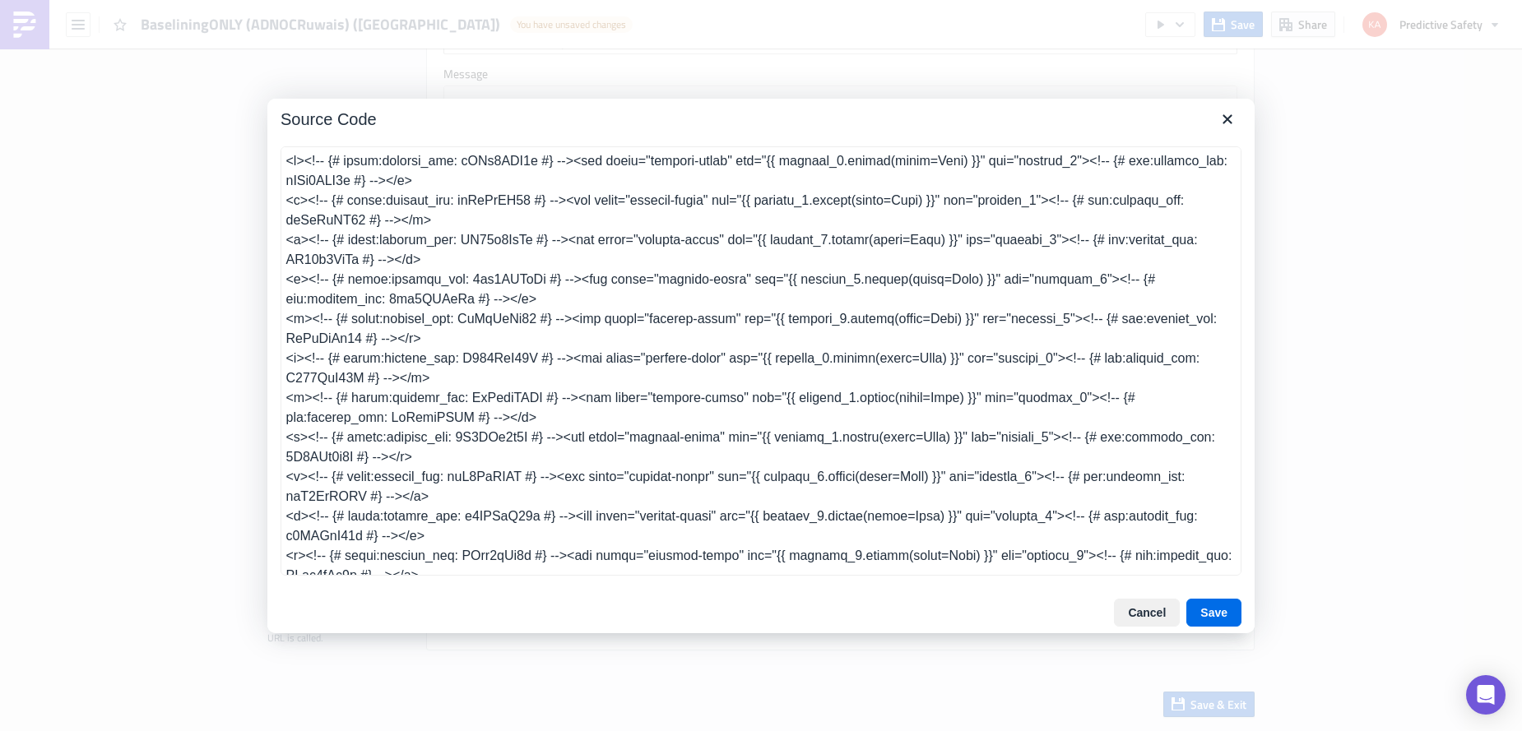
drag, startPoint x: 426, startPoint y: 328, endPoint x: 241, endPoint y: 128, distance: 272.5
click at [281, 146] on textarea at bounding box center [761, 360] width 961 height 429
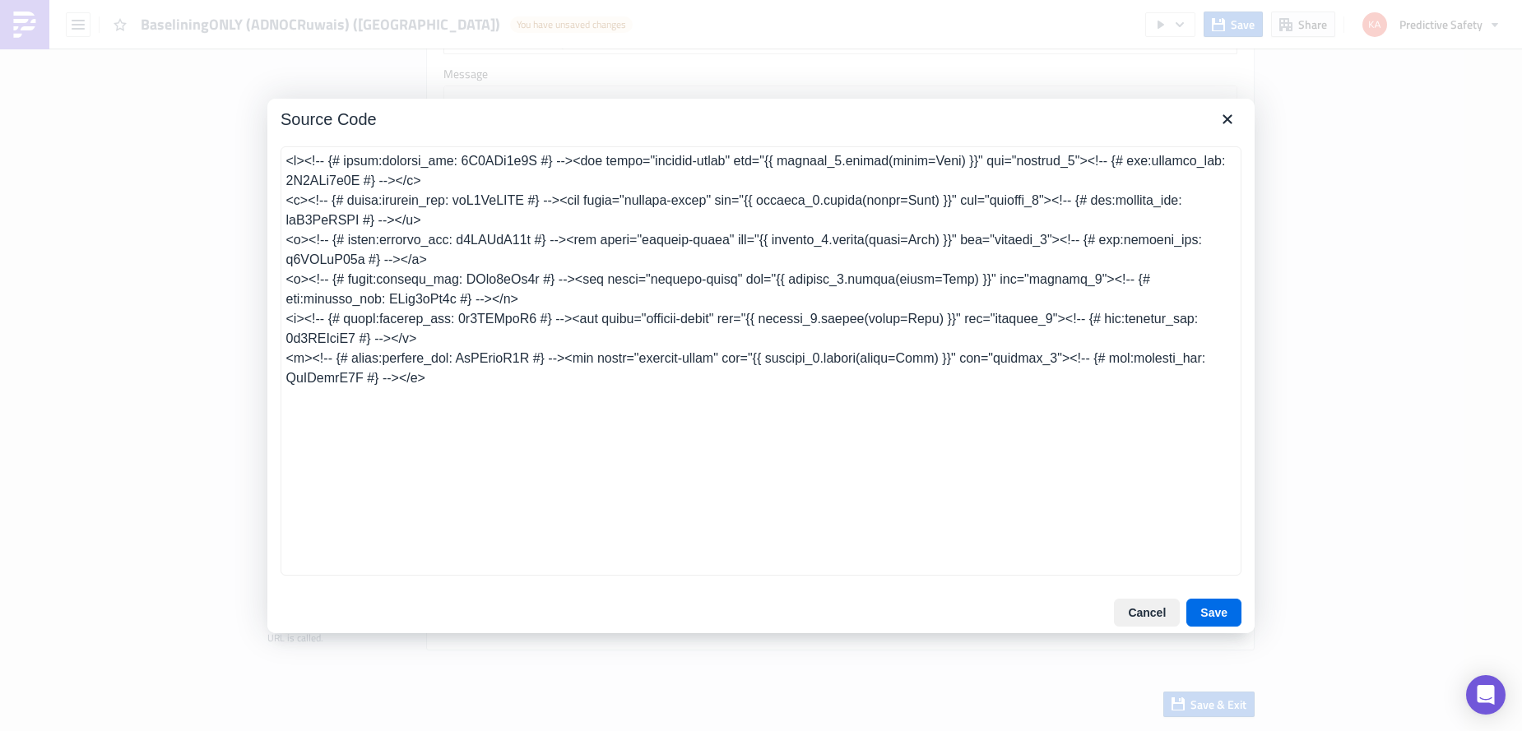
type textarea "<p><!-- {# start:content_uid: 6V7AEx9x7W #} --><img class="content-image" src="…"
click at [1218, 615] on button "Save" at bounding box center [1213, 613] width 55 height 28
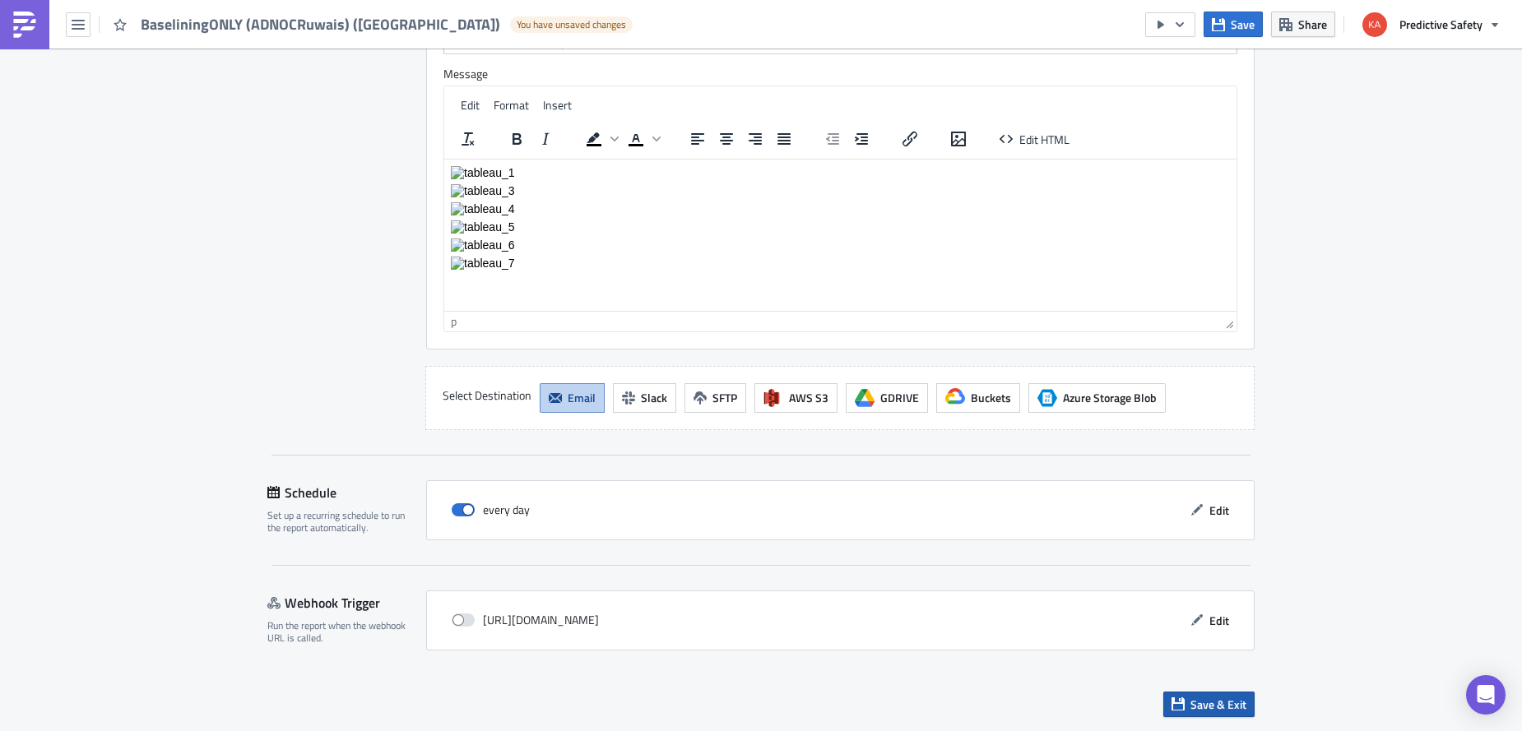
click at [1218, 707] on span "Save & Exit" at bounding box center [1218, 704] width 56 height 17
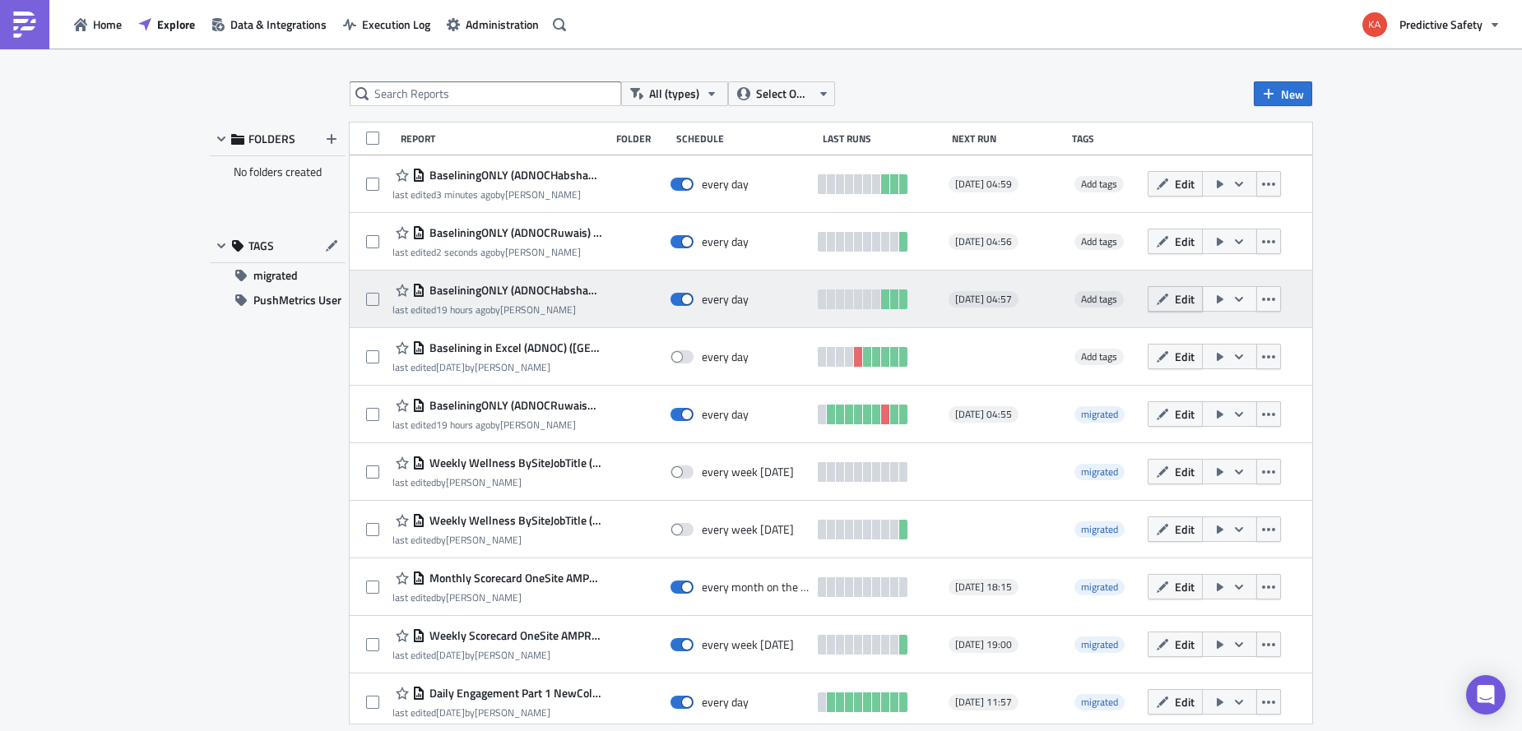
click at [1181, 297] on span "Edit" at bounding box center [1185, 298] width 20 height 17
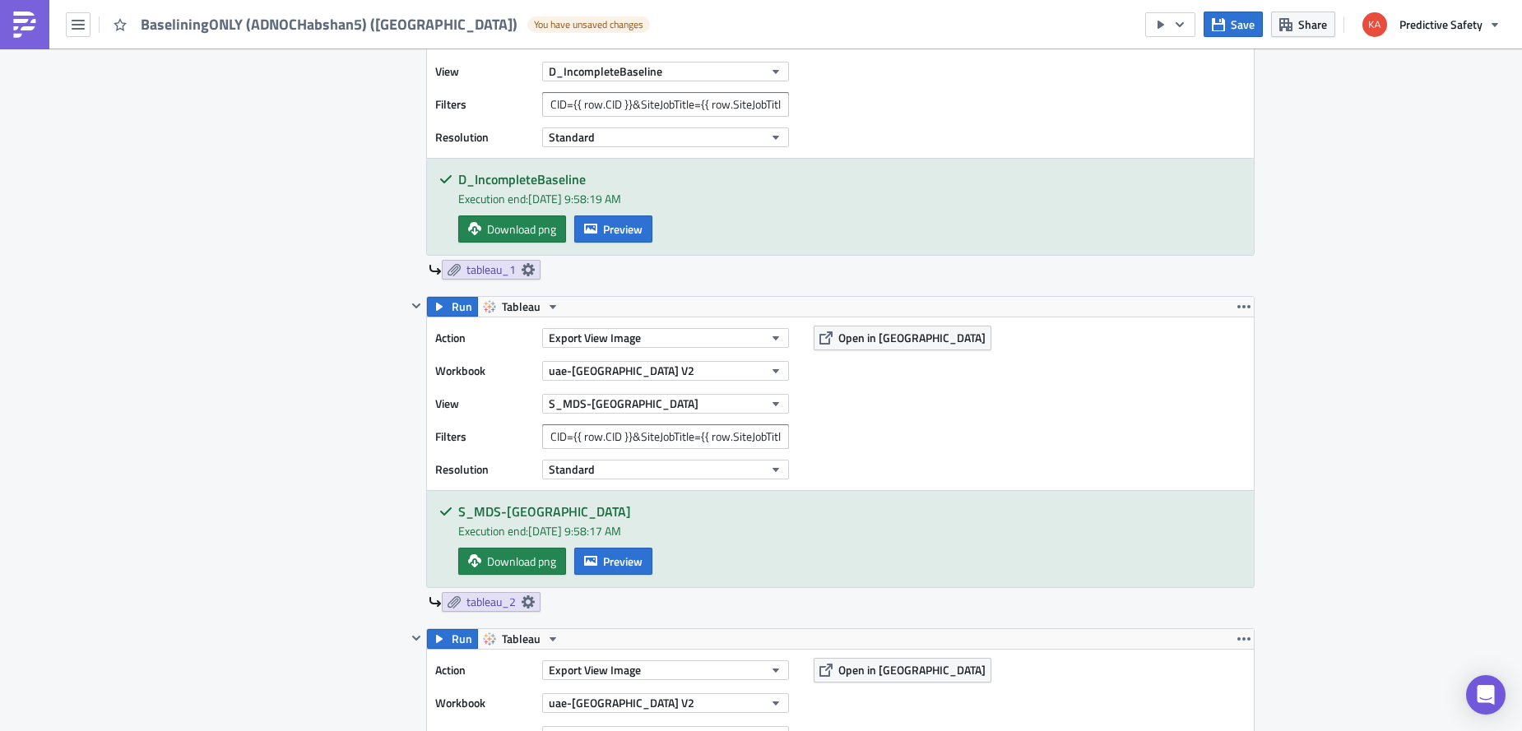
scroll to position [933, 0]
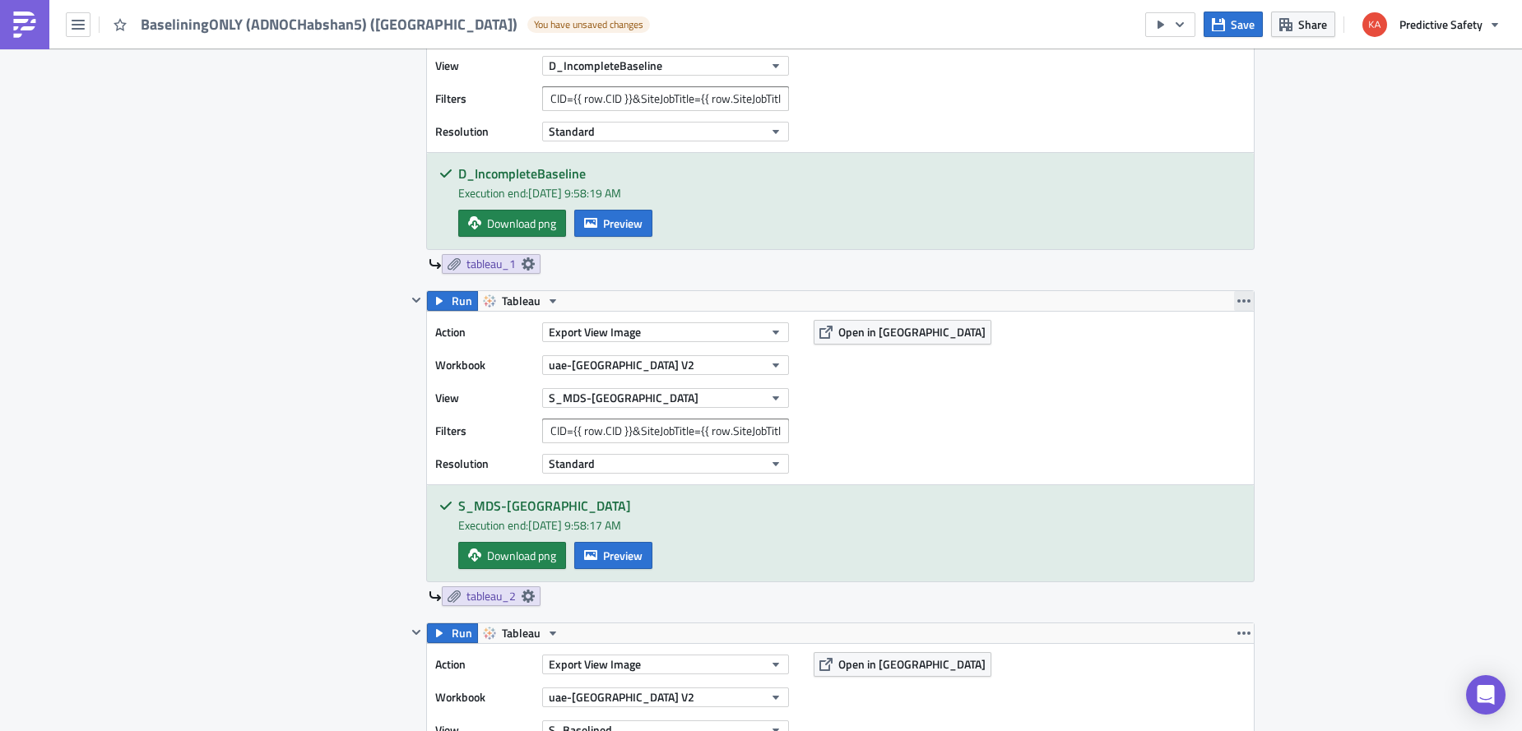
click at [1244, 300] on icon "button" at bounding box center [1243, 300] width 13 height 3
click at [1226, 397] on div "Remove" at bounding box center [1253, 398] width 109 height 16
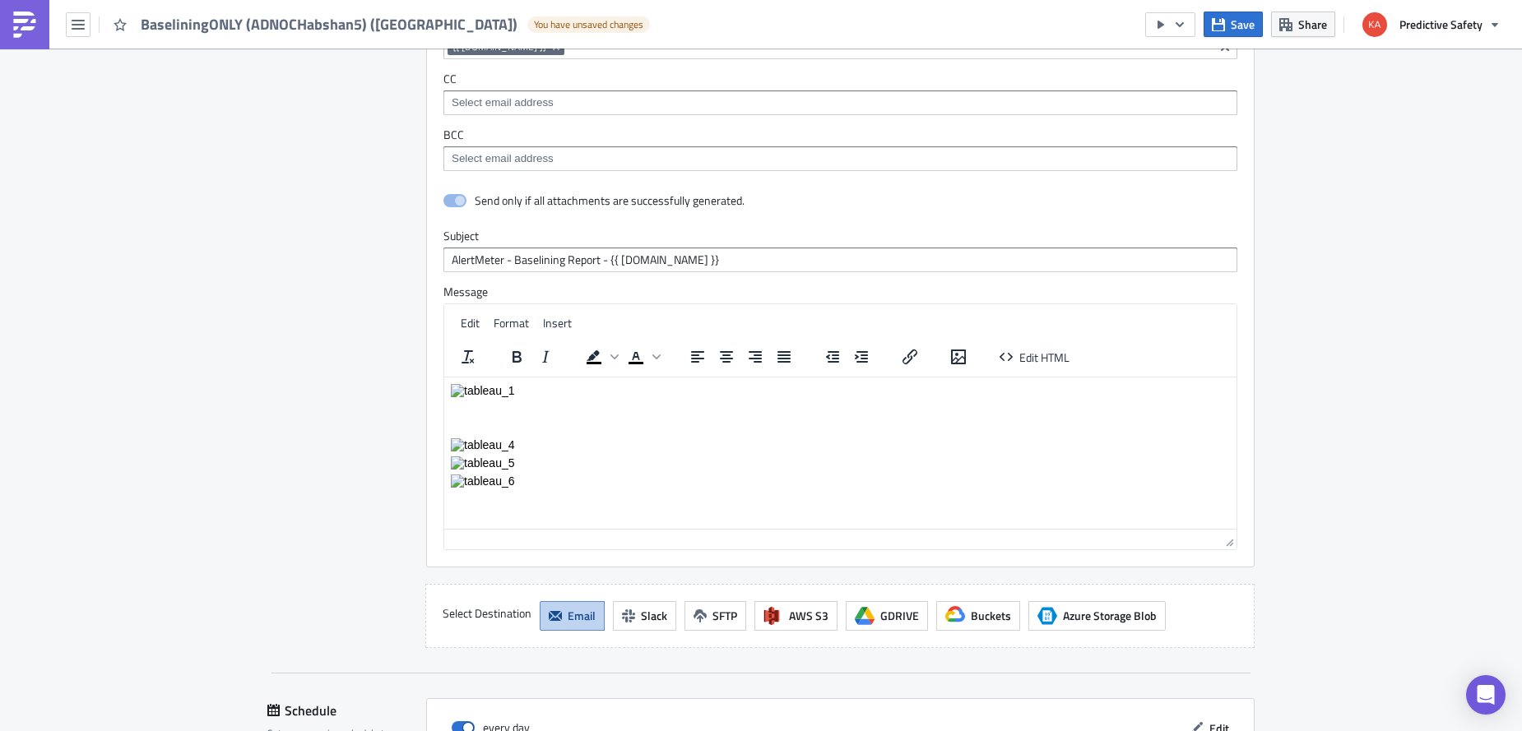
scroll to position [3214, 0]
click at [461, 405] on p "Rich Text Area. Press ALT-0 for help." at bounding box center [840, 408] width 779 height 13
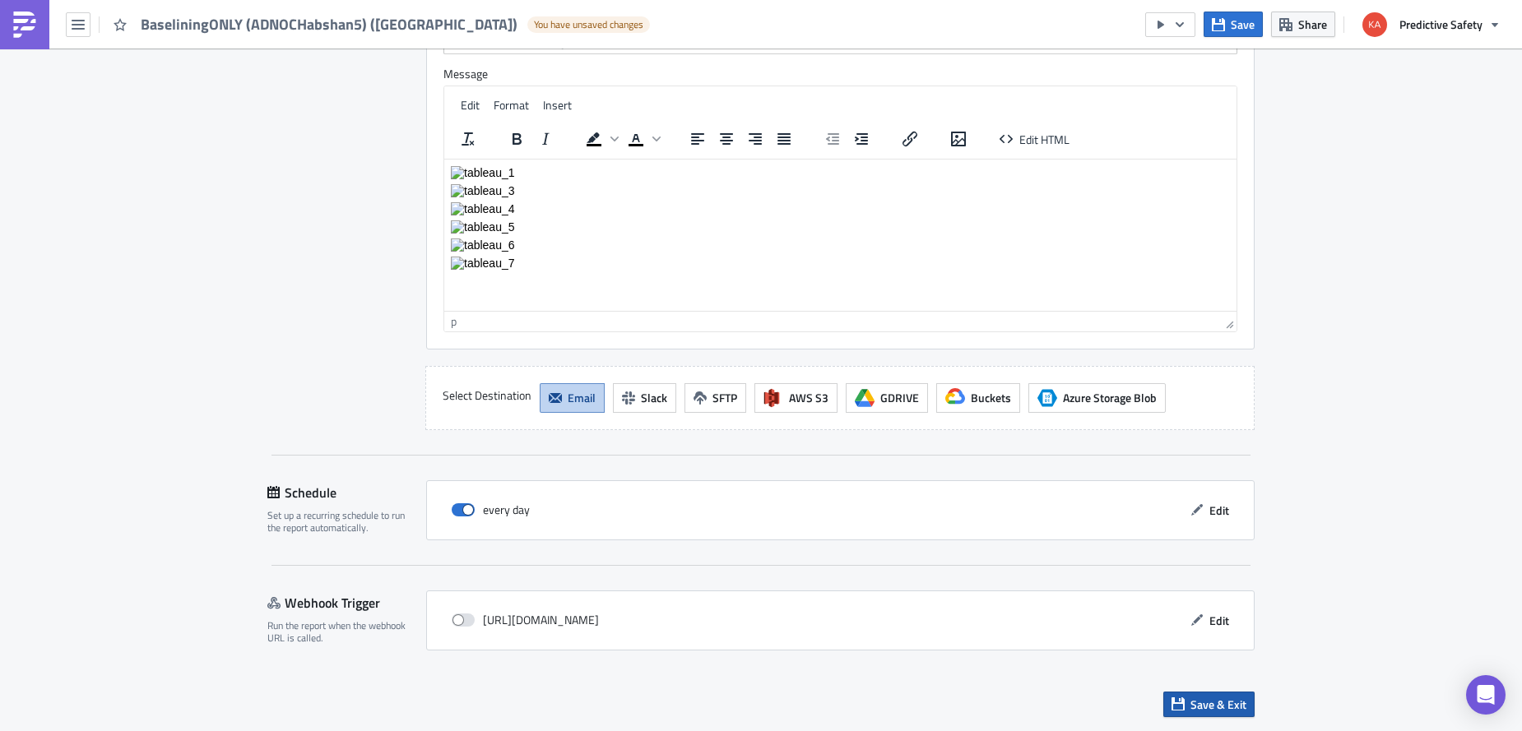
click at [1209, 705] on span "Save & Exit" at bounding box center [1218, 704] width 56 height 17
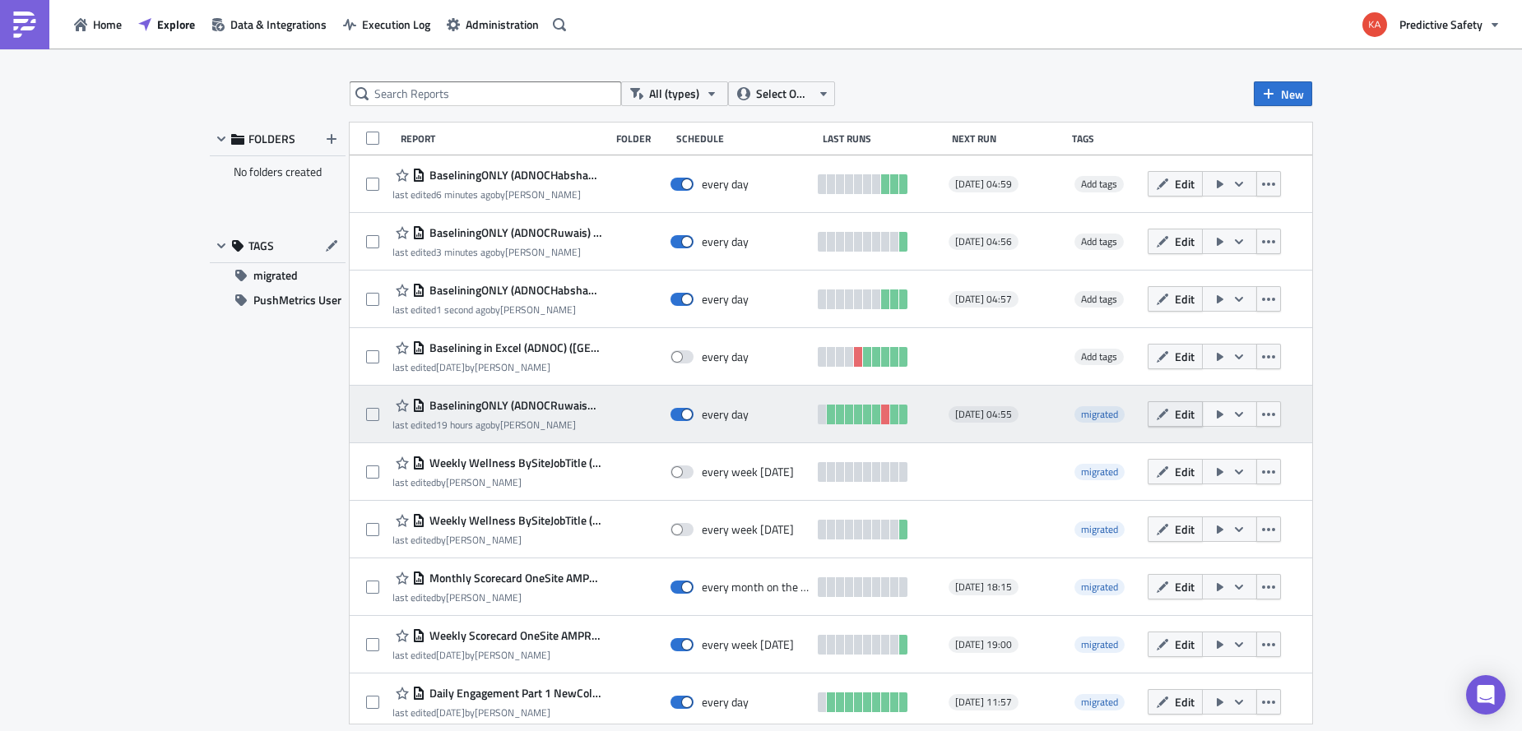
click at [1190, 415] on span "Edit" at bounding box center [1185, 414] width 20 height 17
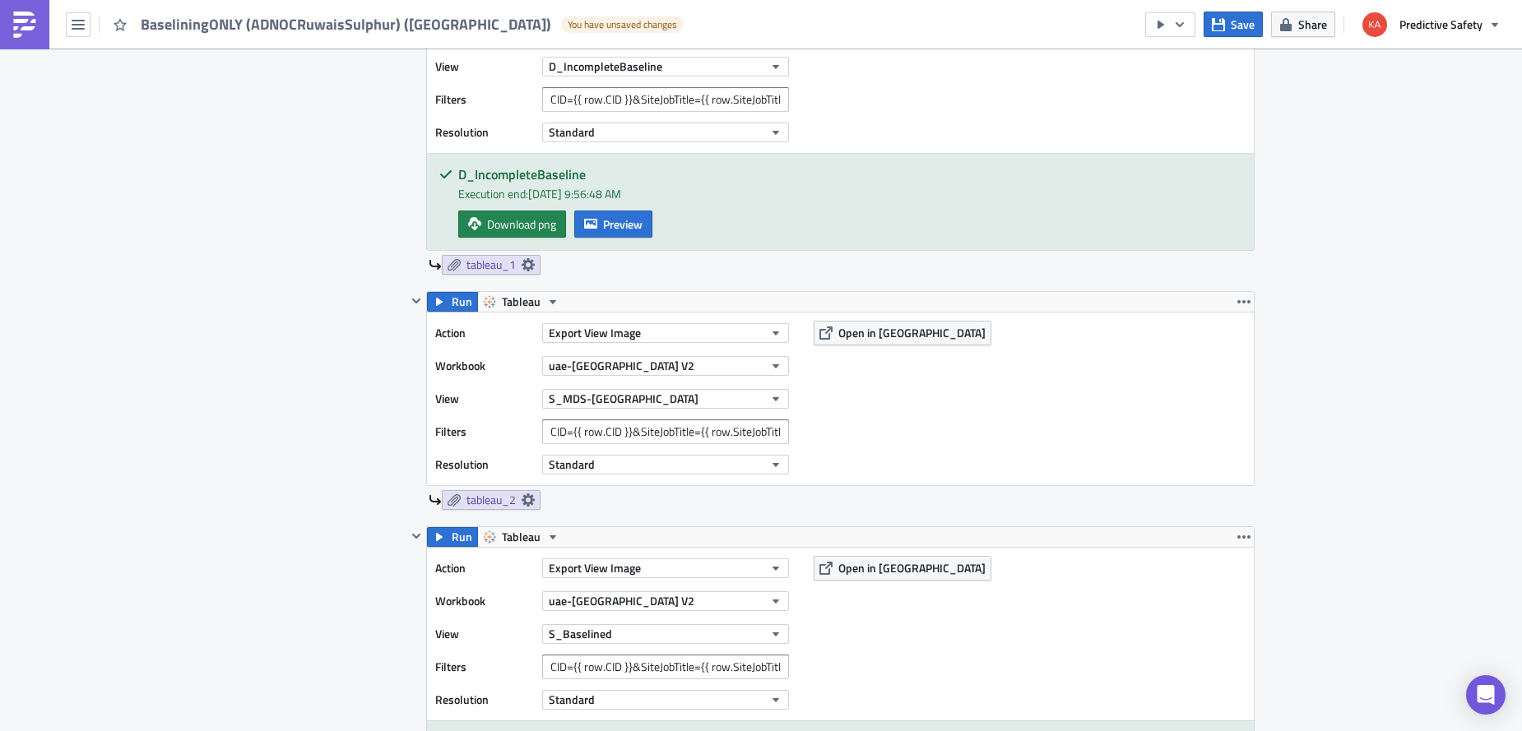
scroll to position [933, 0]
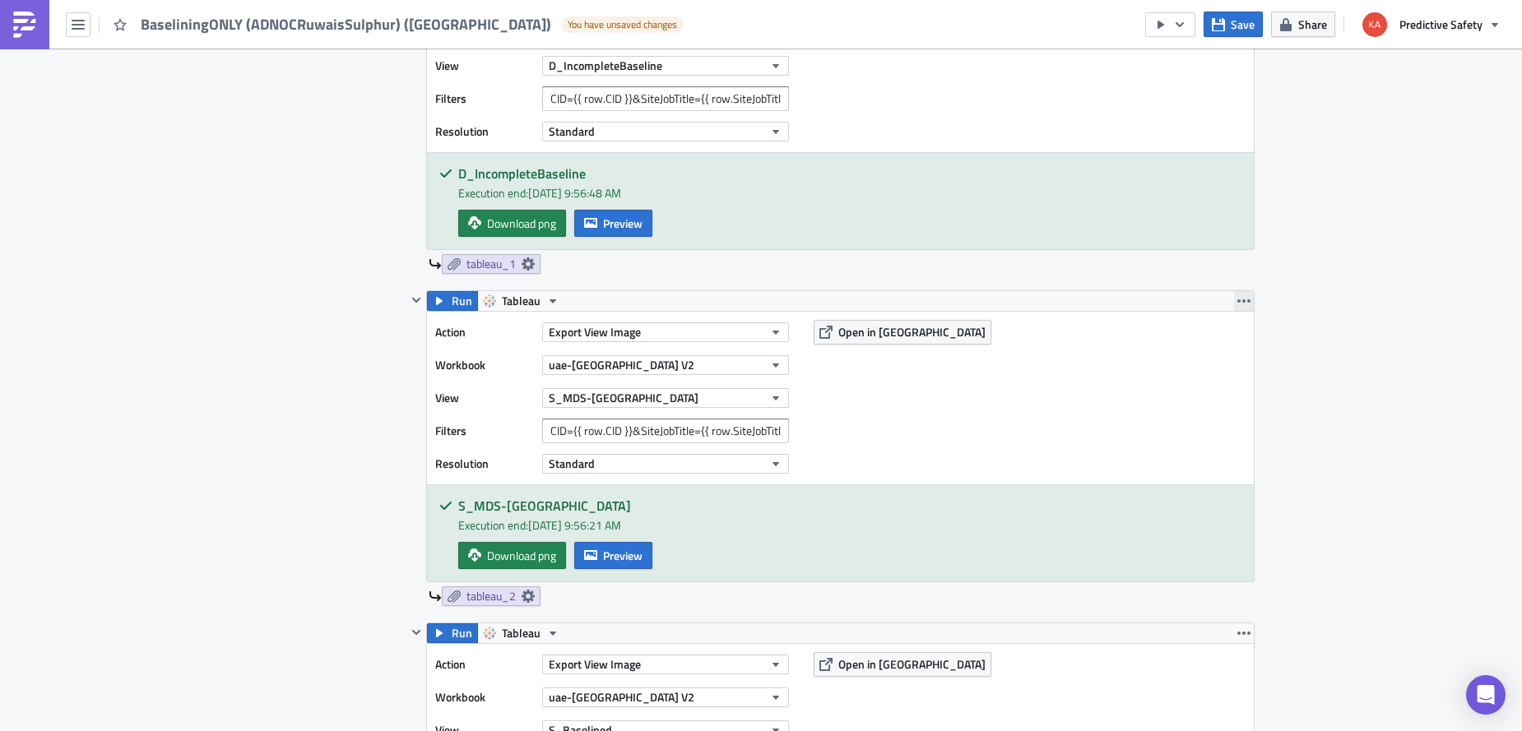
click at [1246, 302] on icon "button" at bounding box center [1243, 301] width 13 height 13
click at [1232, 404] on div "Remove" at bounding box center [1253, 398] width 109 height 16
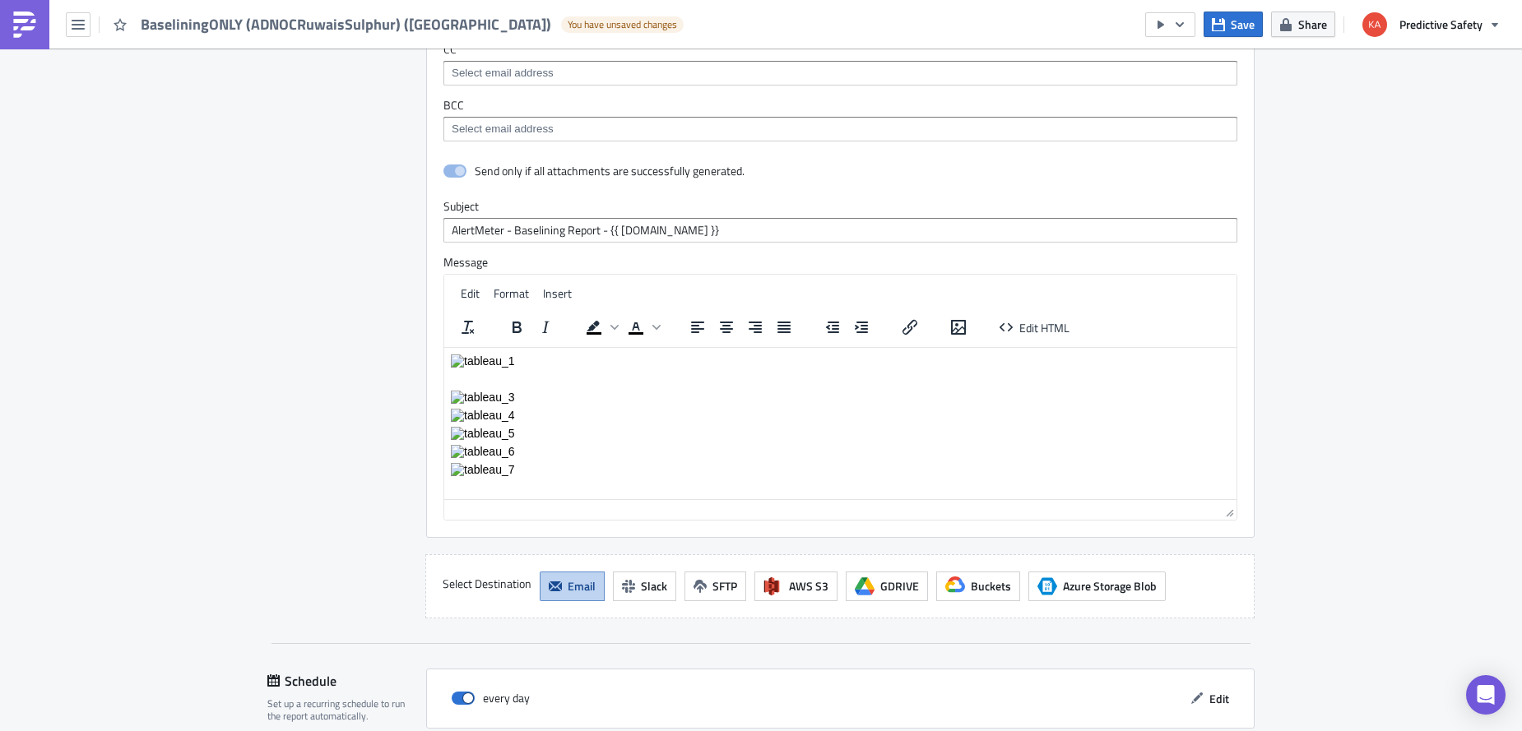
scroll to position [3225, 0]
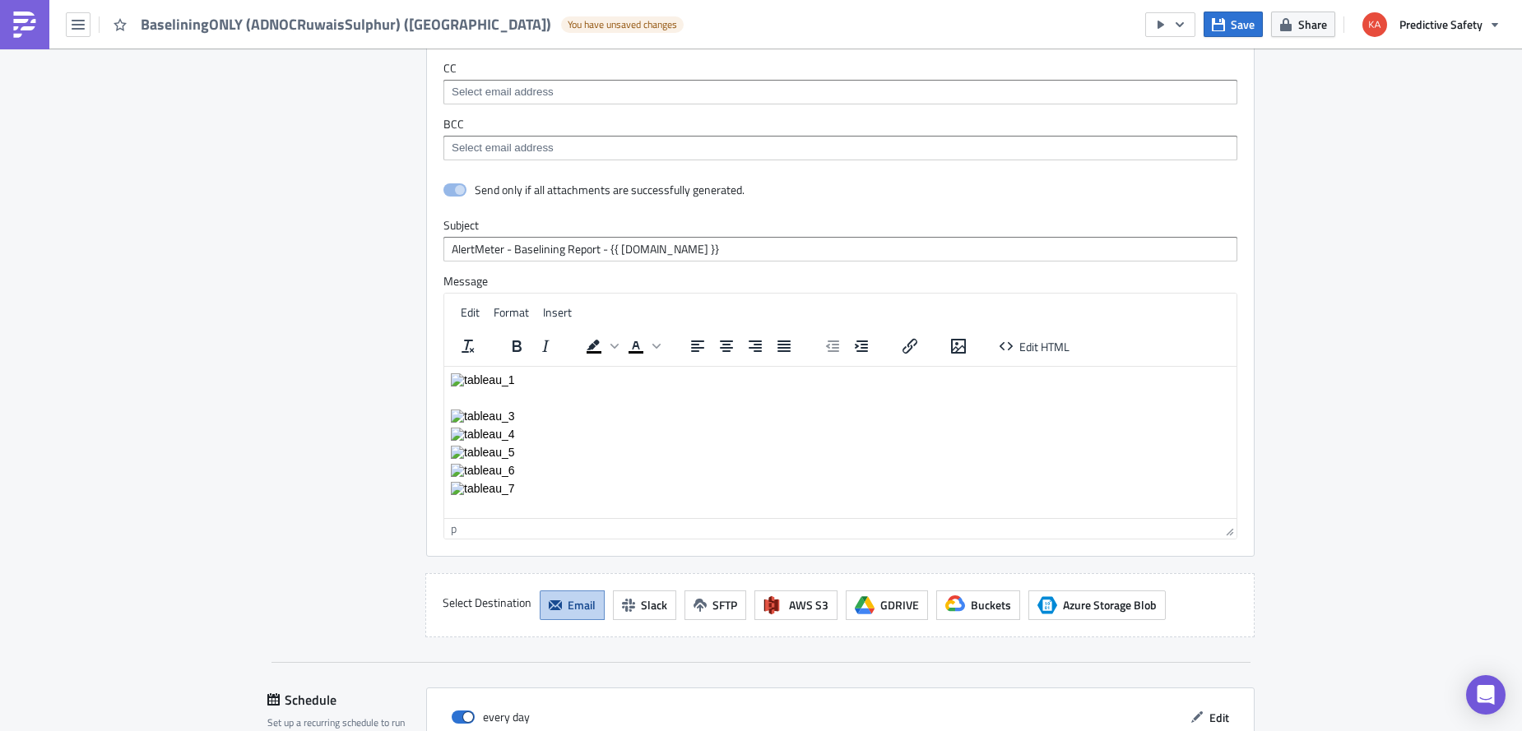
click at [459, 400] on p "Rich Text Area. Press ALT-0 for help." at bounding box center [840, 397] width 779 height 13
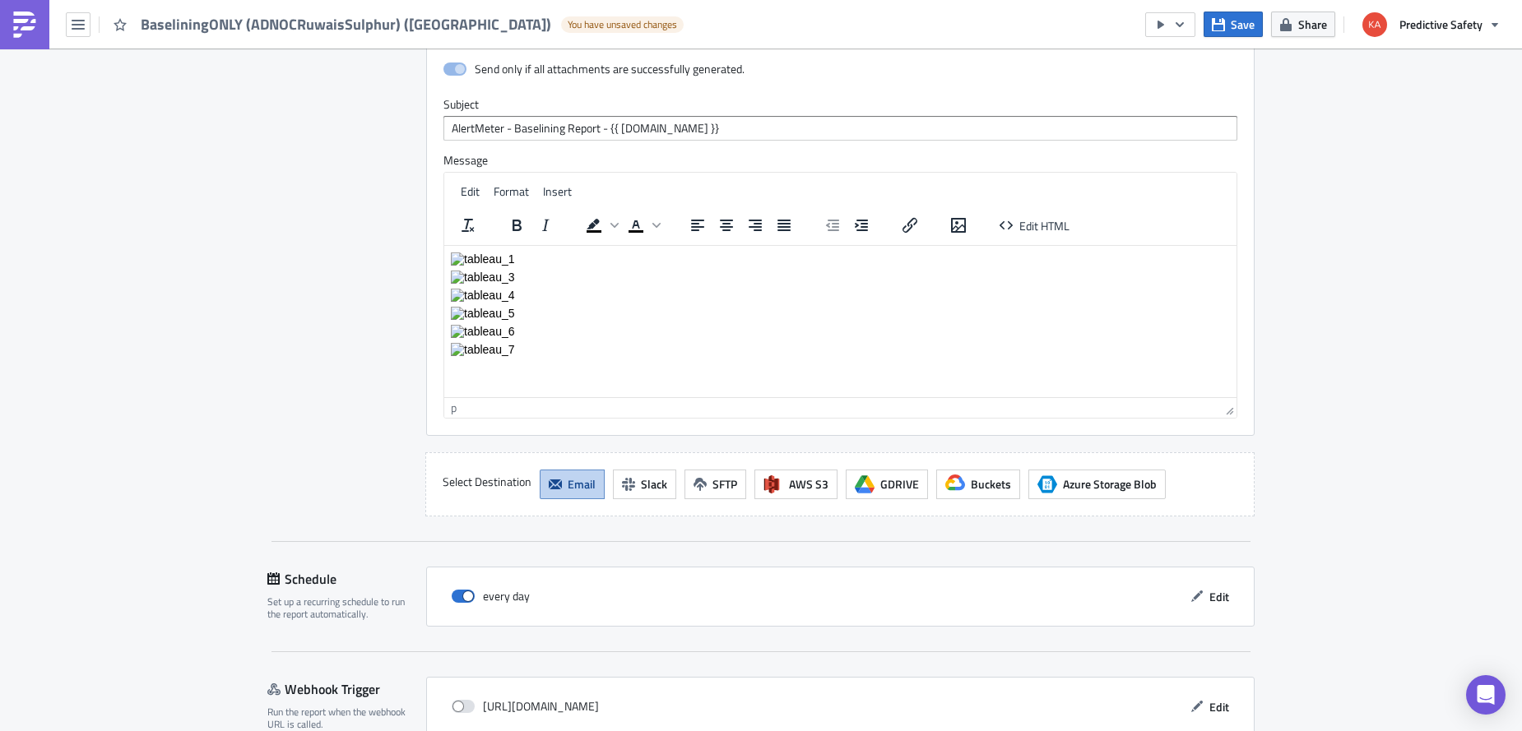
scroll to position [3432, 0]
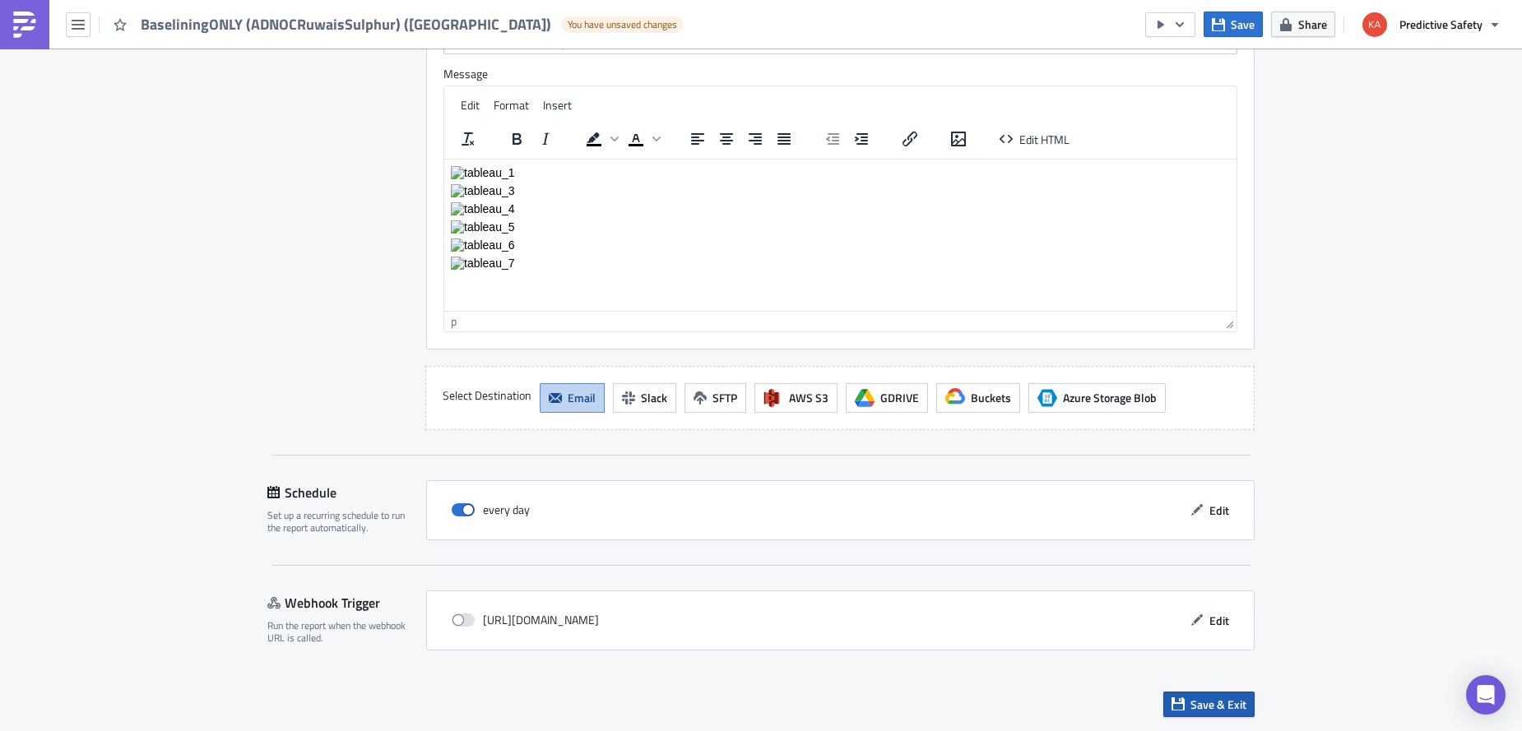
click at [1206, 705] on span "Save & Exit" at bounding box center [1218, 704] width 56 height 17
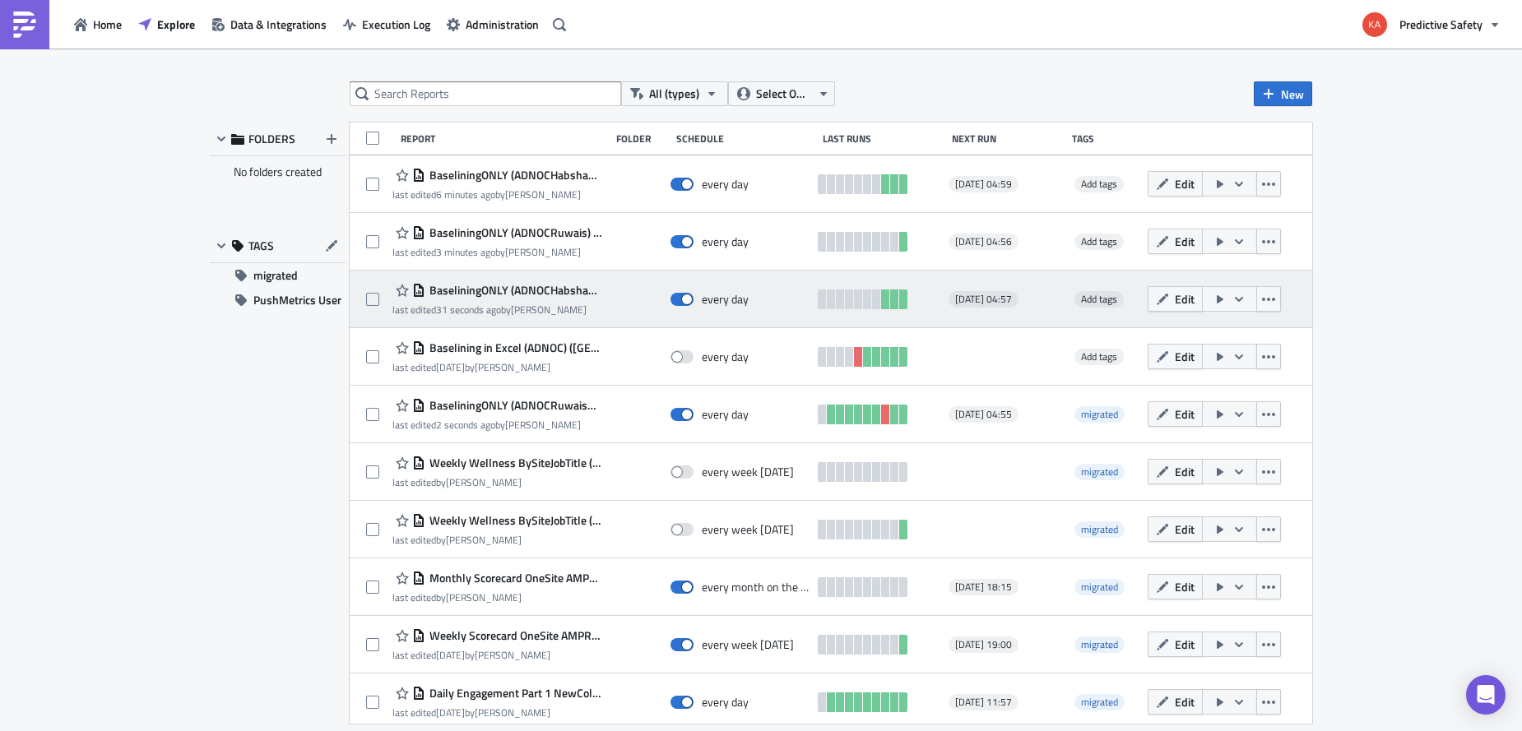
click at [1246, 296] on icon "button" at bounding box center [1238, 299] width 13 height 13
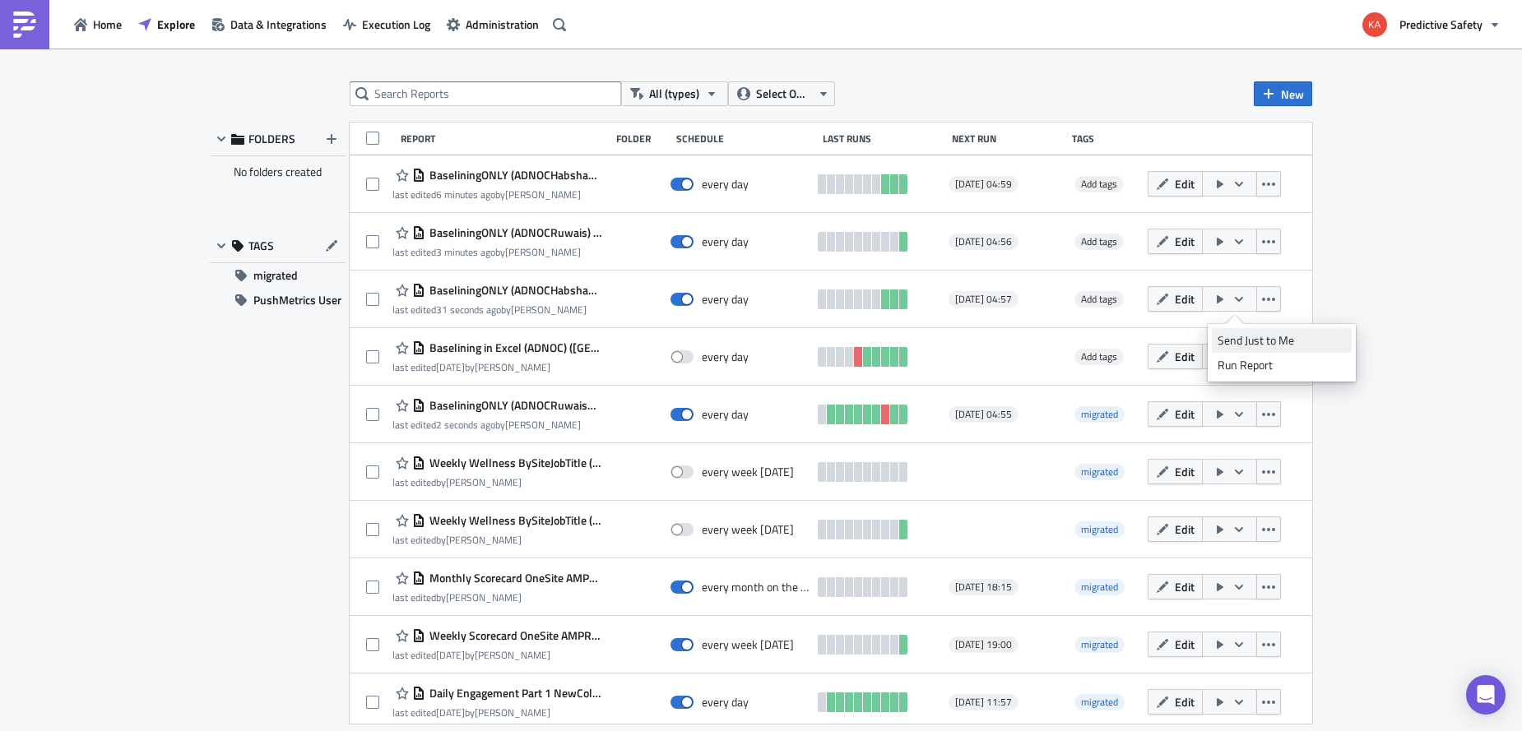
click at [1255, 340] on div "Send Just to Me" at bounding box center [1282, 340] width 128 height 16
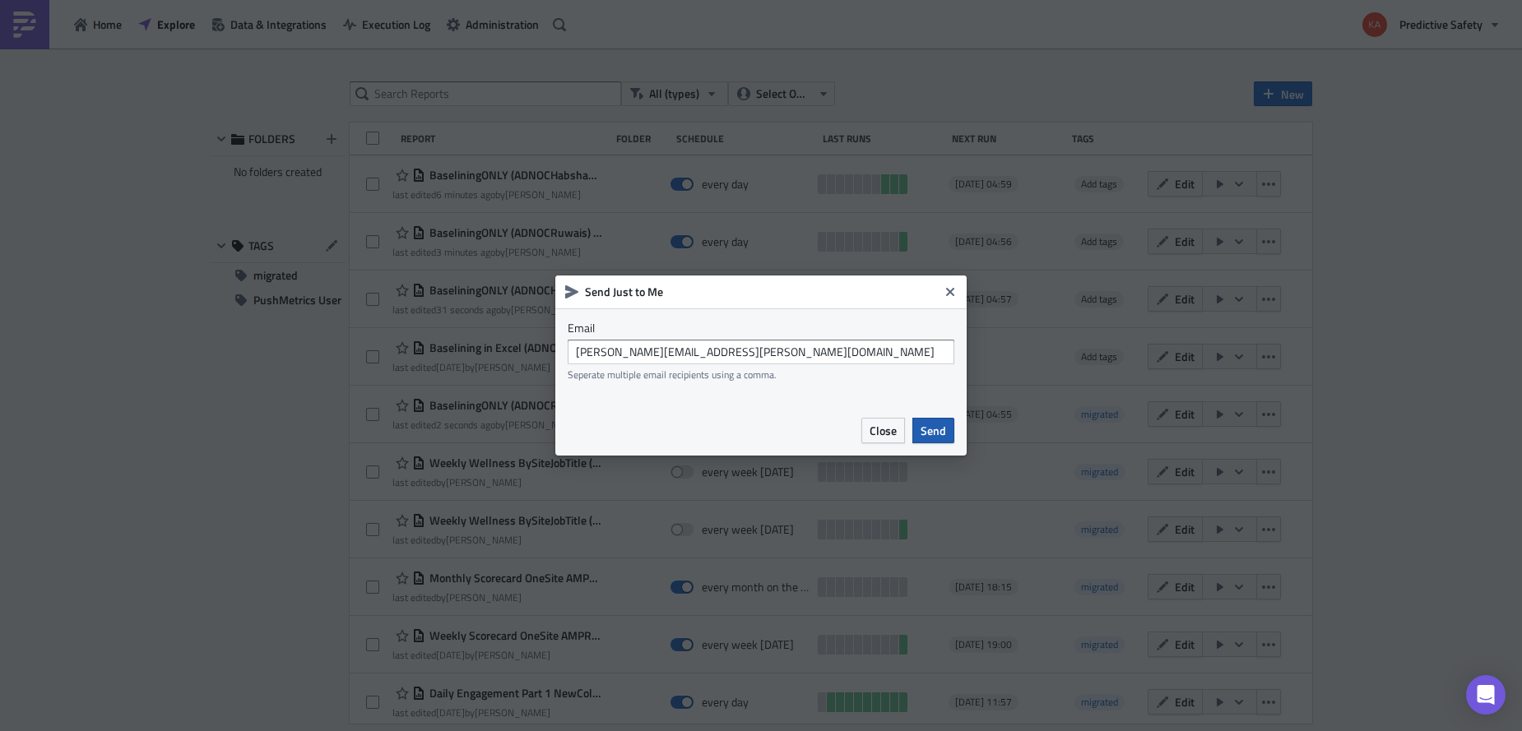
click at [935, 428] on span "Send" at bounding box center [934, 430] width 26 height 17
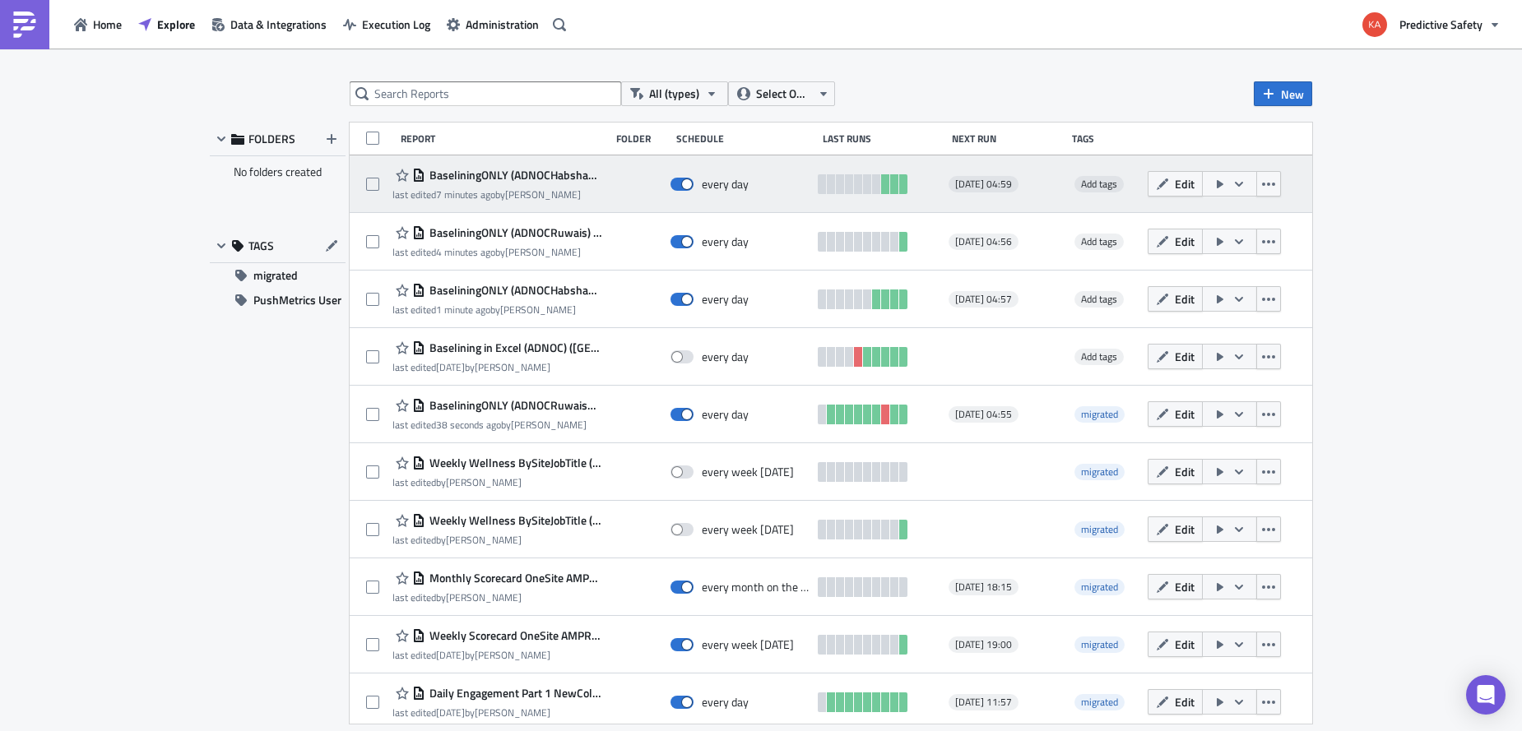
click at [1245, 183] on icon "button" at bounding box center [1238, 184] width 13 height 13
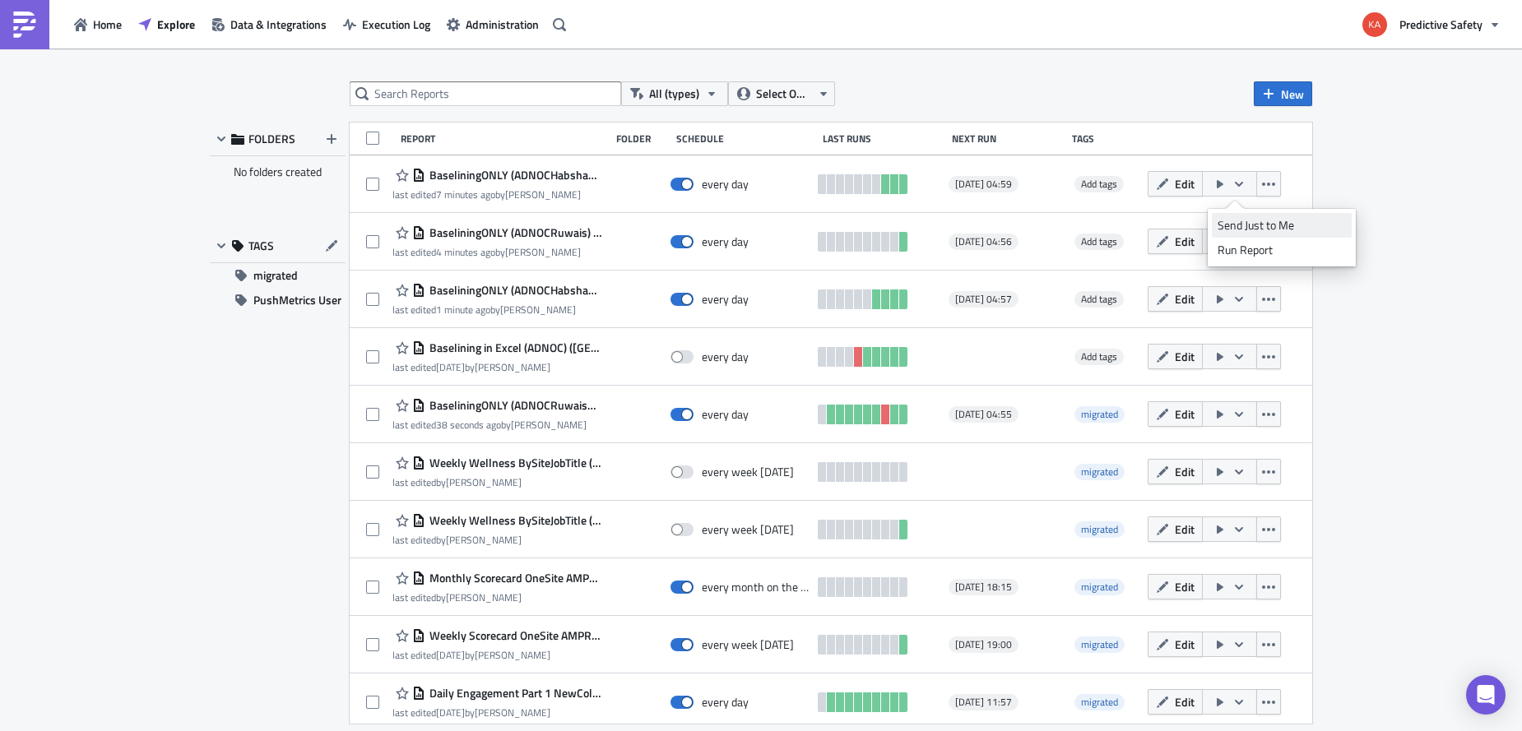
click at [1251, 225] on div "Send Just to Me" at bounding box center [1282, 225] width 128 height 16
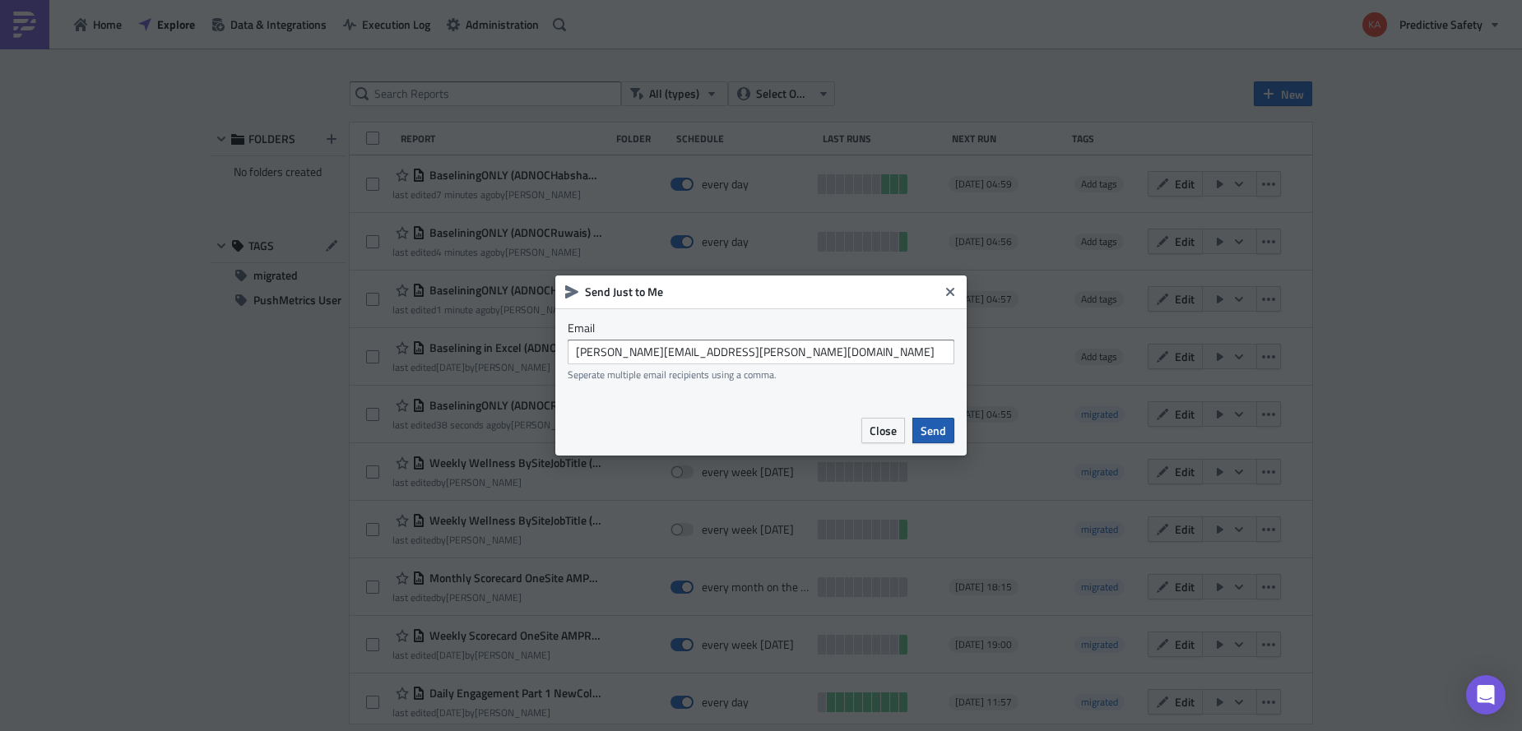
click at [935, 428] on span "Send" at bounding box center [934, 430] width 26 height 17
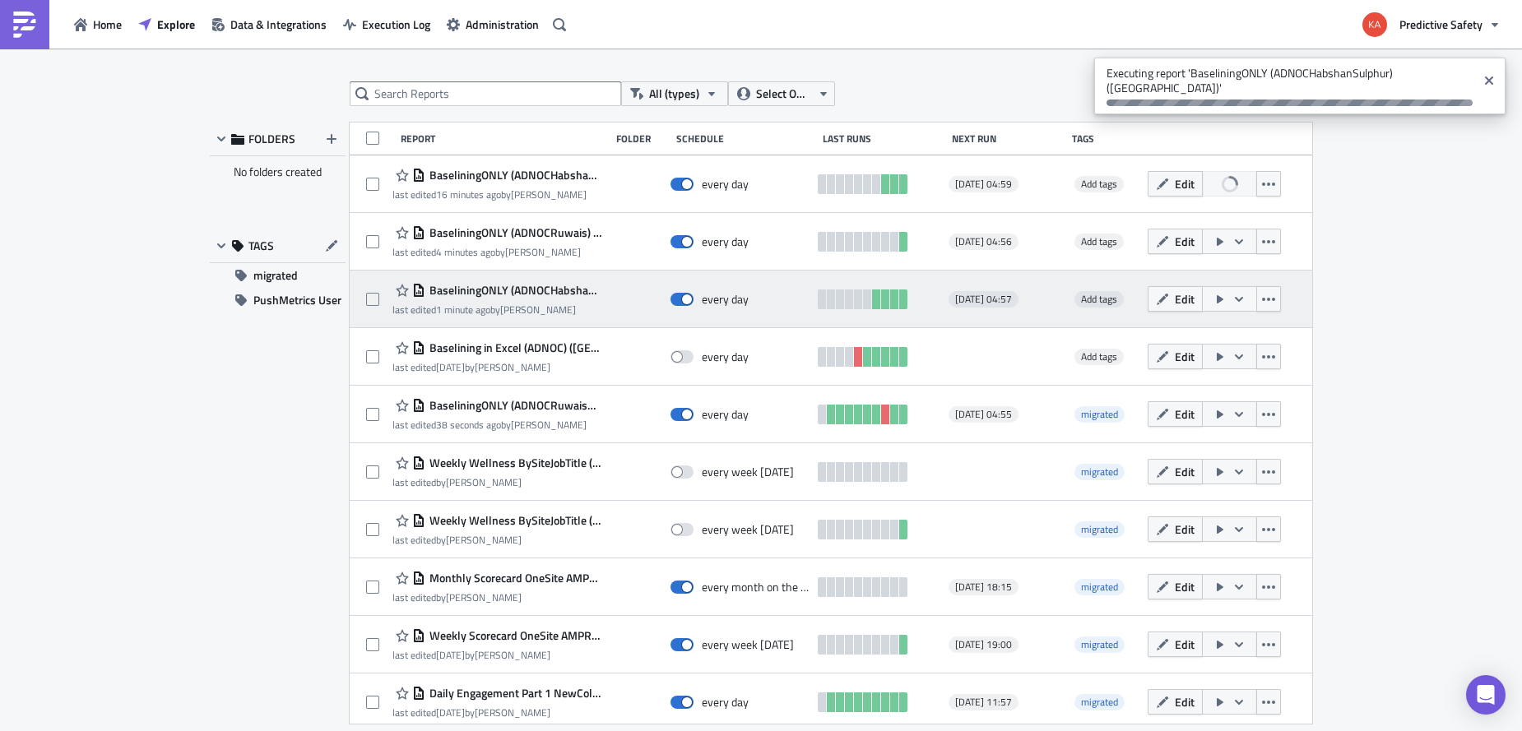
click at [1243, 299] on icon "button" at bounding box center [1239, 298] width 8 height 5
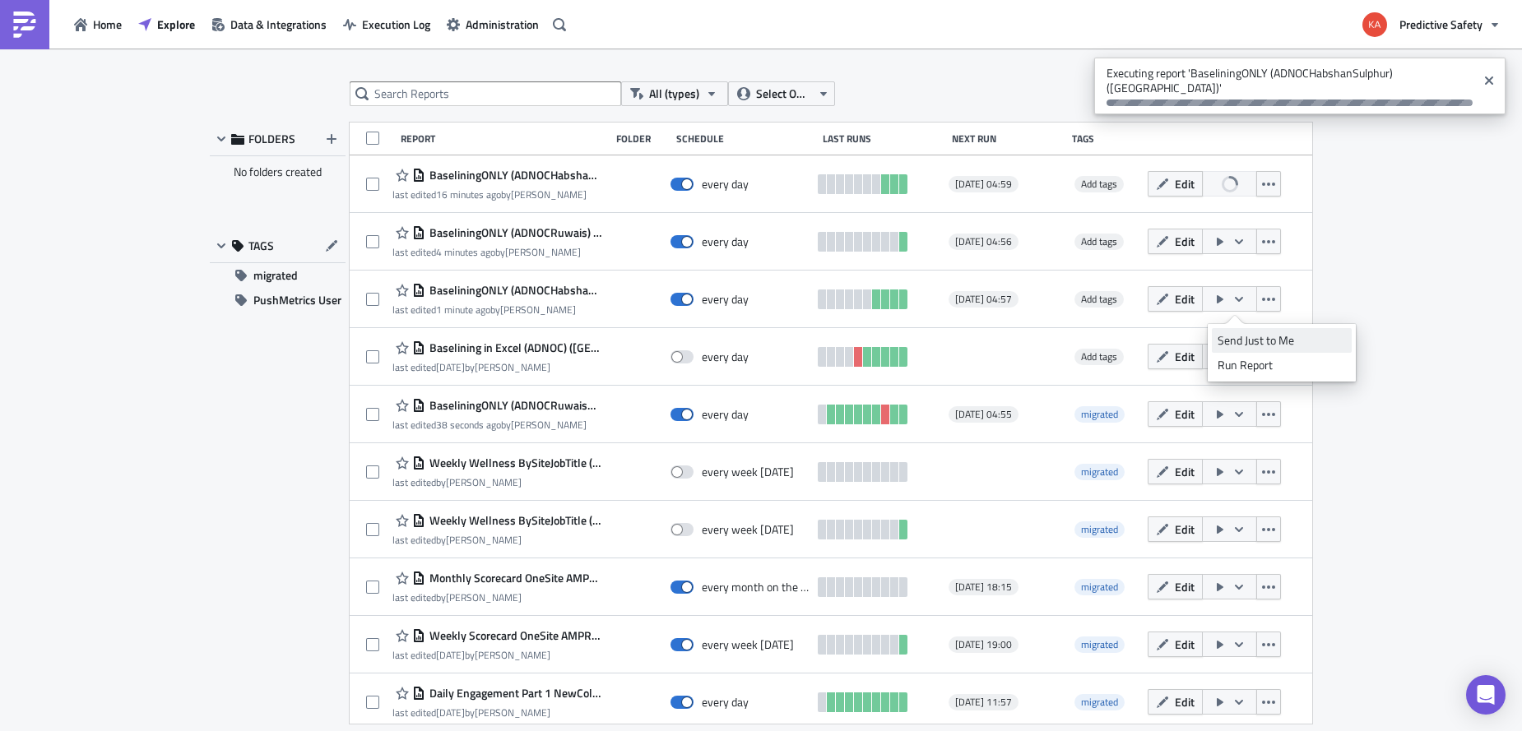
click at [1255, 342] on div "Send Just to Me" at bounding box center [1282, 340] width 128 height 16
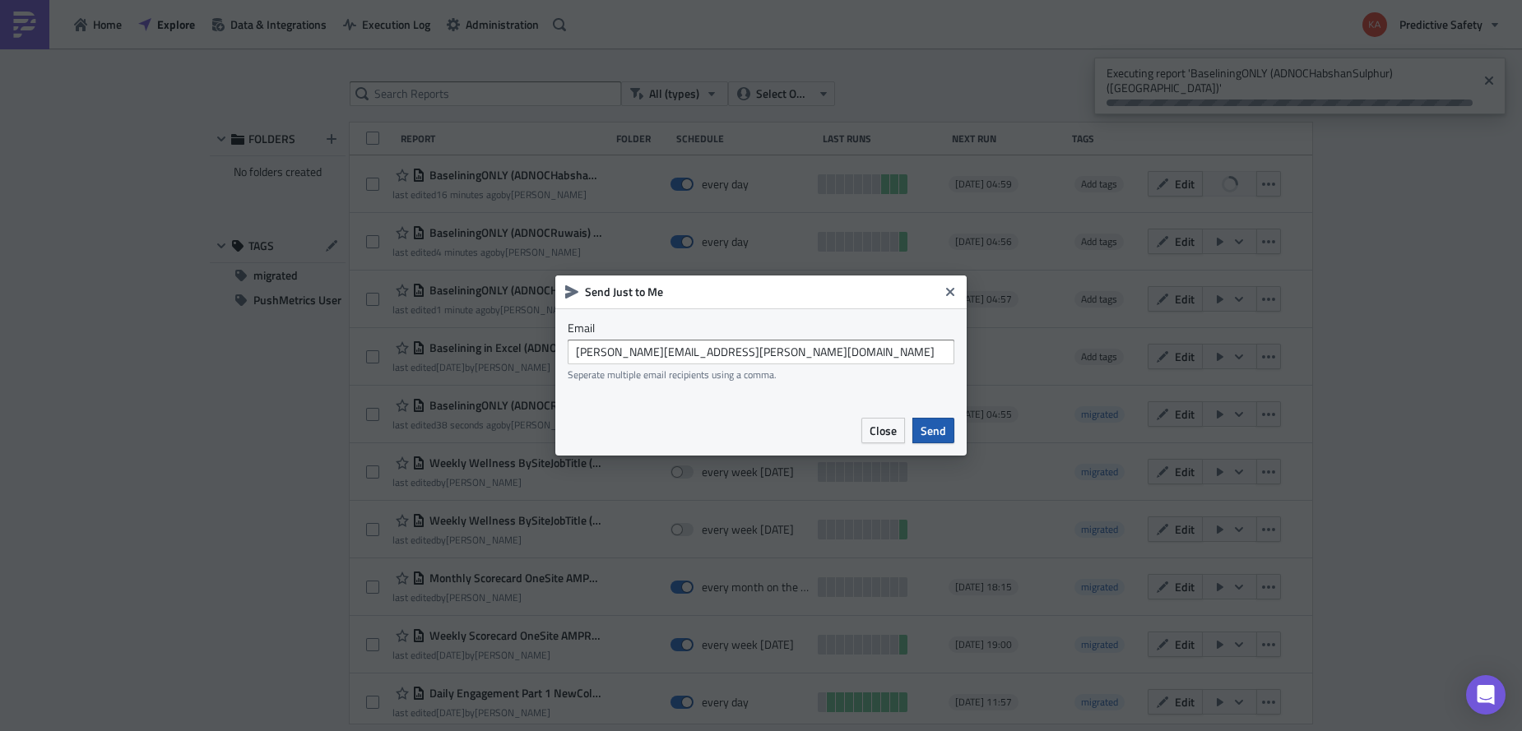
click at [940, 431] on span "Send" at bounding box center [934, 430] width 26 height 17
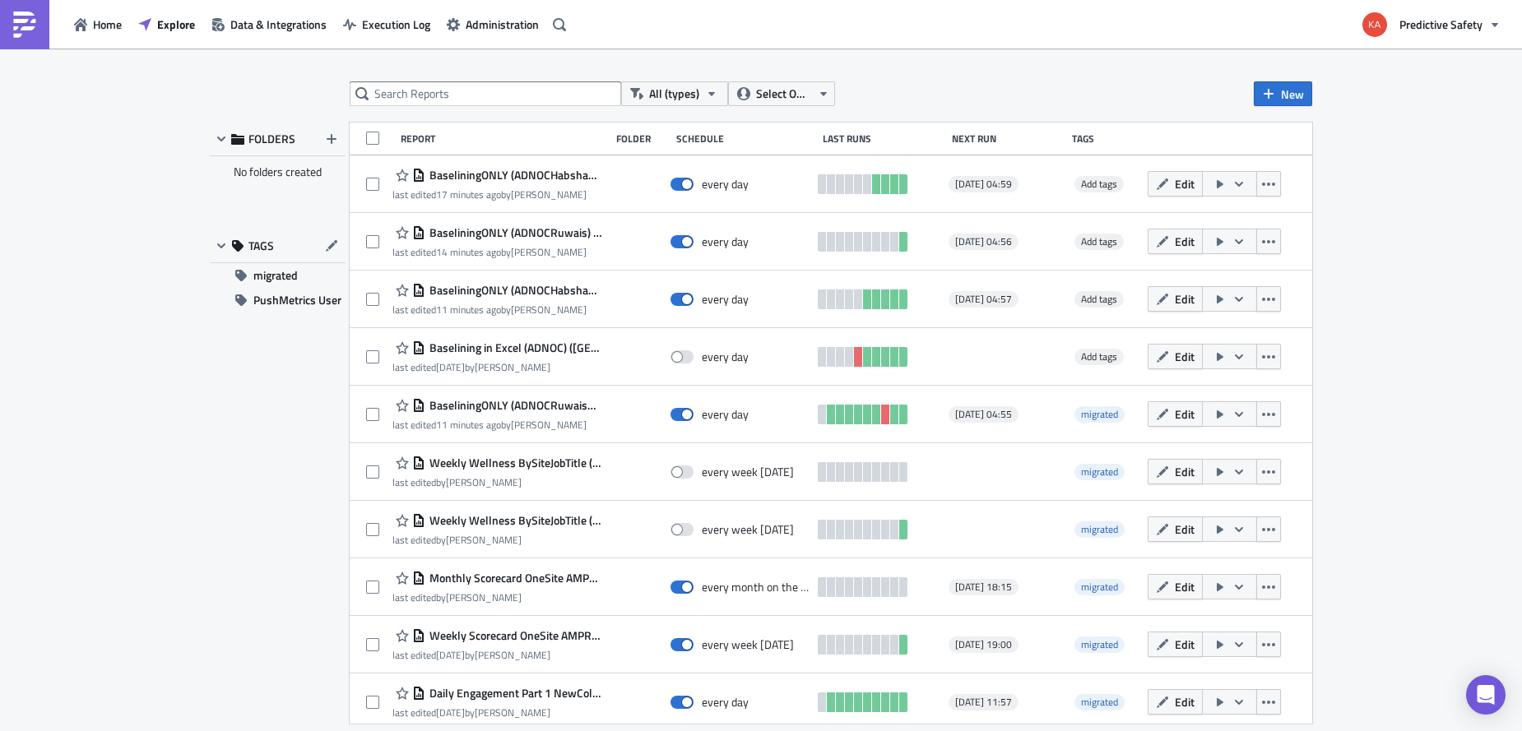
click at [235, 671] on div "FOLDERS No folders created TAGS migrated PushMetrics User" at bounding box center [278, 423] width 136 height 601
